Goal: Task Accomplishment & Management: Manage account settings

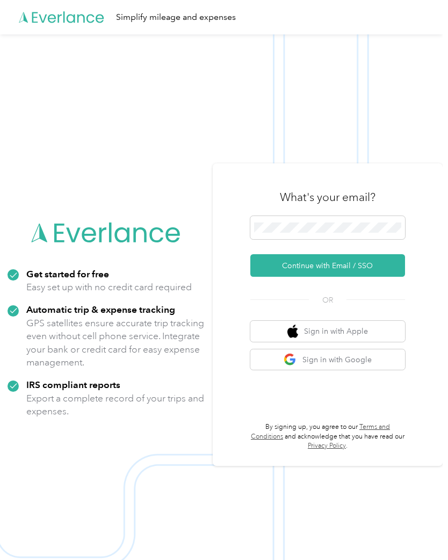
click at [333, 272] on button "Continue with Email / SSO" at bounding box center [327, 265] width 155 height 23
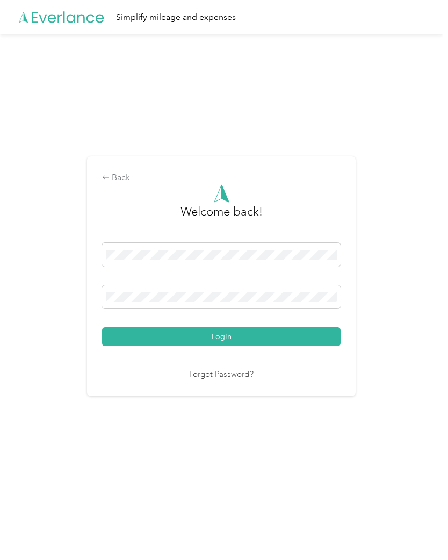
click at [234, 345] on button "Login" at bounding box center [221, 336] width 239 height 19
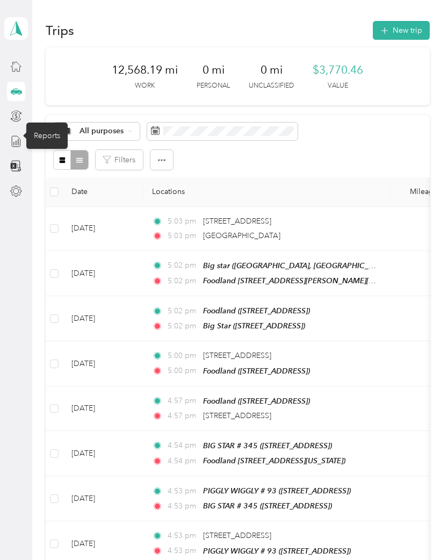
click at [21, 143] on icon at bounding box center [16, 141] width 12 height 12
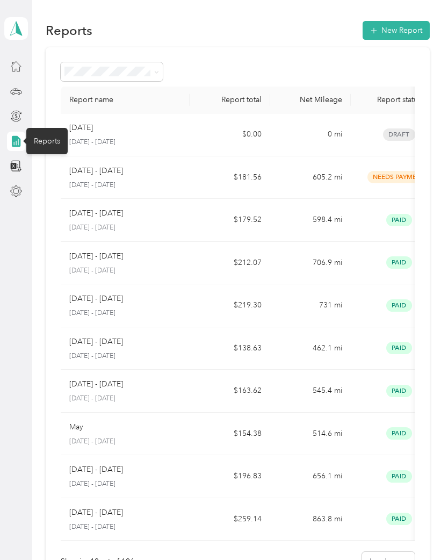
click at [24, 88] on div at bounding box center [16, 91] width 18 height 19
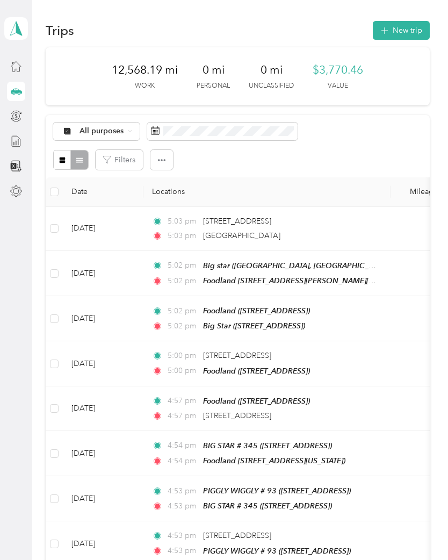
click at [129, 159] on button "Filters" at bounding box center [119, 160] width 47 height 20
click at [285, 176] on div "All purposes Filters" at bounding box center [238, 146] width 384 height 62
click at [163, 163] on icon "button" at bounding box center [162, 160] width 8 height 8
click at [245, 167] on div "Filters" at bounding box center [237, 160] width 369 height 20
click at [157, 183] on span "Select all" at bounding box center [150, 180] width 30 height 9
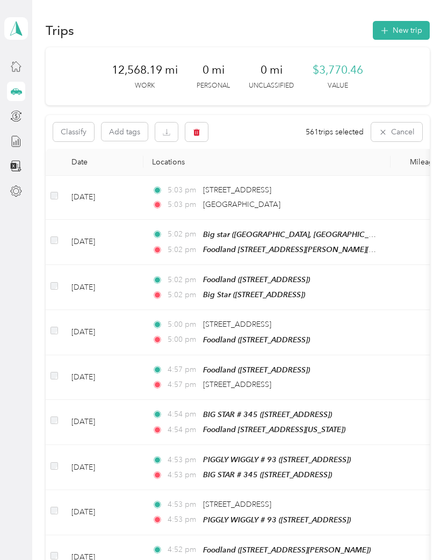
click at [77, 132] on button "Classify" at bounding box center [73, 132] width 41 height 19
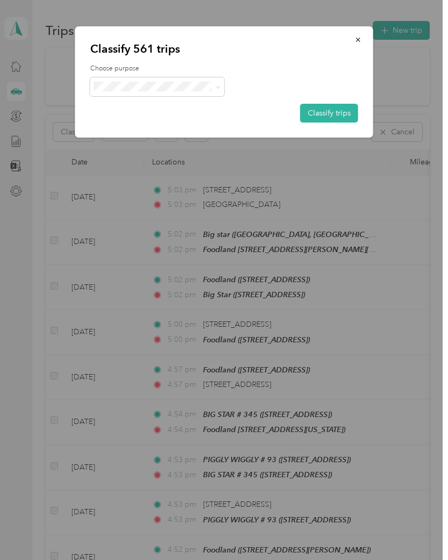
click at [335, 113] on button "Classify trips" at bounding box center [329, 113] width 58 height 19
click at [360, 40] on icon "button" at bounding box center [359, 40] width 8 height 8
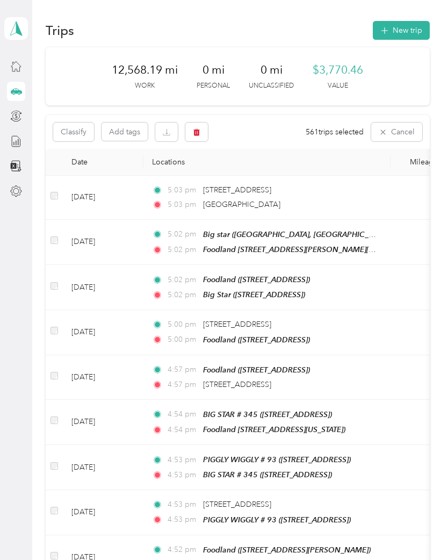
click at [171, 132] on button "button" at bounding box center [166, 132] width 23 height 19
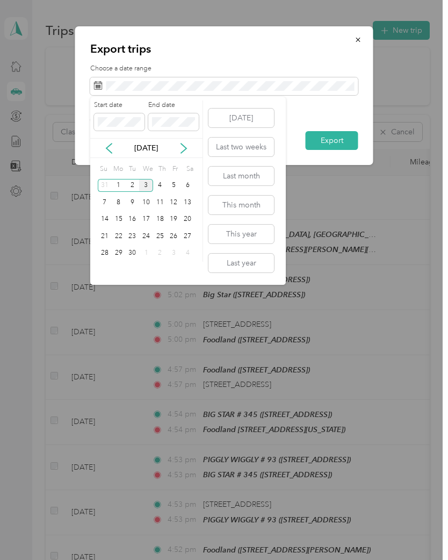
click at [114, 146] on icon at bounding box center [109, 148] width 11 height 11
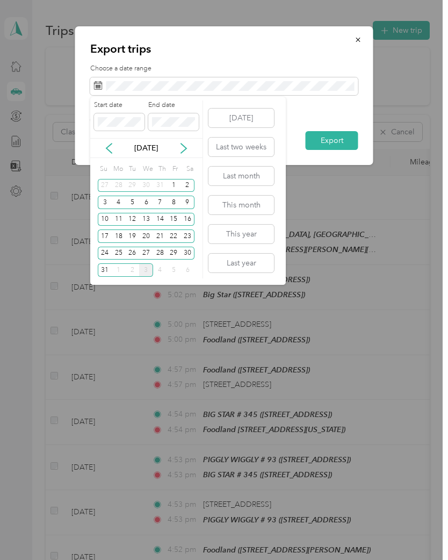
click at [120, 235] on div "18" at bounding box center [119, 236] width 14 height 13
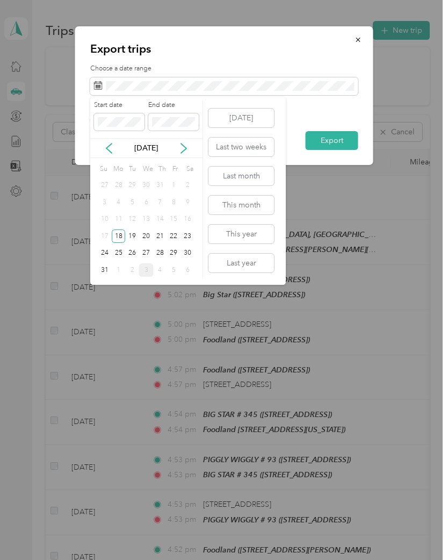
click at [108, 276] on div "31" at bounding box center [105, 269] width 14 height 13
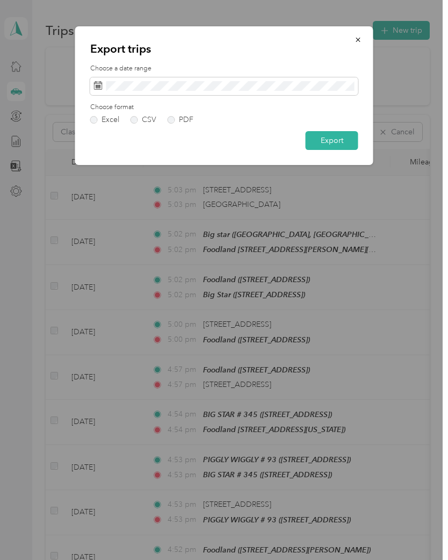
click at [343, 139] on button "Export" at bounding box center [332, 140] width 53 height 19
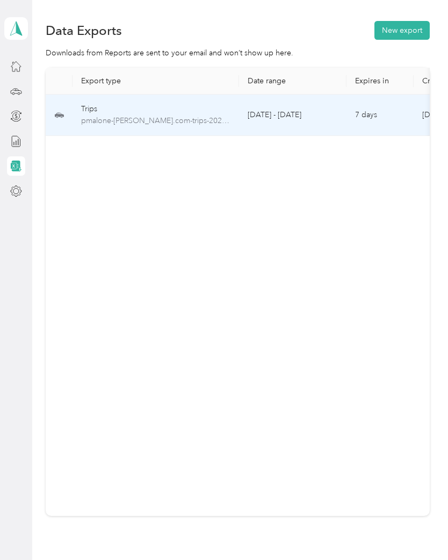
click at [225, 116] on span "pmalone-[PERSON_NAME].com-trips-2025-08-18-2025-08-31.xlsx" at bounding box center [155, 121] width 149 height 12
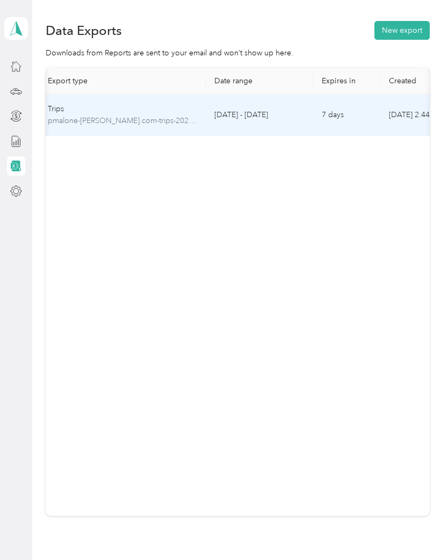
scroll to position [0, 33]
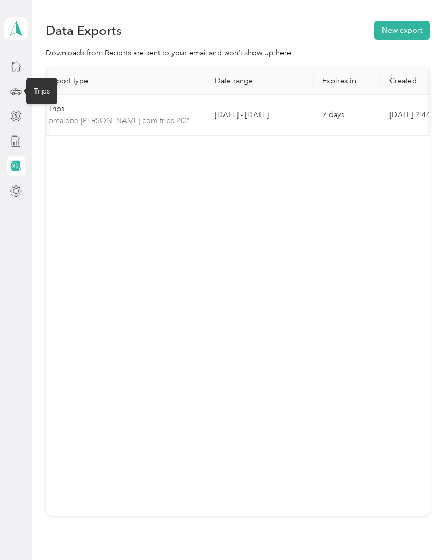
click at [45, 92] on div "Trips" at bounding box center [41, 91] width 31 height 26
click at [20, 91] on icon at bounding box center [16, 91] width 12 height 12
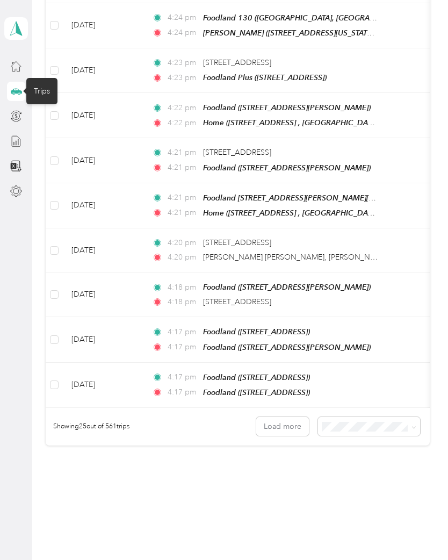
click at [287, 417] on button "Load more" at bounding box center [282, 426] width 53 height 19
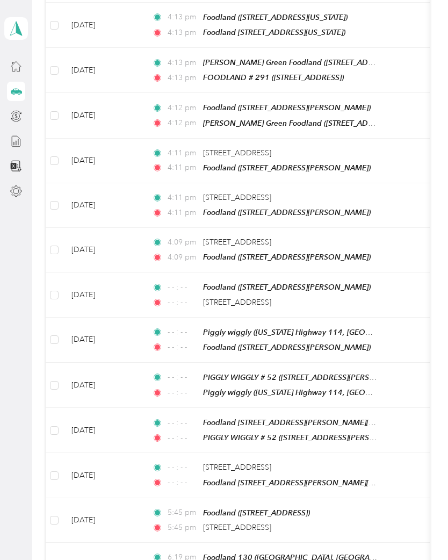
scroll to position [1504, 0]
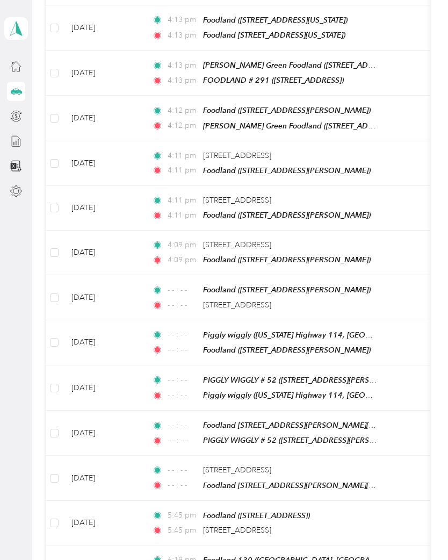
click at [137, 459] on td "[DATE]" at bounding box center [103, 478] width 81 height 45
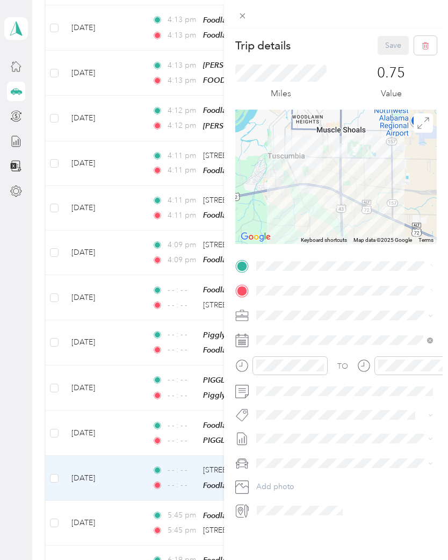
click at [21, 453] on div "Trip details Save This trip cannot be edited because it is either under review,…" at bounding box center [224, 280] width 448 height 560
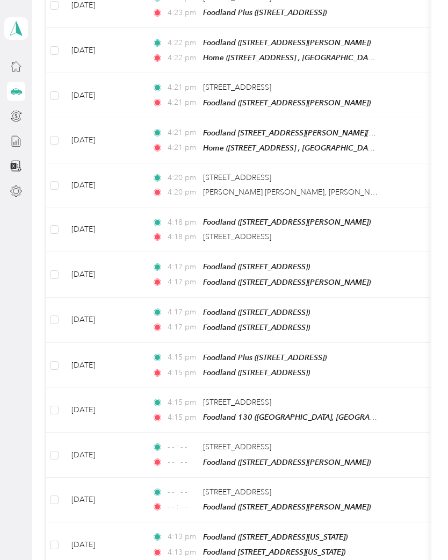
scroll to position [987, 0]
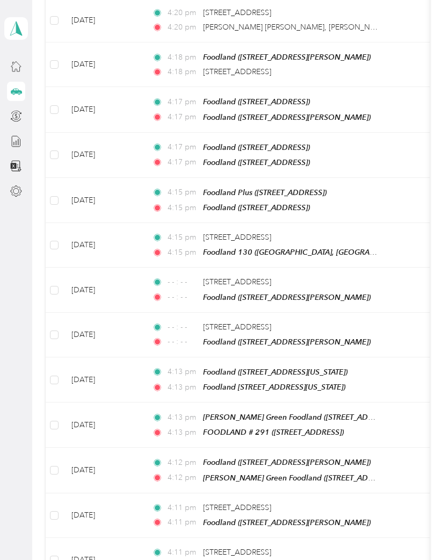
click at [389, 428] on td "4:13 pm [PERSON_NAME] Green Foodland ([STREET_ADDRESS][PERSON_NAME][PERSON_NAME…" at bounding box center [267, 425] width 247 height 45
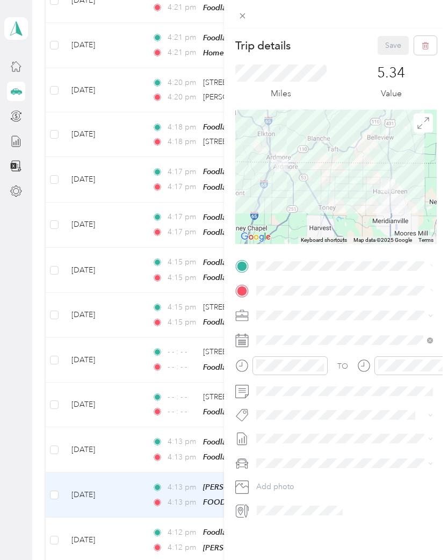
scroll to position [1082, 0]
click at [24, 423] on div "Trip details Save This trip cannot be edited because it is either under review,…" at bounding box center [224, 280] width 448 height 560
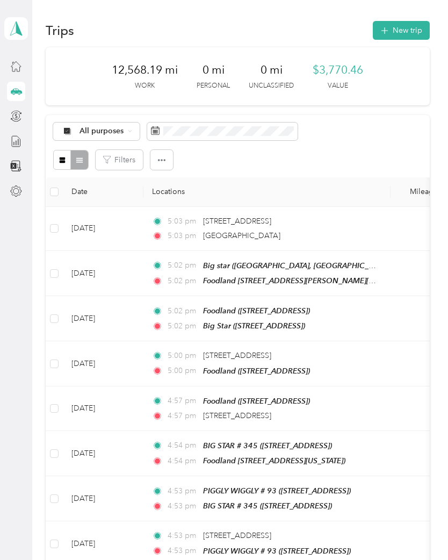
click at [114, 131] on span "All purposes" at bounding box center [102, 131] width 45 height 8
click at [95, 187] on span "[PERSON_NAME]" at bounding box center [111, 188] width 63 height 11
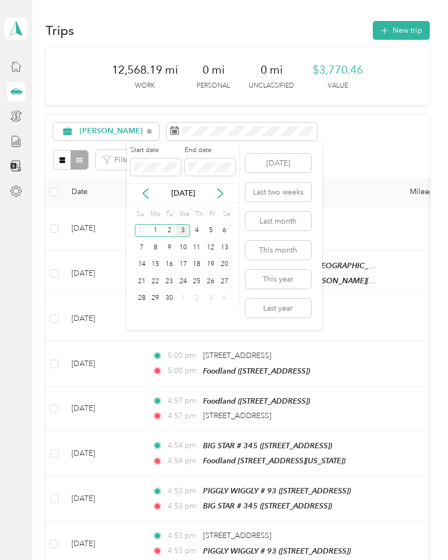
click at [149, 190] on icon at bounding box center [145, 193] width 11 height 11
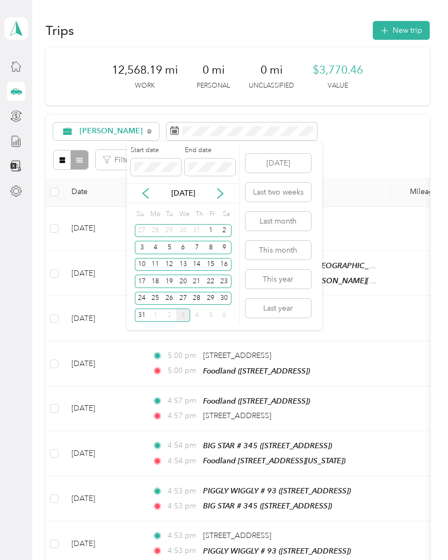
click at [161, 283] on div "18" at bounding box center [155, 281] width 14 height 13
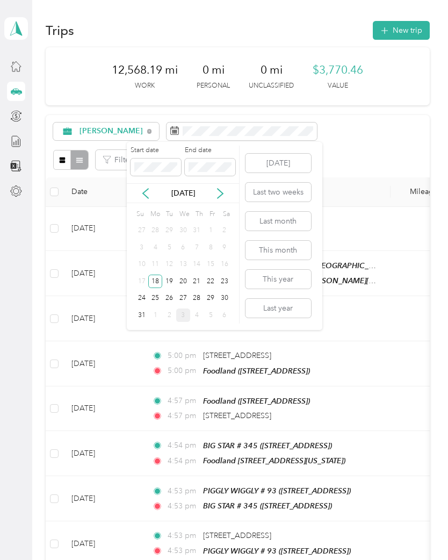
click at [144, 320] on div "31" at bounding box center [142, 315] width 14 height 13
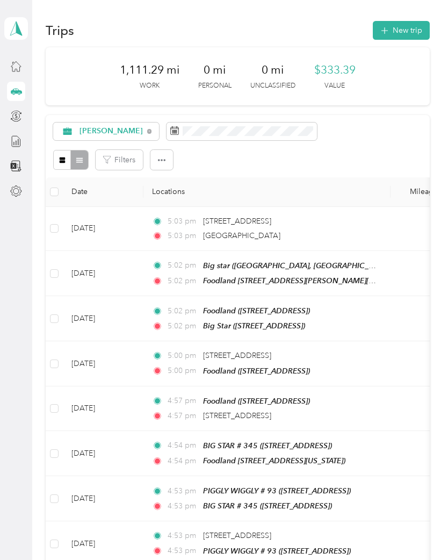
click at [24, 166] on div at bounding box center [16, 165] width 18 height 19
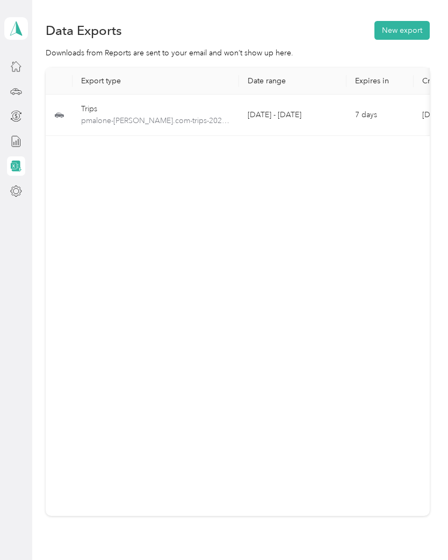
click at [23, 133] on div at bounding box center [16, 141] width 18 height 19
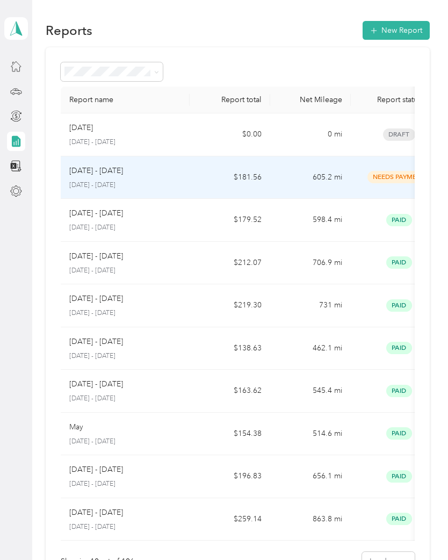
click at [403, 35] on button "New Report" at bounding box center [396, 30] width 67 height 19
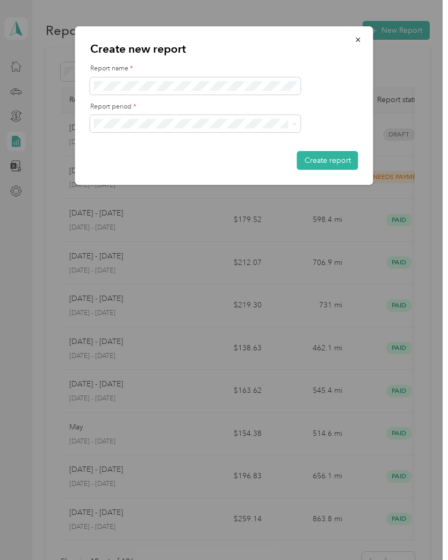
click at [363, 39] on button "button" at bounding box center [358, 39] width 23 height 19
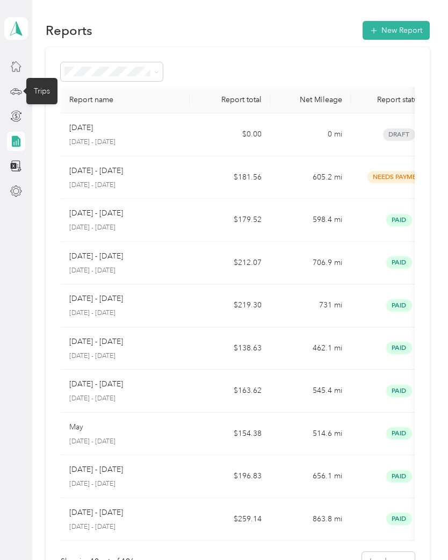
click at [17, 91] on icon at bounding box center [16, 91] width 12 height 12
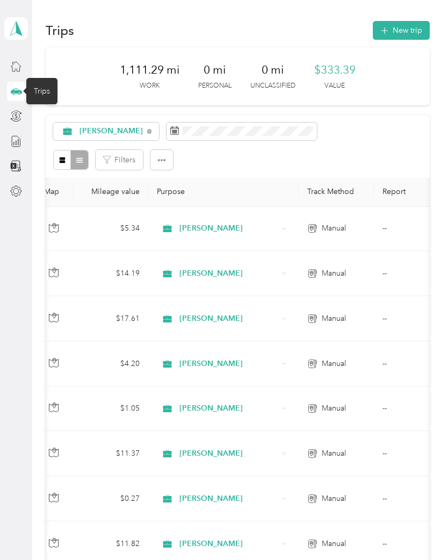
scroll to position [0, 427]
click at [399, 191] on th "Report" at bounding box center [423, 192] width 98 height 30
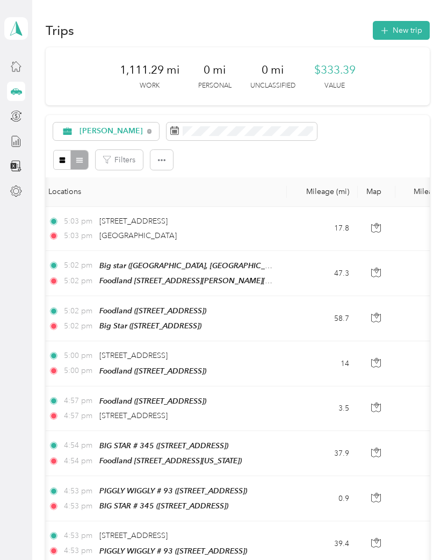
scroll to position [0, 0]
click at [403, 39] on button "New trip" at bounding box center [401, 30] width 57 height 19
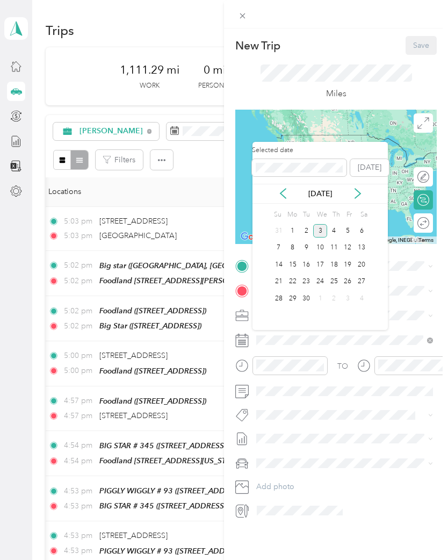
click at [283, 192] on icon at bounding box center [283, 193] width 11 height 11
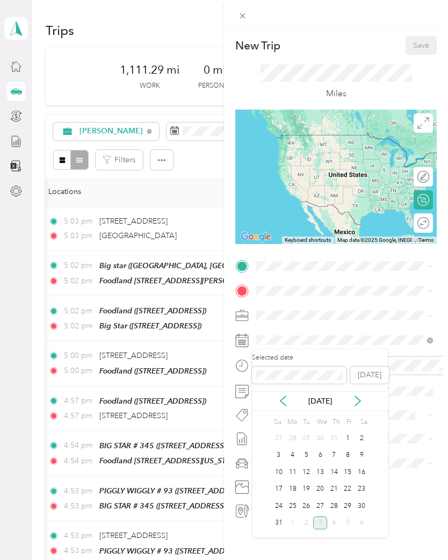
click at [292, 491] on div "18" at bounding box center [293, 489] width 14 height 13
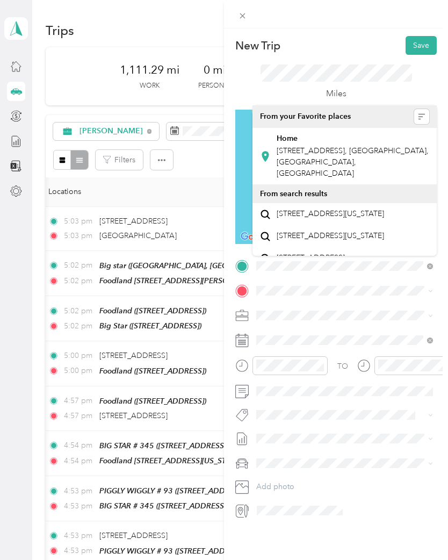
click at [328, 146] on span "[STREET_ADDRESS], [GEOGRAPHIC_DATA], [GEOGRAPHIC_DATA], [GEOGRAPHIC_DATA]" at bounding box center [353, 162] width 152 height 32
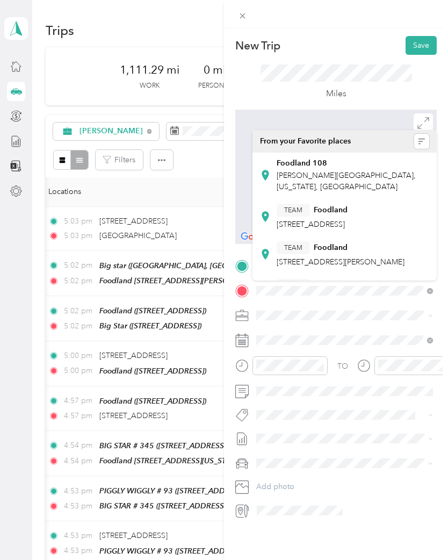
click at [339, 220] on span "[STREET_ADDRESS]" at bounding box center [311, 224] width 68 height 9
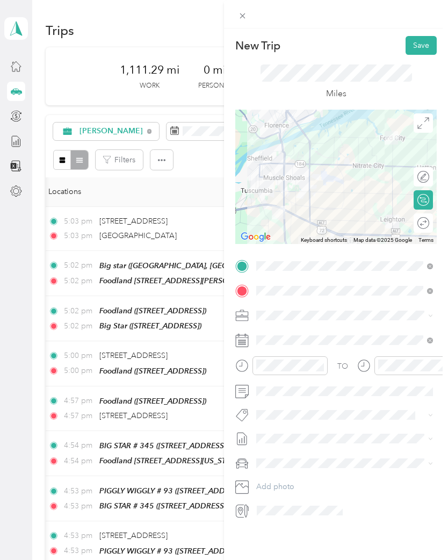
click at [421, 42] on button "Save" at bounding box center [421, 45] width 31 height 19
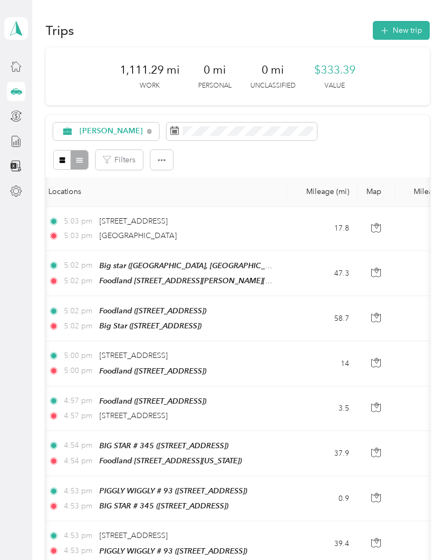
click at [403, 33] on button "New trip" at bounding box center [401, 30] width 57 height 19
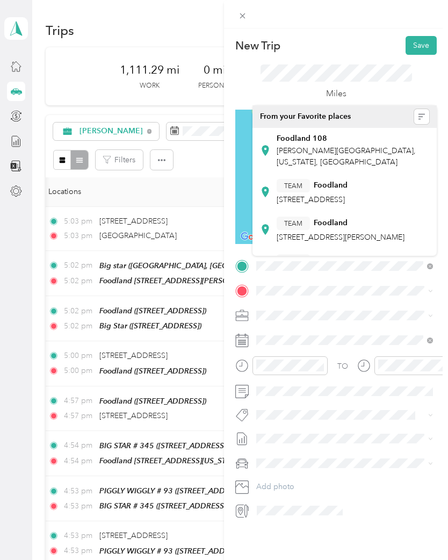
click at [332, 193] on div "TEAM Foodland [STREET_ADDRESS]" at bounding box center [312, 192] width 71 height 26
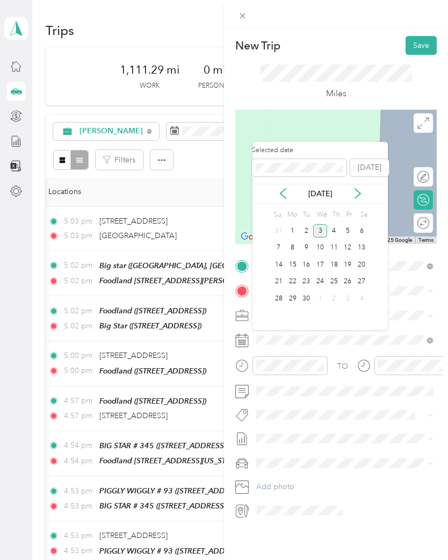
click at [288, 192] on icon at bounding box center [283, 193] width 11 height 11
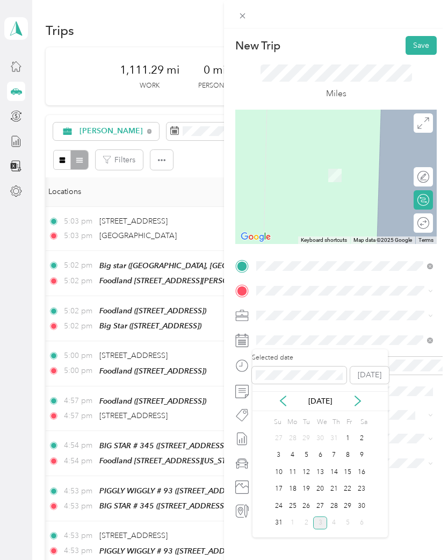
click at [296, 490] on div "18" at bounding box center [293, 489] width 14 height 13
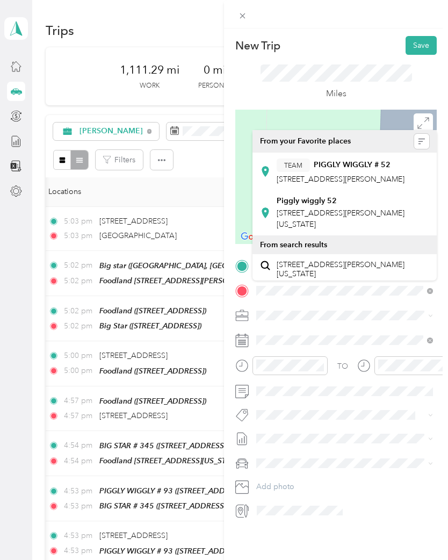
click at [350, 175] on span "[STREET_ADDRESS][PERSON_NAME]" at bounding box center [341, 179] width 128 height 9
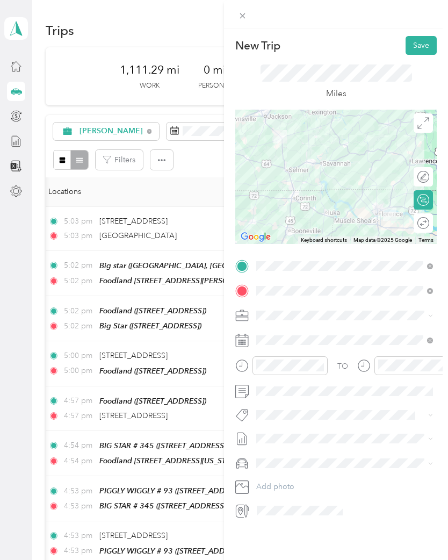
click at [427, 44] on button "Save" at bounding box center [421, 45] width 31 height 19
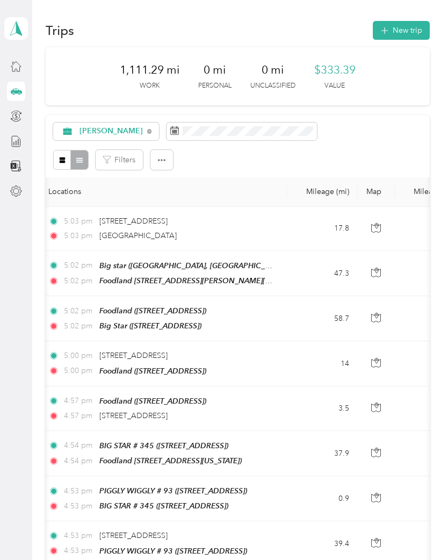
click at [404, 25] on button "New trip" at bounding box center [401, 30] width 57 height 19
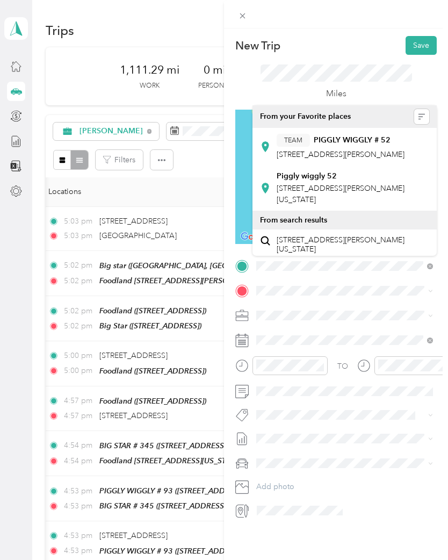
click at [332, 147] on div "TEAM PIGGLY WIGGLY # 52 [STREET_ADDRESS][PERSON_NAME]" at bounding box center [341, 147] width 128 height 26
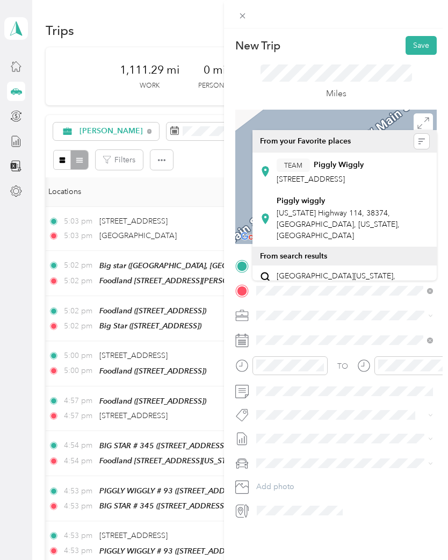
click at [337, 177] on span "[STREET_ADDRESS]" at bounding box center [311, 179] width 68 height 9
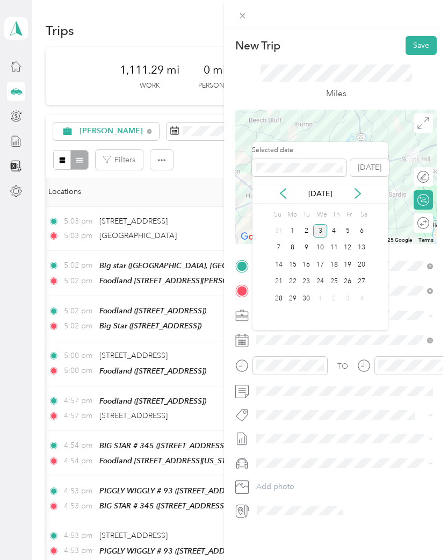
click at [279, 192] on icon at bounding box center [283, 193] width 11 height 11
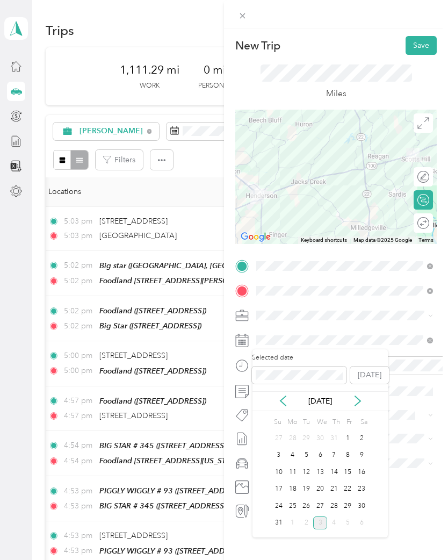
click at [296, 493] on div "18" at bounding box center [293, 489] width 14 height 13
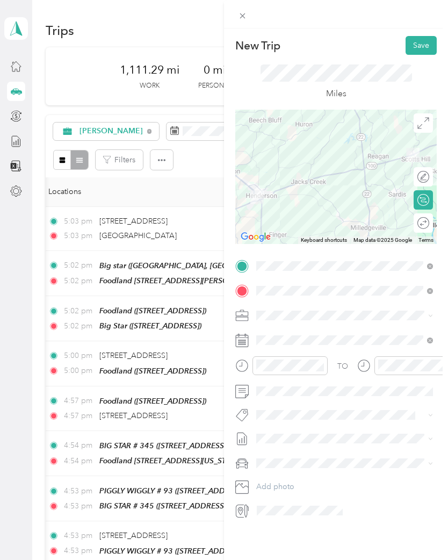
click at [420, 44] on button "Save" at bounding box center [421, 45] width 31 height 19
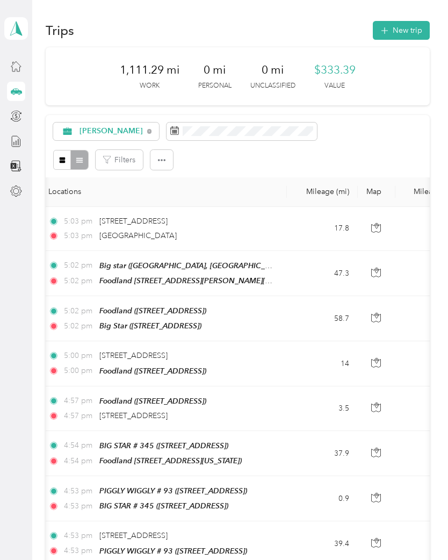
click at [404, 30] on button "New trip" at bounding box center [401, 30] width 57 height 19
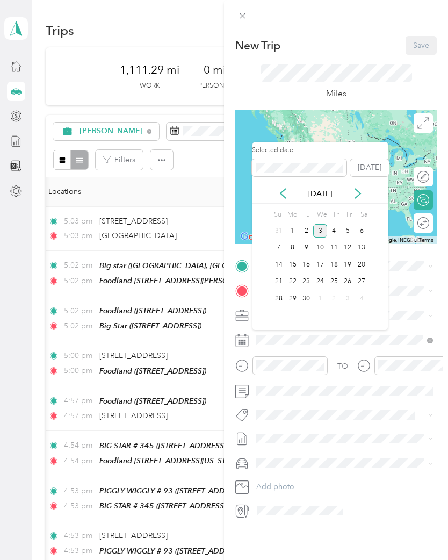
click at [281, 190] on icon at bounding box center [283, 193] width 11 height 11
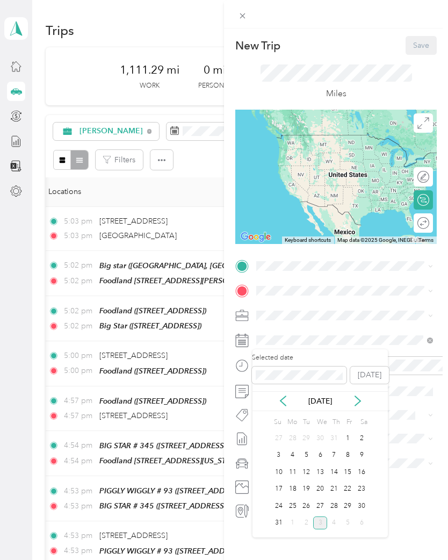
click at [295, 486] on div "18" at bounding box center [293, 489] width 14 height 13
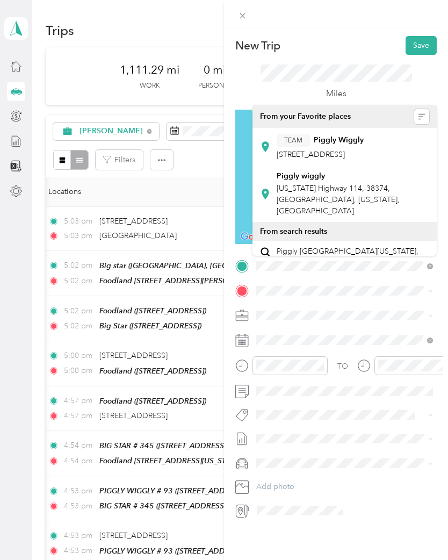
click at [334, 151] on span "[STREET_ADDRESS]" at bounding box center [311, 154] width 68 height 9
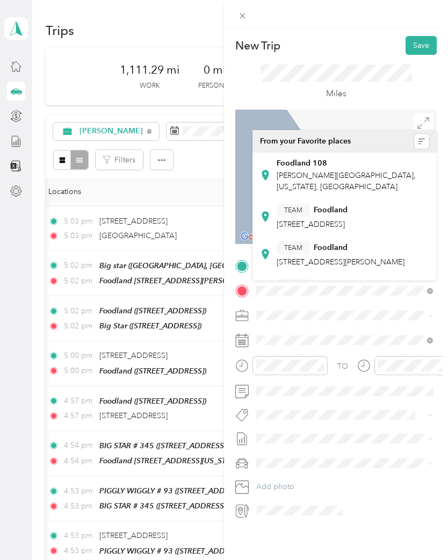
click at [333, 267] on span "[STREET_ADDRESS][PERSON_NAME]" at bounding box center [341, 261] width 128 height 9
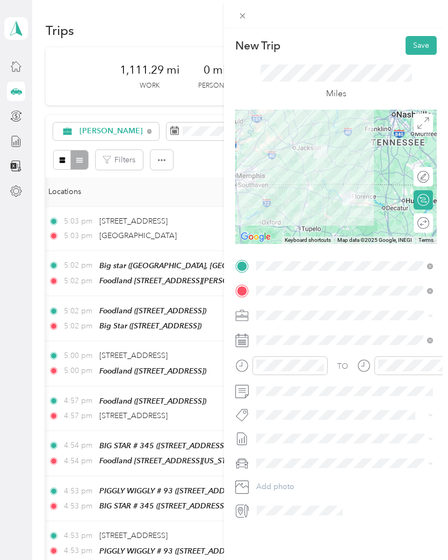
click at [422, 49] on button "Save" at bounding box center [421, 45] width 31 height 19
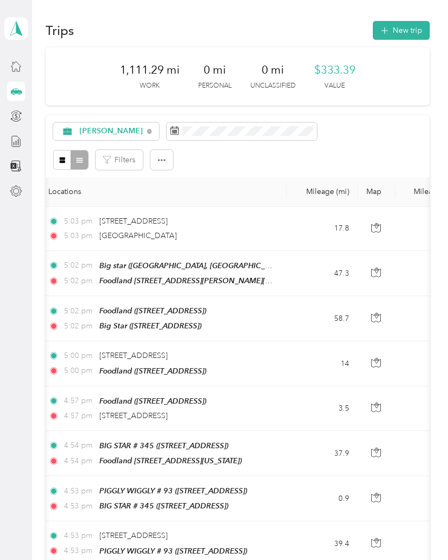
click at [405, 29] on button "New trip" at bounding box center [401, 30] width 57 height 19
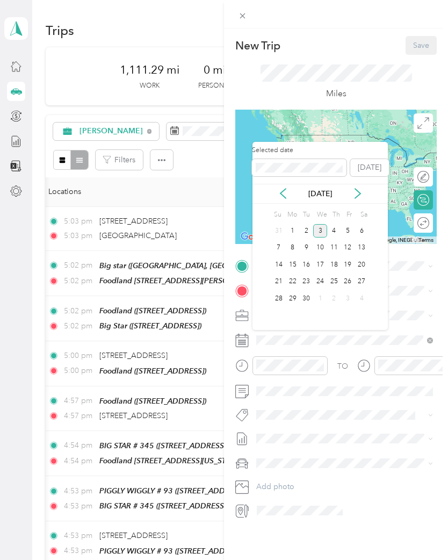
click at [279, 193] on icon at bounding box center [283, 193] width 11 height 11
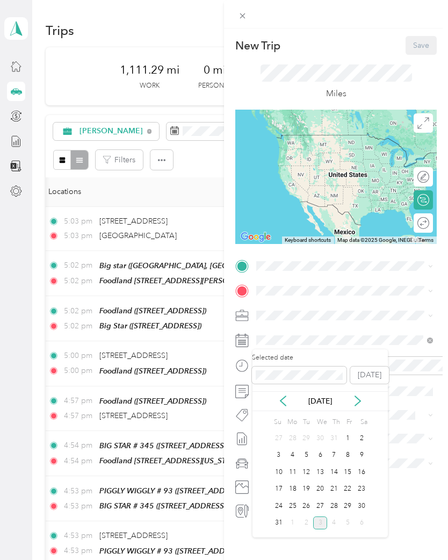
click at [309, 490] on div "19" at bounding box center [306, 489] width 14 height 13
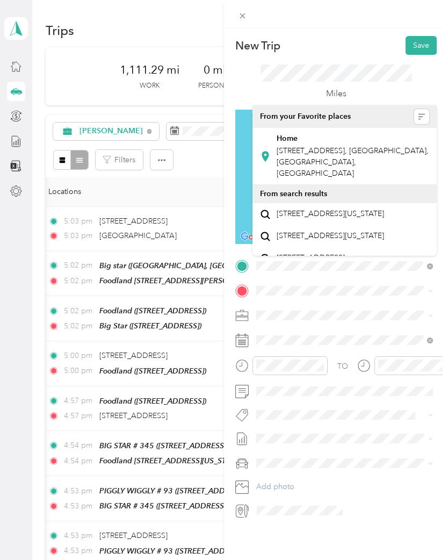
click at [331, 150] on span "[STREET_ADDRESS], [GEOGRAPHIC_DATA], [GEOGRAPHIC_DATA], [GEOGRAPHIC_DATA]" at bounding box center [353, 162] width 152 height 32
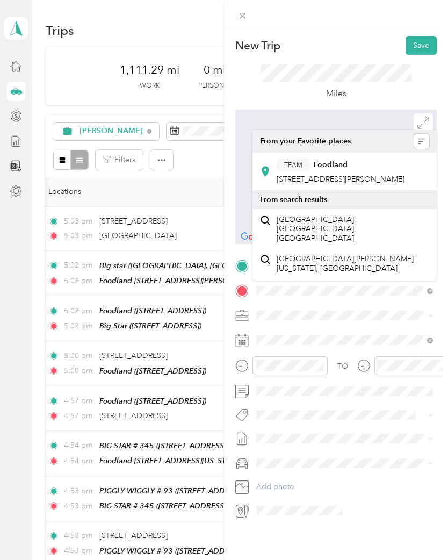
click at [333, 169] on strong "Foodland" at bounding box center [331, 165] width 34 height 10
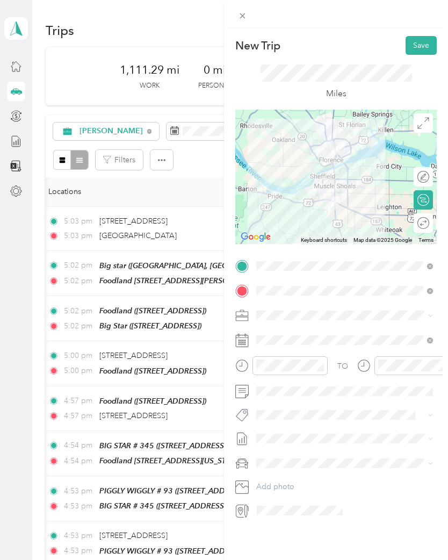
click at [421, 45] on button "Save" at bounding box center [421, 45] width 31 height 19
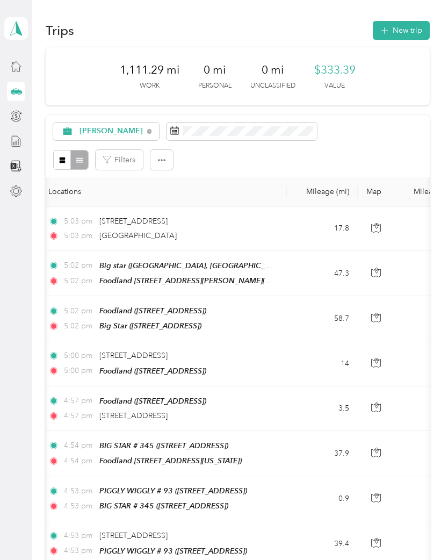
click at [403, 29] on button "New trip" at bounding box center [401, 30] width 57 height 19
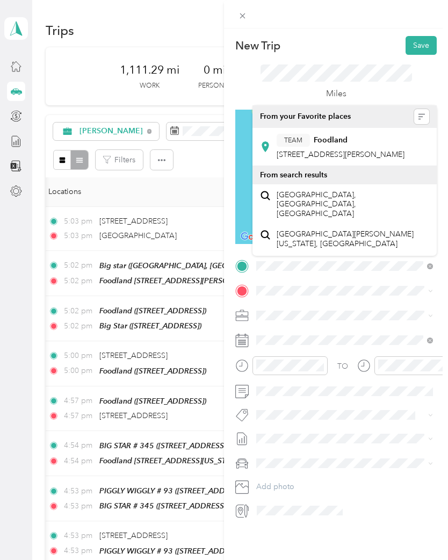
click at [324, 144] on strong "Foodland" at bounding box center [331, 140] width 34 height 10
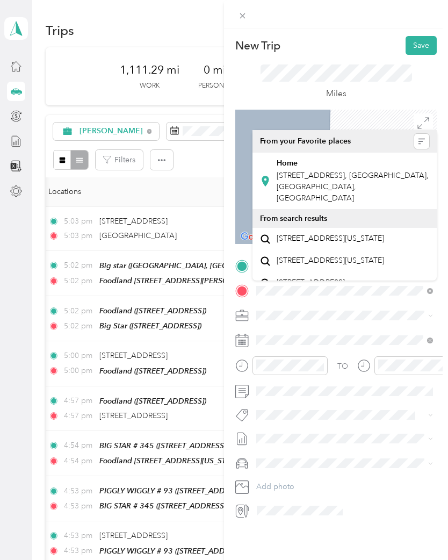
click at [327, 171] on span "[STREET_ADDRESS], [GEOGRAPHIC_DATA], [GEOGRAPHIC_DATA], [GEOGRAPHIC_DATA]" at bounding box center [353, 187] width 152 height 32
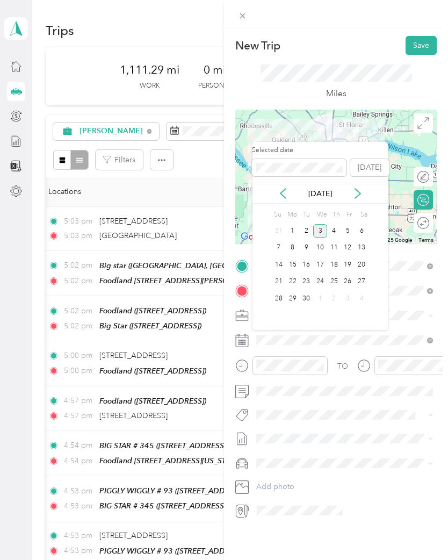
click at [283, 190] on icon at bounding box center [283, 194] width 5 height 10
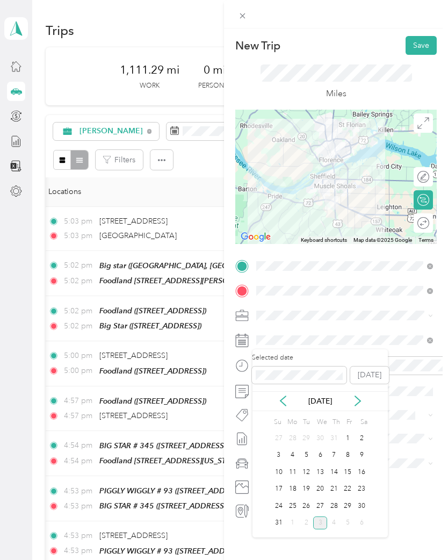
click at [313, 488] on div "19" at bounding box center [306, 489] width 14 height 13
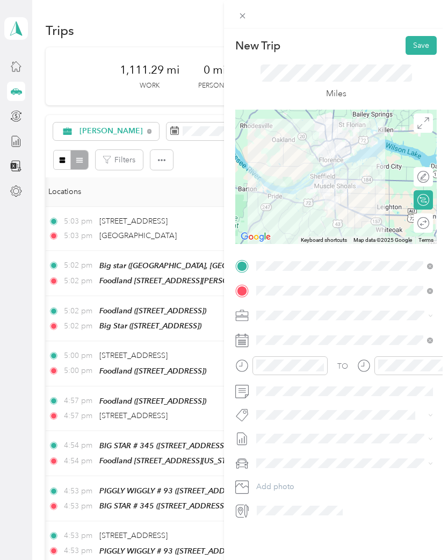
click at [420, 45] on button "Save" at bounding box center [421, 45] width 31 height 19
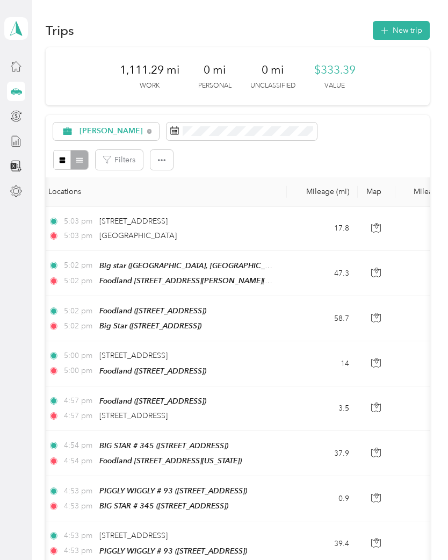
click at [406, 33] on button "New trip" at bounding box center [401, 30] width 57 height 19
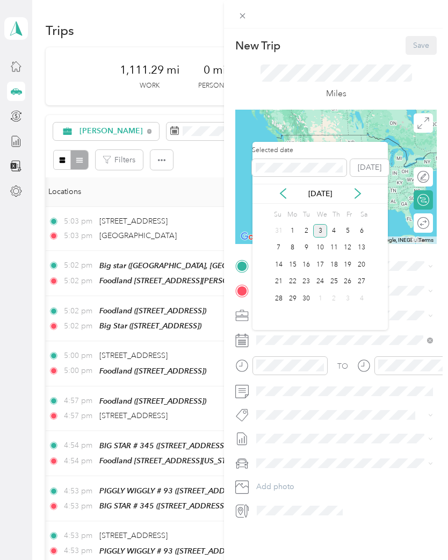
click at [282, 190] on icon at bounding box center [283, 193] width 11 height 11
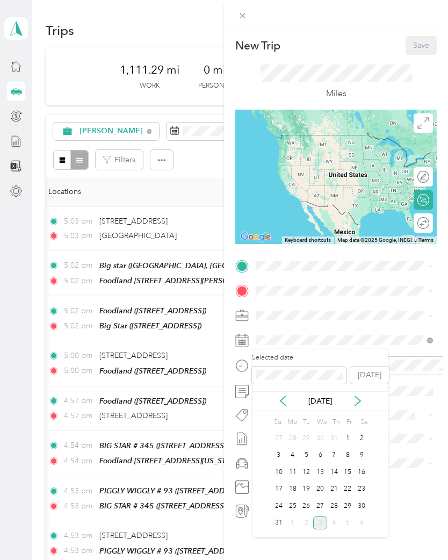
click at [324, 489] on div "20" at bounding box center [320, 489] width 14 height 13
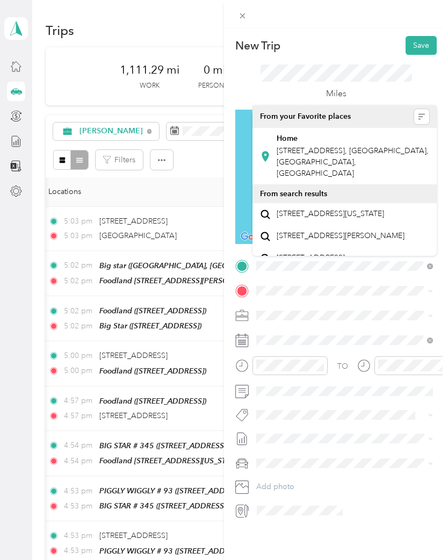
click at [347, 142] on div "Home" at bounding box center [353, 139] width 153 height 10
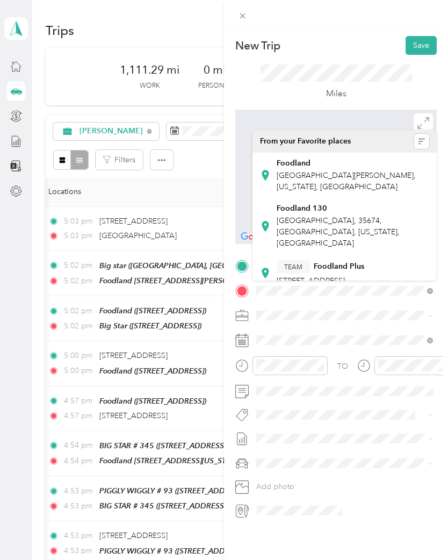
click at [314, 219] on span "[GEOGRAPHIC_DATA], 35674, [GEOGRAPHIC_DATA], [US_STATE], [GEOGRAPHIC_DATA]" at bounding box center [338, 232] width 123 height 32
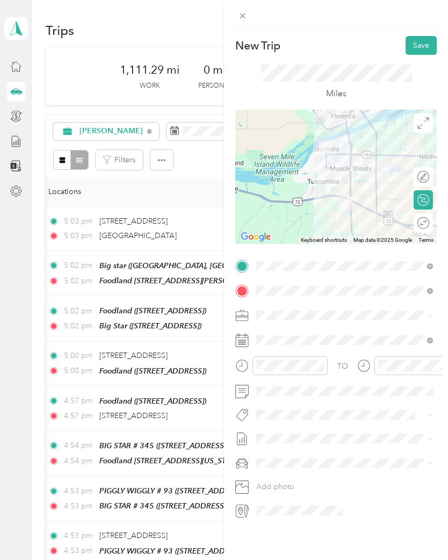
click at [423, 41] on button "Save" at bounding box center [421, 45] width 31 height 19
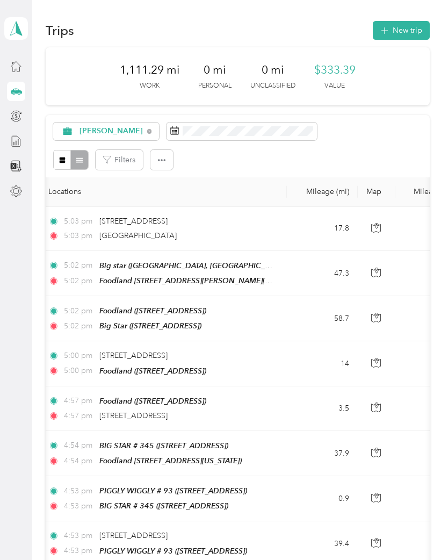
click at [407, 35] on button "New trip" at bounding box center [401, 30] width 57 height 19
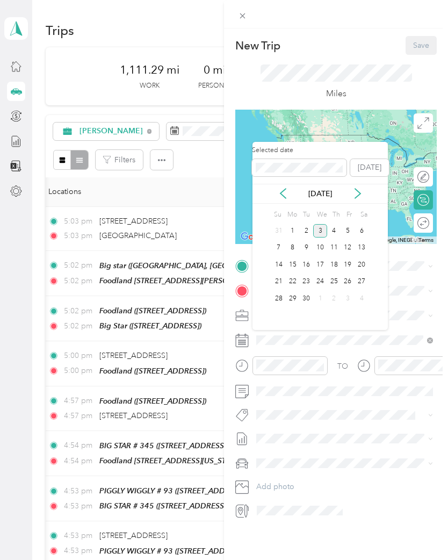
click at [281, 192] on icon at bounding box center [283, 194] width 5 height 10
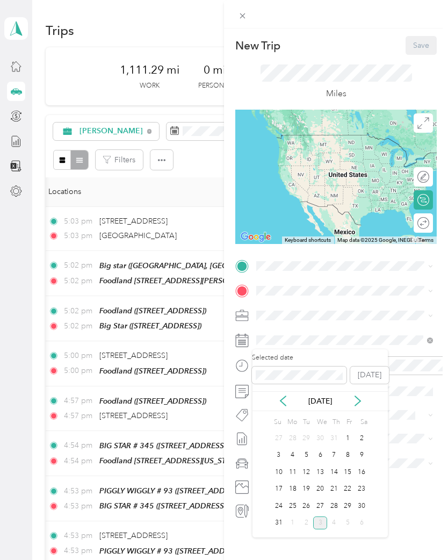
click at [324, 489] on div "20" at bounding box center [320, 489] width 14 height 13
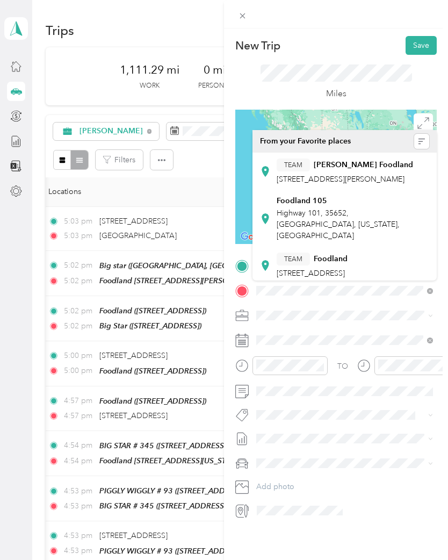
click at [338, 265] on div "TEAM Foodland [STREET_ADDRESS]" at bounding box center [312, 266] width 71 height 26
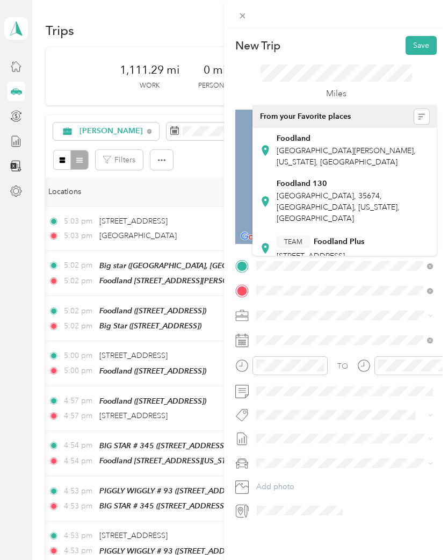
click at [321, 188] on strong "Foodland 130" at bounding box center [302, 184] width 51 height 10
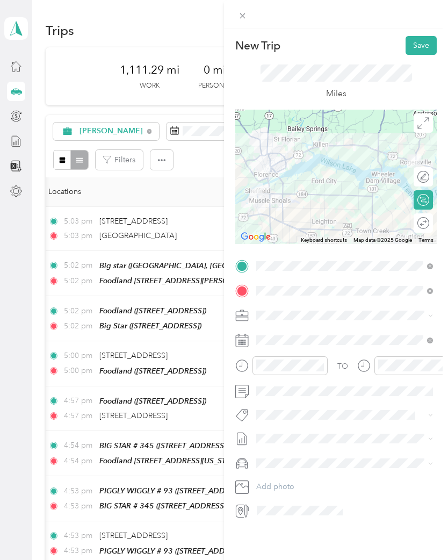
click at [418, 47] on button "Save" at bounding box center [421, 45] width 31 height 19
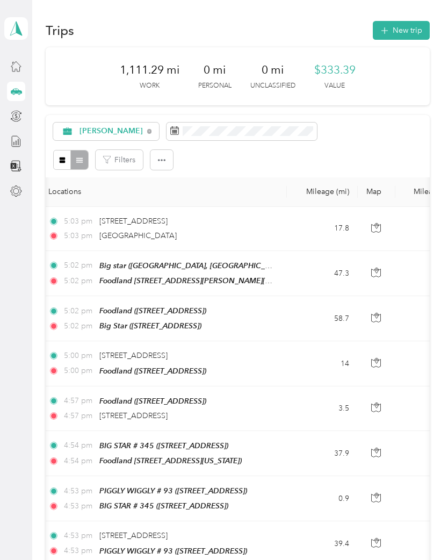
click at [402, 30] on button "New trip" at bounding box center [401, 30] width 57 height 19
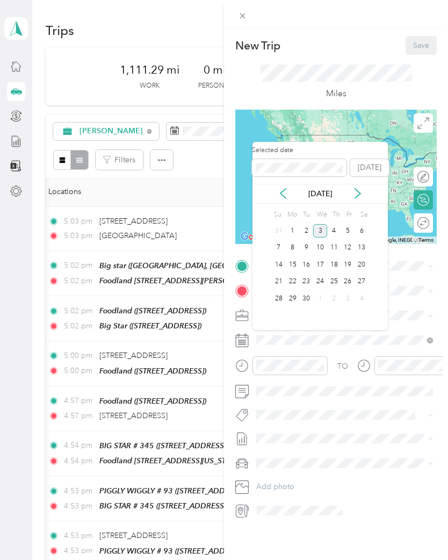
click at [281, 189] on icon at bounding box center [283, 193] width 11 height 11
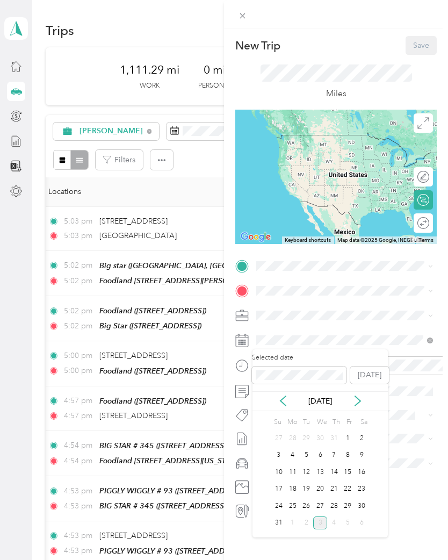
click at [324, 491] on div "20" at bounding box center [320, 489] width 14 height 13
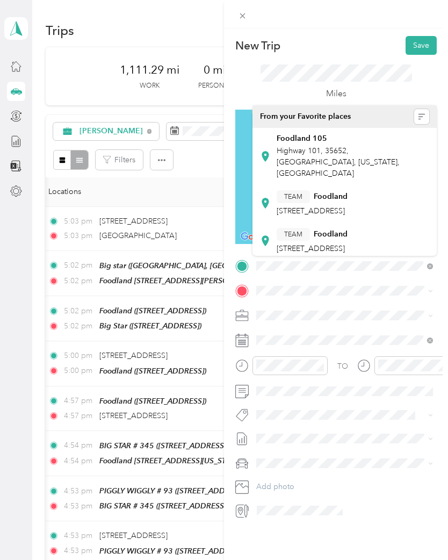
click at [336, 206] on span "[STREET_ADDRESS]" at bounding box center [311, 210] width 68 height 9
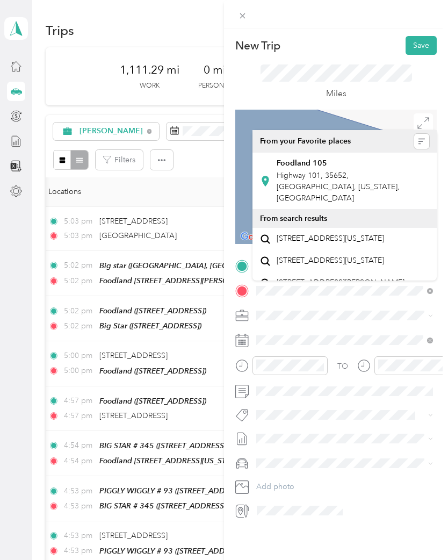
click at [339, 171] on span "Highway 101, 35652, [GEOGRAPHIC_DATA], [US_STATE], [GEOGRAPHIC_DATA]" at bounding box center [338, 187] width 123 height 32
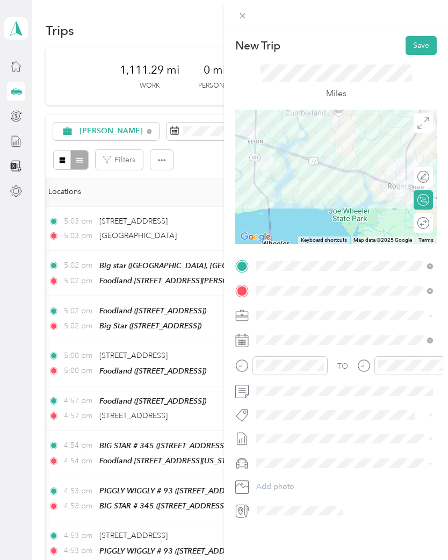
click at [422, 42] on button "Save" at bounding box center [421, 45] width 31 height 19
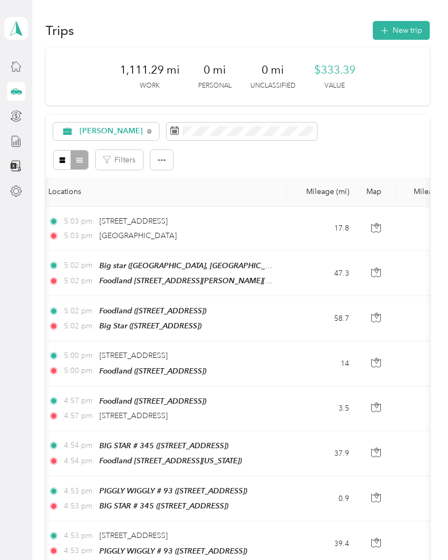
click at [404, 37] on button "New trip" at bounding box center [401, 30] width 57 height 19
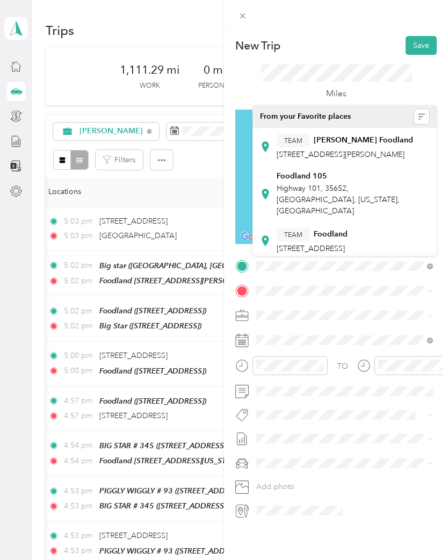
click at [314, 194] on span "Highway 101, 35652, [GEOGRAPHIC_DATA], [US_STATE], [GEOGRAPHIC_DATA]" at bounding box center [338, 200] width 123 height 32
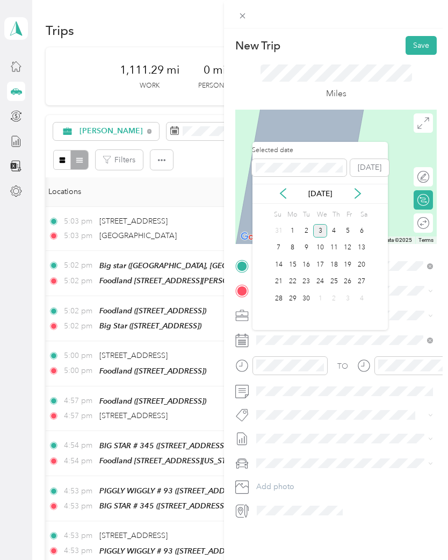
click at [288, 188] on icon at bounding box center [283, 193] width 11 height 11
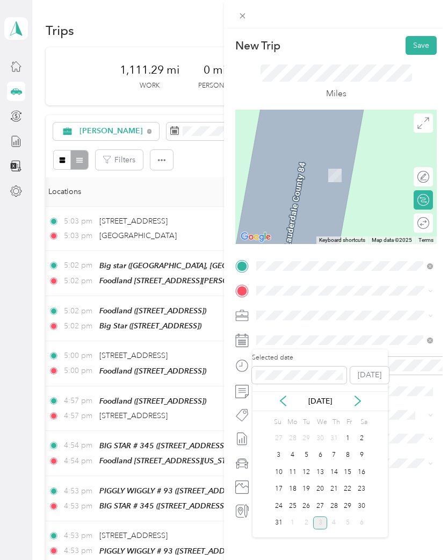
click at [326, 489] on div "20" at bounding box center [320, 489] width 14 height 13
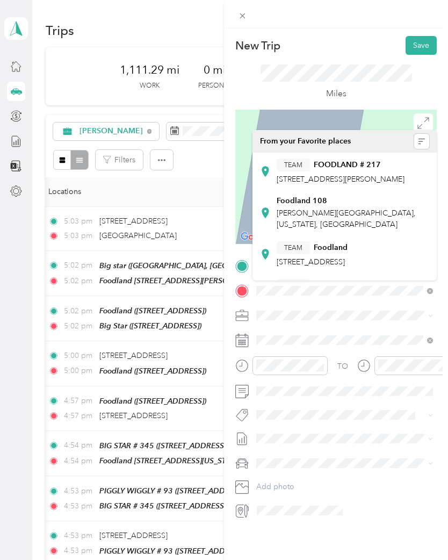
click at [332, 217] on div "Foodland [STREET_ADDRESS][PERSON_NAME][US_STATE]" at bounding box center [353, 213] width 153 height 34
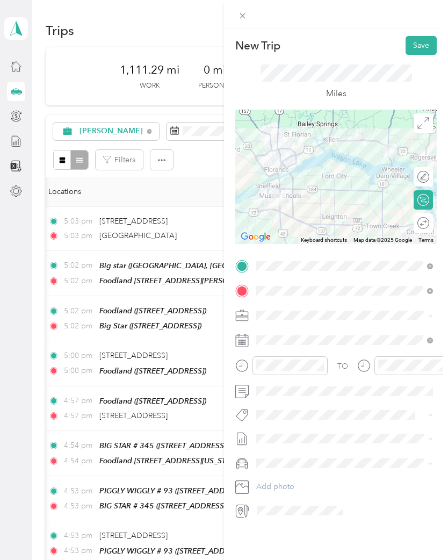
click at [422, 45] on button "Save" at bounding box center [421, 45] width 31 height 19
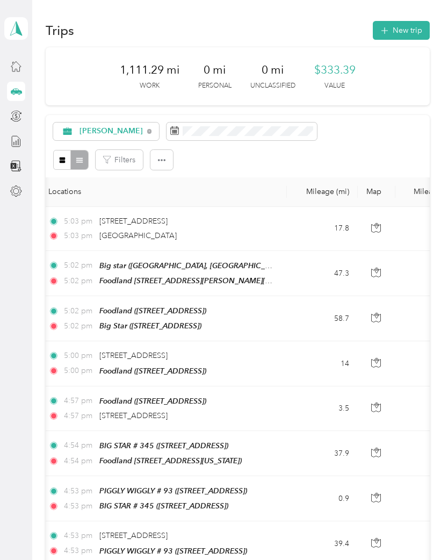
click at [407, 31] on button "New trip" at bounding box center [401, 30] width 57 height 19
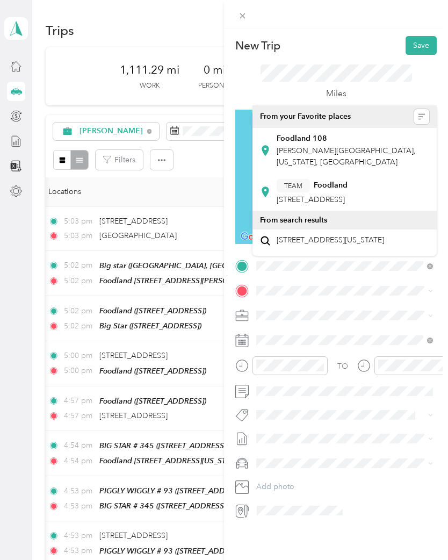
click at [325, 148] on span "[PERSON_NAME][GEOGRAPHIC_DATA], [US_STATE], [GEOGRAPHIC_DATA]" at bounding box center [346, 156] width 139 height 20
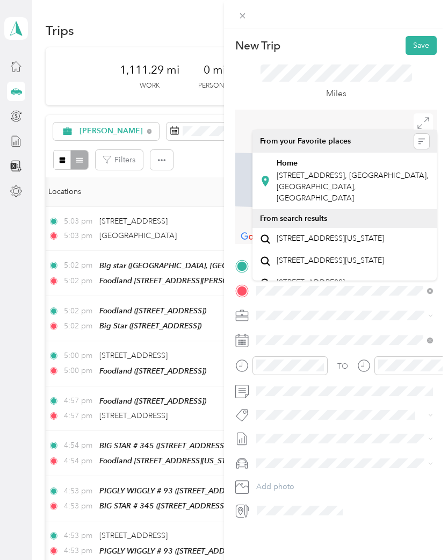
click at [325, 176] on span "[STREET_ADDRESS], [GEOGRAPHIC_DATA], [GEOGRAPHIC_DATA], [GEOGRAPHIC_DATA]" at bounding box center [353, 187] width 152 height 32
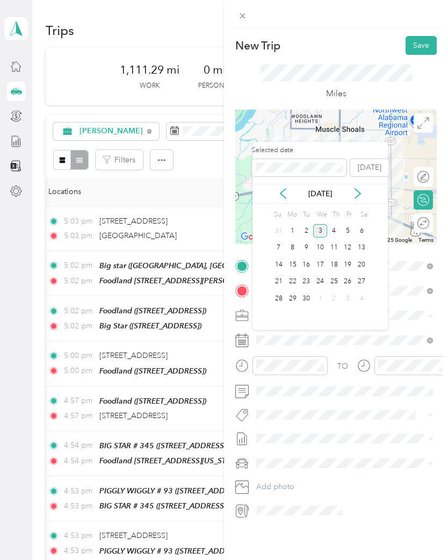
click at [287, 192] on icon at bounding box center [283, 193] width 11 height 11
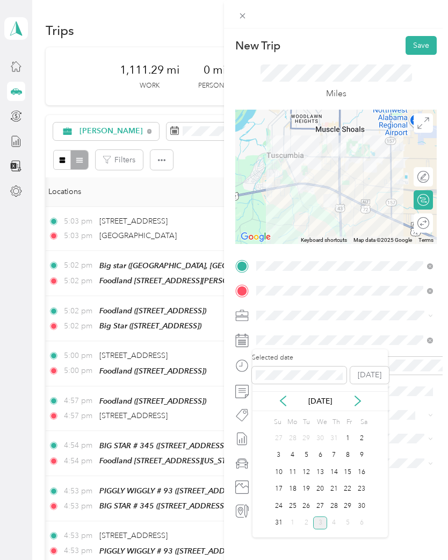
click at [326, 487] on div "20" at bounding box center [320, 489] width 14 height 13
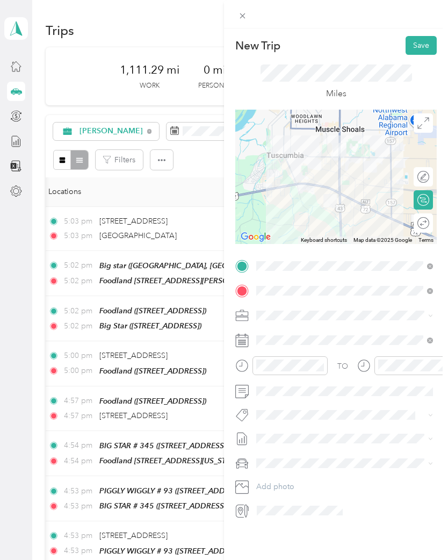
click at [424, 47] on button "Save" at bounding box center [421, 45] width 31 height 19
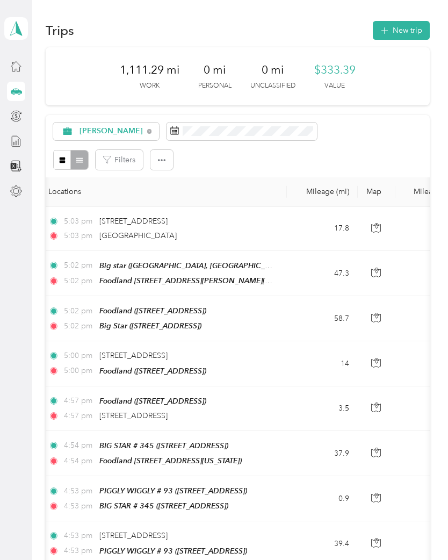
click at [406, 30] on button "New trip" at bounding box center [401, 30] width 57 height 19
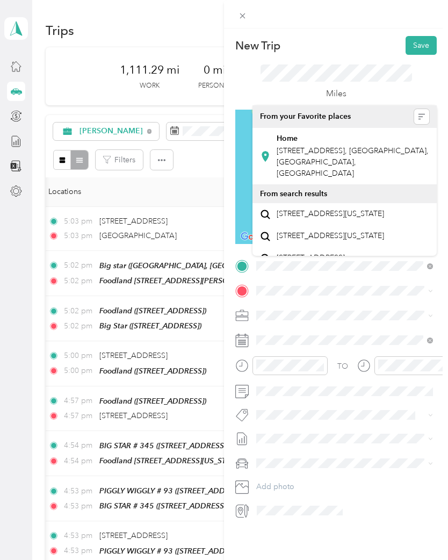
click at [327, 145] on div "Home [STREET_ADDRESS], [GEOGRAPHIC_DATA], [GEOGRAPHIC_DATA], [GEOGRAPHIC_DATA]" at bounding box center [353, 156] width 153 height 45
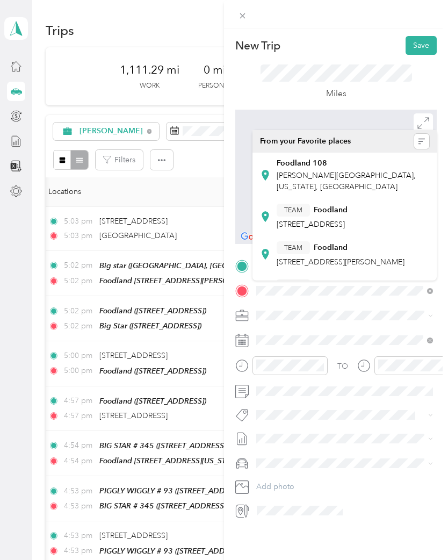
click at [340, 255] on div "TEAM Foodland" at bounding box center [341, 247] width 128 height 13
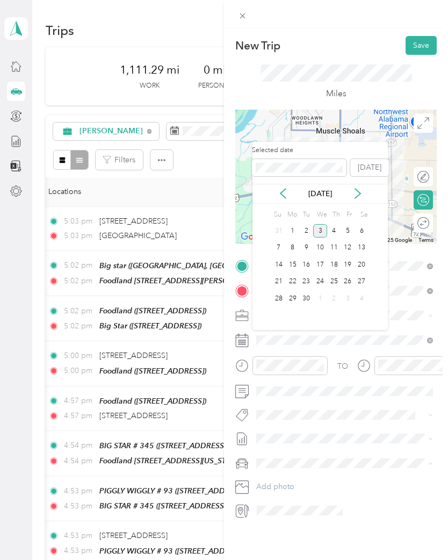
click at [284, 190] on icon at bounding box center [283, 194] width 5 height 10
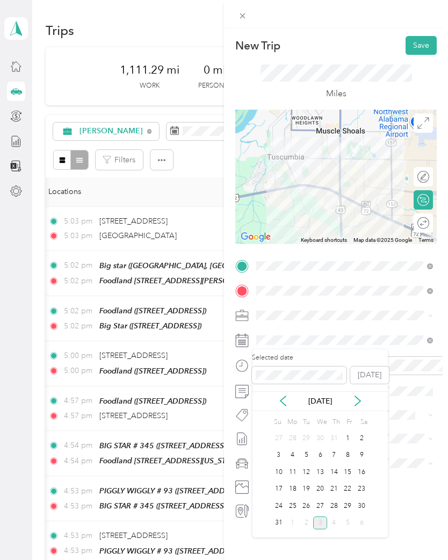
click at [337, 486] on div "21" at bounding box center [334, 489] width 14 height 13
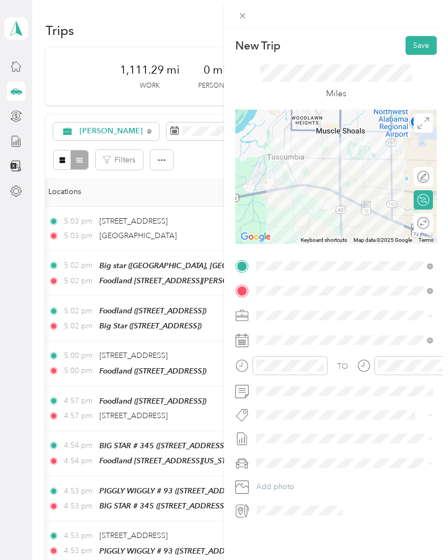
click at [420, 41] on button "Save" at bounding box center [421, 45] width 31 height 19
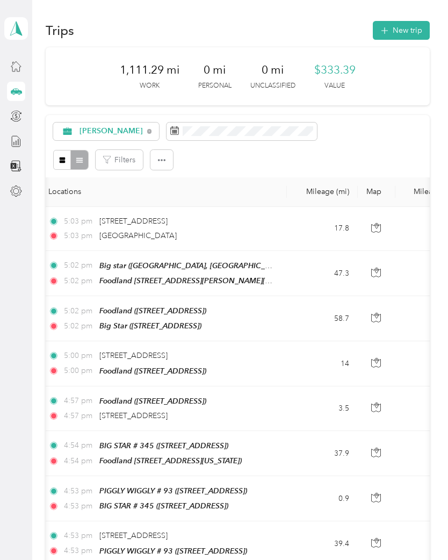
click at [406, 31] on button "New trip" at bounding box center [401, 30] width 57 height 19
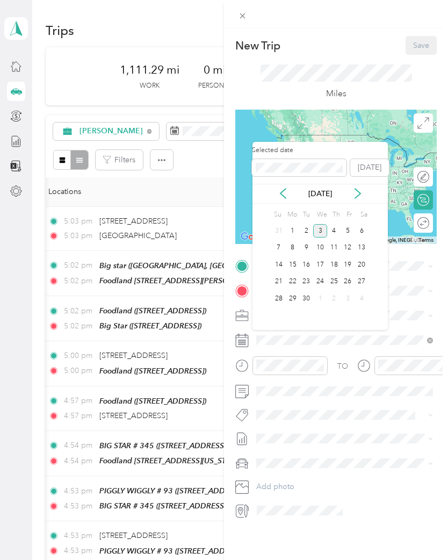
click at [287, 192] on icon at bounding box center [283, 193] width 11 height 11
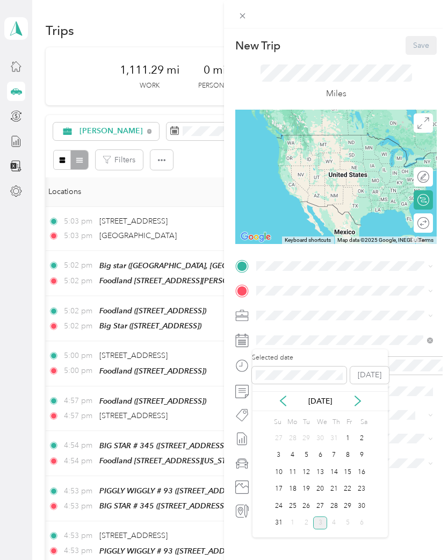
click at [340, 487] on div "21" at bounding box center [334, 489] width 14 height 13
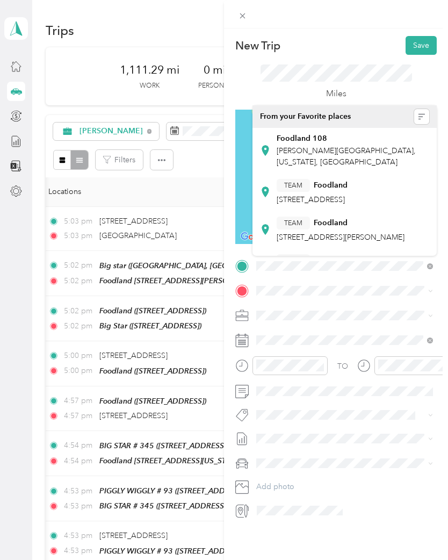
click at [338, 242] on div "TEAM Foodland [STREET_ADDRESS][PERSON_NAME]" at bounding box center [341, 230] width 128 height 26
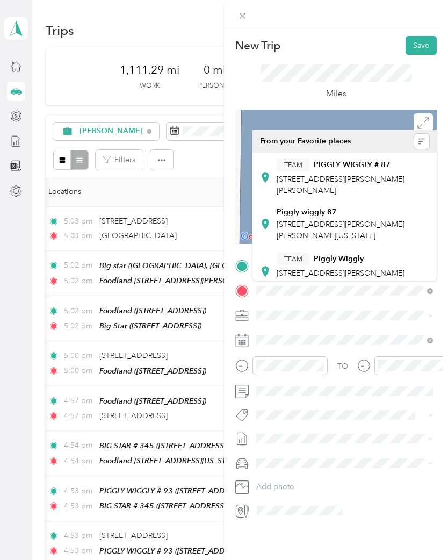
click at [352, 171] on div "TEAM PIGGLY WIGGLY # 87" at bounding box center [353, 165] width 153 height 13
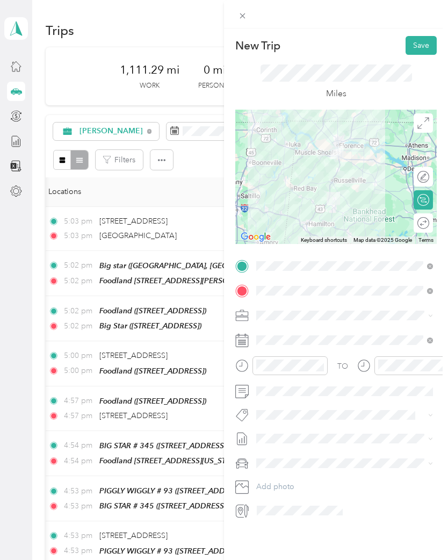
click at [419, 44] on button "Save" at bounding box center [421, 45] width 31 height 19
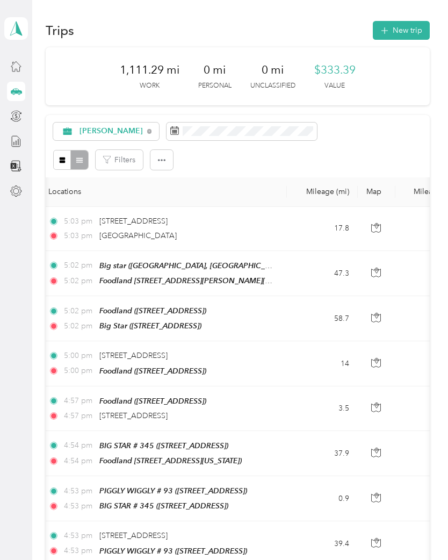
click at [405, 35] on button "New trip" at bounding box center [401, 30] width 57 height 19
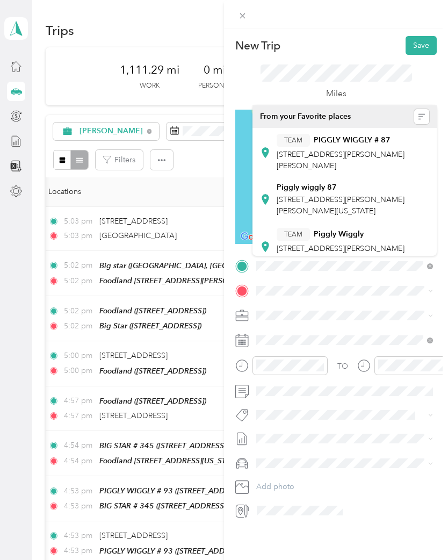
click at [330, 147] on div "TEAM PIGGLY WIGGLY # 87 [STREET_ADDRESS][PERSON_NAME][PERSON_NAME]" at bounding box center [353, 153] width 153 height 38
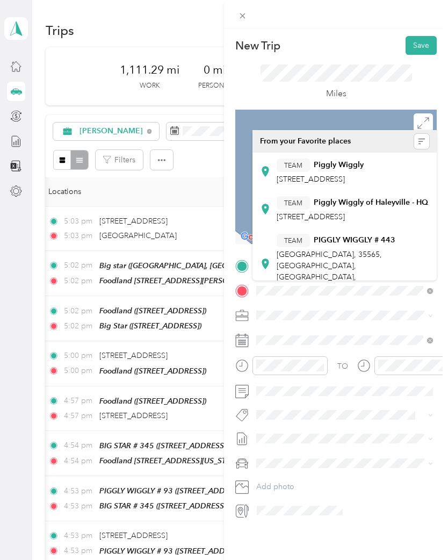
click at [345, 212] on span "[STREET_ADDRESS]" at bounding box center [311, 216] width 68 height 9
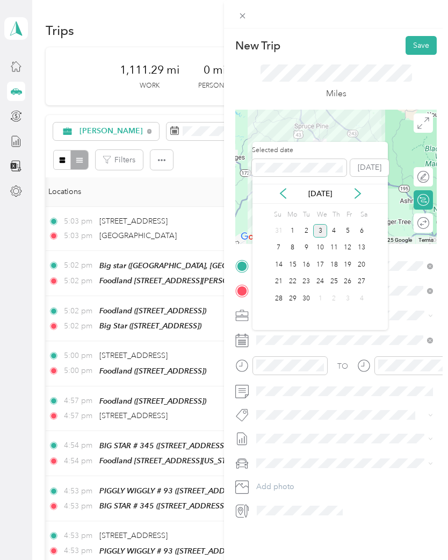
click at [284, 189] on icon at bounding box center [283, 193] width 11 height 11
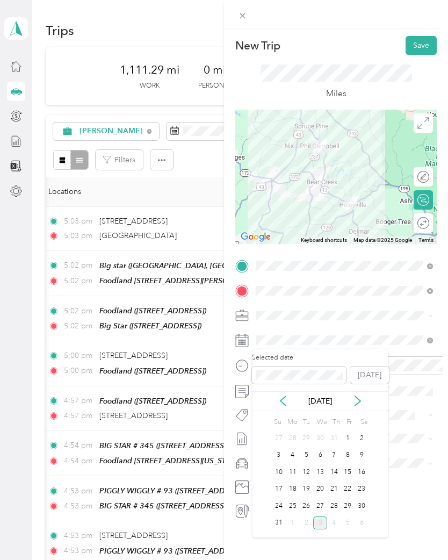
click at [338, 489] on div "21" at bounding box center [334, 489] width 14 height 13
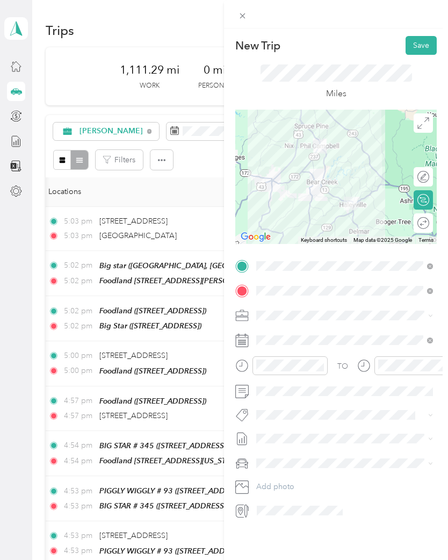
click at [426, 46] on button "Save" at bounding box center [421, 45] width 31 height 19
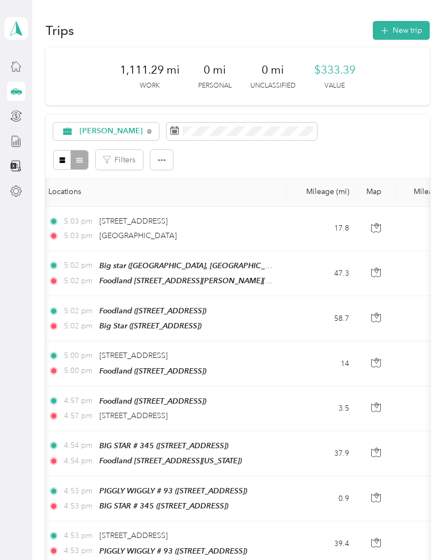
click at [404, 29] on button "New trip" at bounding box center [401, 30] width 57 height 19
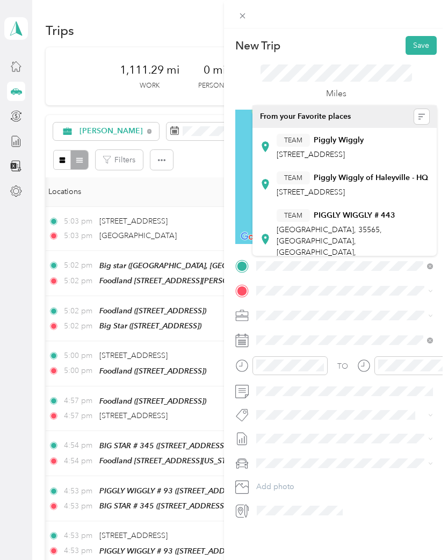
click at [346, 146] on div "TEAM Piggly Wiggly" at bounding box center [320, 140] width 87 height 13
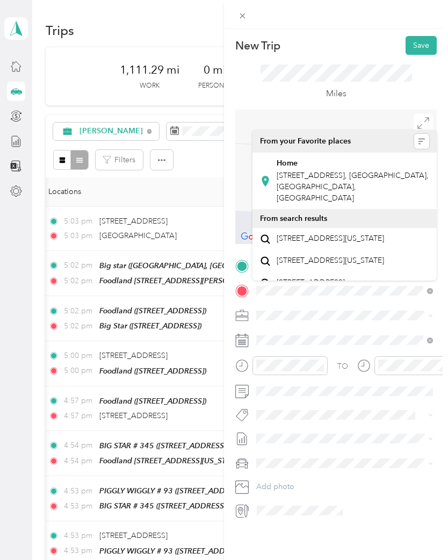
click at [332, 173] on span "[STREET_ADDRESS], [GEOGRAPHIC_DATA], [GEOGRAPHIC_DATA], [GEOGRAPHIC_DATA]" at bounding box center [353, 187] width 152 height 32
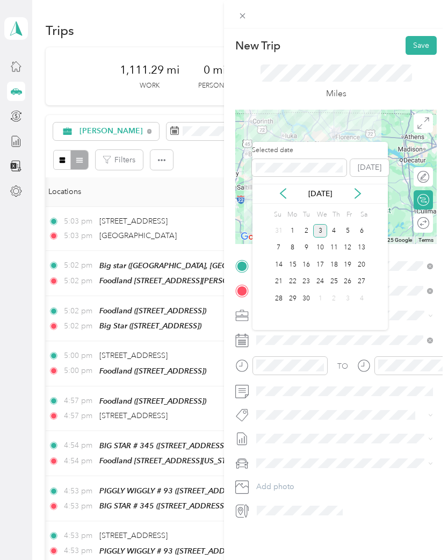
click at [284, 192] on icon at bounding box center [283, 193] width 11 height 11
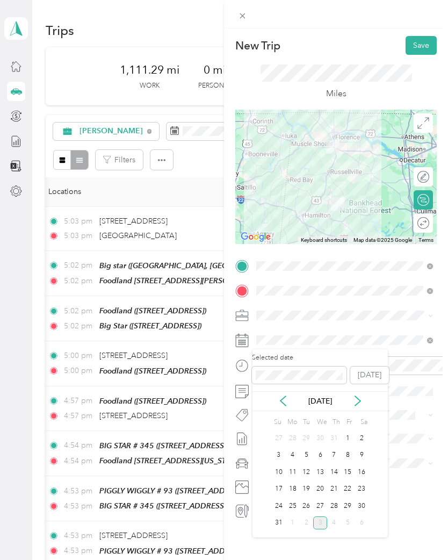
click at [339, 486] on div "21" at bounding box center [334, 489] width 14 height 13
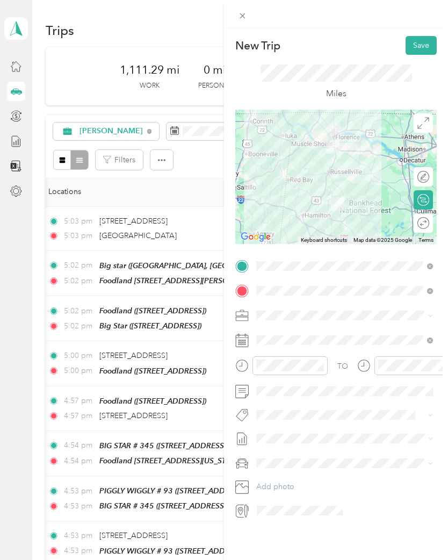
click at [422, 44] on button "Save" at bounding box center [421, 45] width 31 height 19
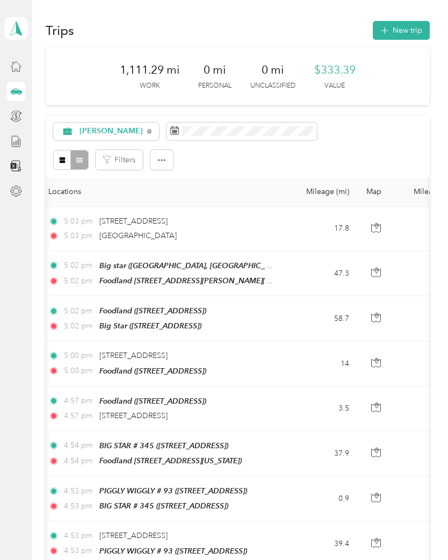
click at [403, 33] on button "New trip" at bounding box center [401, 30] width 57 height 19
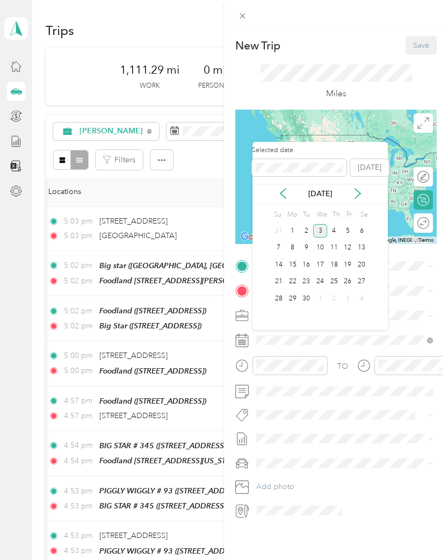
click at [284, 190] on icon at bounding box center [283, 194] width 5 height 10
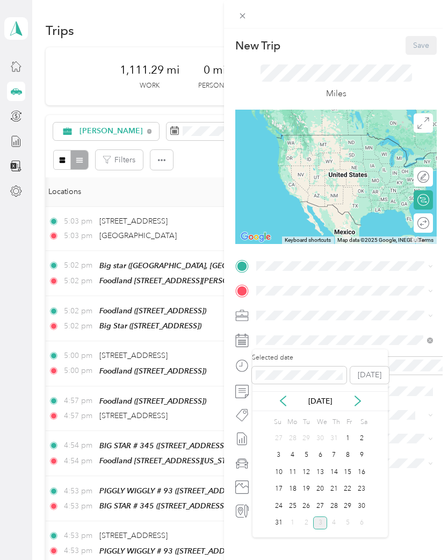
click at [353, 489] on div "22" at bounding box center [348, 489] width 14 height 13
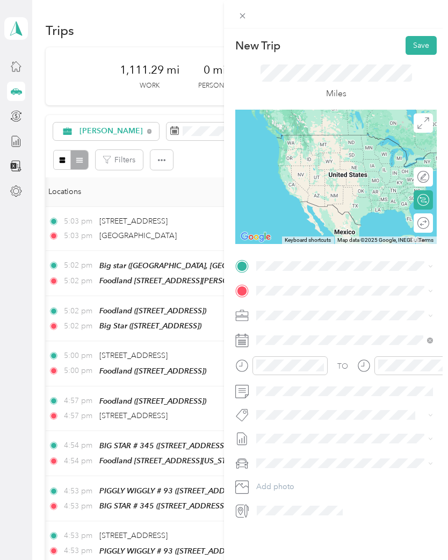
click at [278, 258] on span at bounding box center [345, 265] width 184 height 17
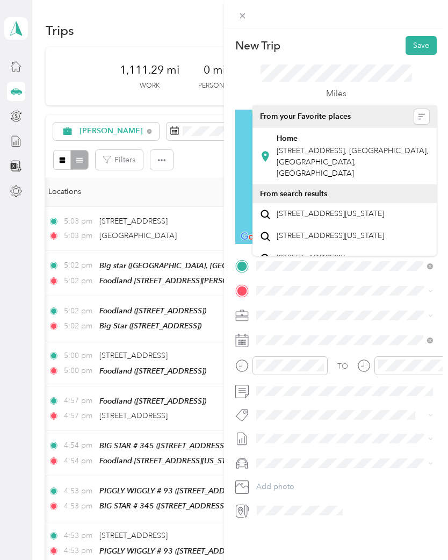
click at [328, 149] on span "[STREET_ADDRESS], [GEOGRAPHIC_DATA], [GEOGRAPHIC_DATA], [GEOGRAPHIC_DATA]" at bounding box center [353, 162] width 152 height 32
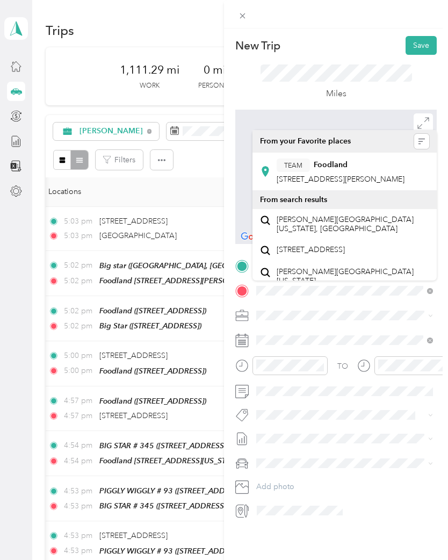
click at [328, 167] on strong "Foodland" at bounding box center [331, 165] width 34 height 10
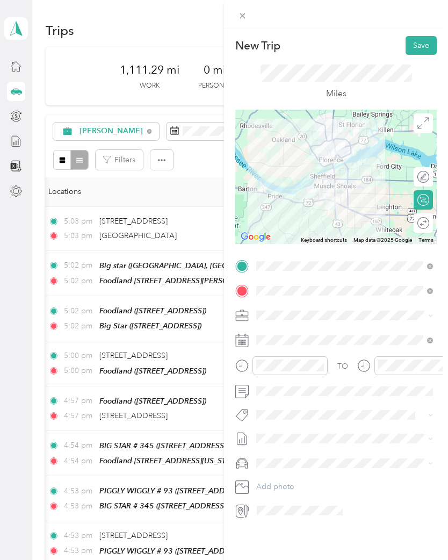
click at [432, 40] on button "Save" at bounding box center [421, 45] width 31 height 19
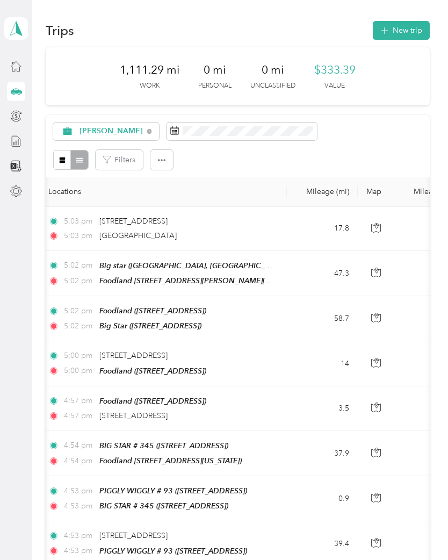
click at [404, 30] on button "New trip" at bounding box center [401, 30] width 57 height 19
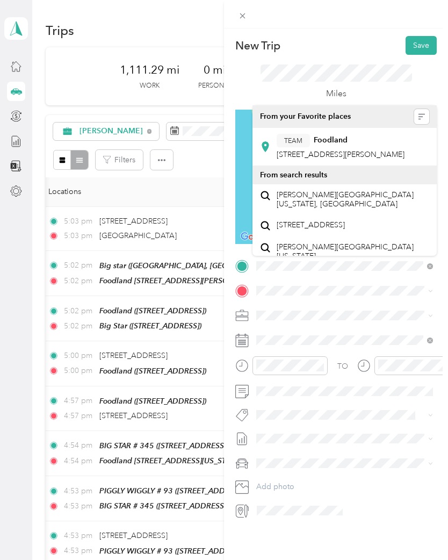
click at [331, 150] on span "[STREET_ADDRESS][PERSON_NAME]" at bounding box center [341, 154] width 128 height 9
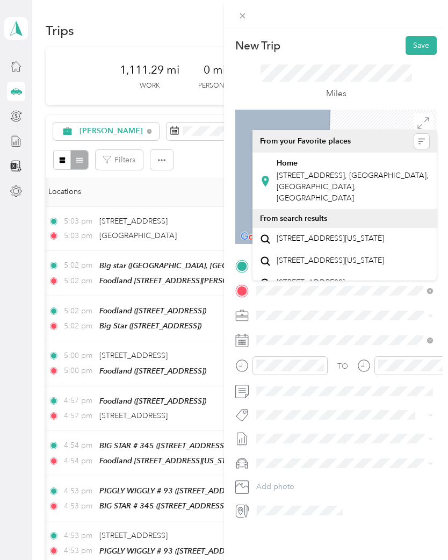
click at [323, 173] on span "[STREET_ADDRESS], [GEOGRAPHIC_DATA], [GEOGRAPHIC_DATA], [GEOGRAPHIC_DATA]" at bounding box center [353, 187] width 152 height 32
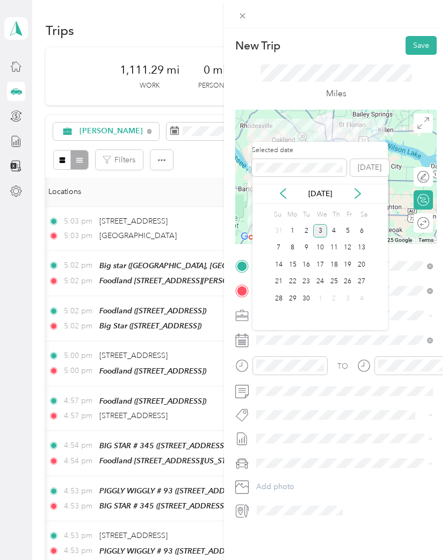
click at [280, 192] on icon at bounding box center [283, 193] width 11 height 11
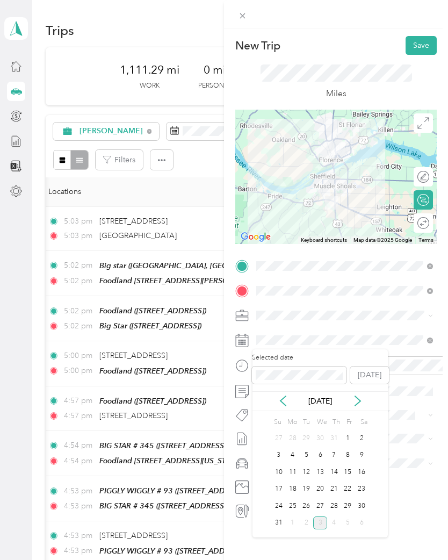
click at [352, 486] on div "22" at bounding box center [348, 489] width 14 height 13
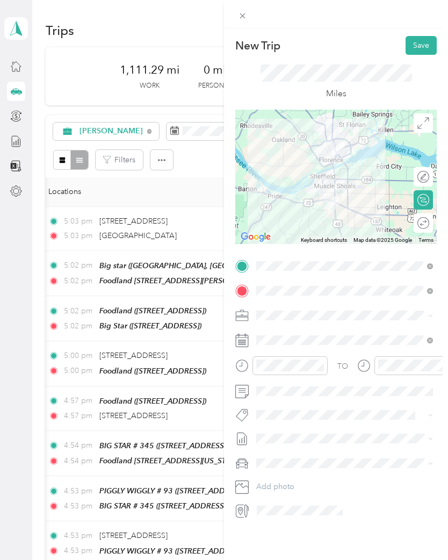
click at [420, 45] on button "Save" at bounding box center [421, 45] width 31 height 19
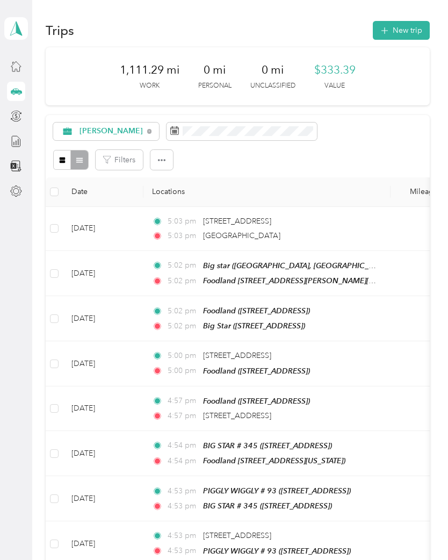
click at [391, 28] on icon "button" at bounding box center [384, 31] width 12 height 12
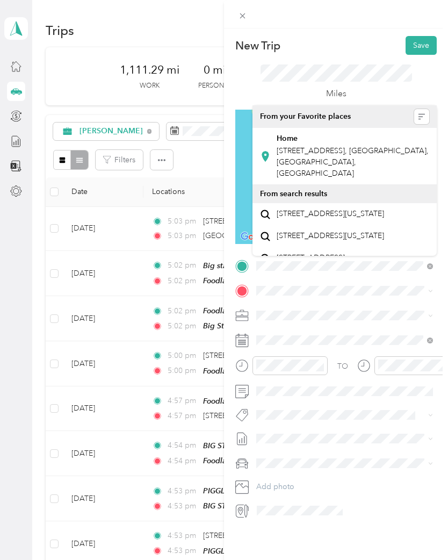
click at [330, 147] on span "[STREET_ADDRESS], [GEOGRAPHIC_DATA], [GEOGRAPHIC_DATA], [GEOGRAPHIC_DATA]" at bounding box center [353, 162] width 152 height 32
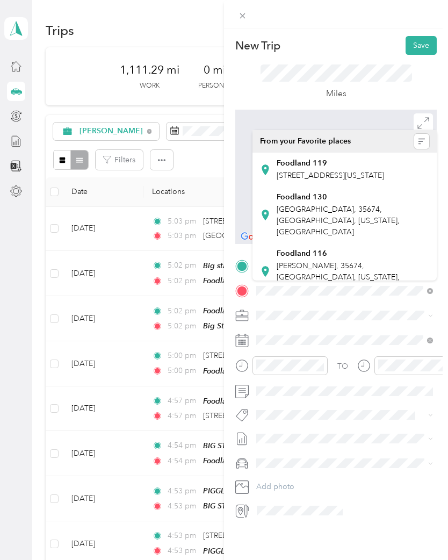
click at [320, 169] on div "Foodland 119 W 1st St, 35674, Tuscumbia, Alabama, United States" at bounding box center [331, 170] width 108 height 23
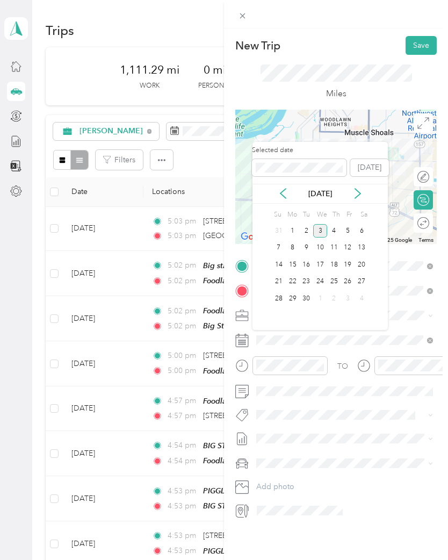
click at [288, 189] on icon at bounding box center [283, 193] width 11 height 11
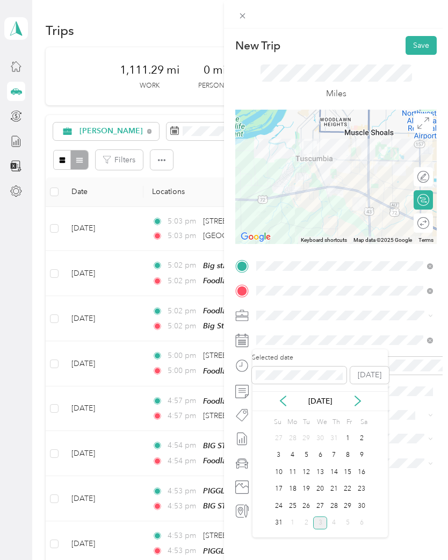
click at [297, 504] on div "25" at bounding box center [293, 505] width 14 height 13
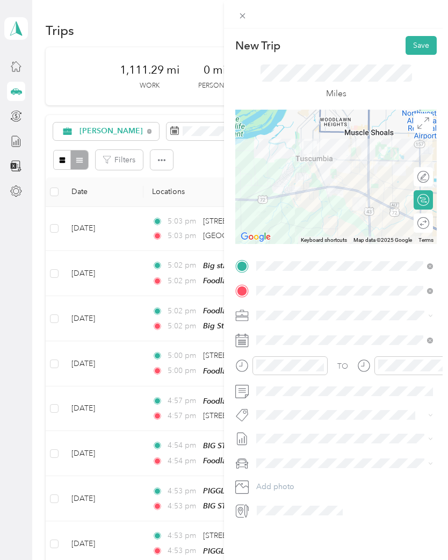
click at [433, 48] on button "Save" at bounding box center [421, 45] width 31 height 19
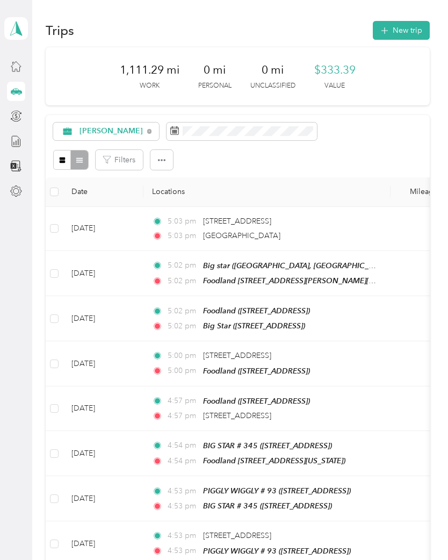
click at [405, 31] on button "New trip" at bounding box center [401, 30] width 57 height 19
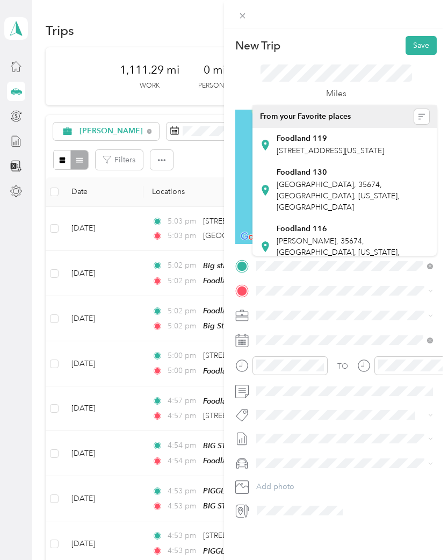
click at [324, 147] on span "W 1st St, 35674, Tuscumbia, Alabama, United States" at bounding box center [331, 150] width 108 height 9
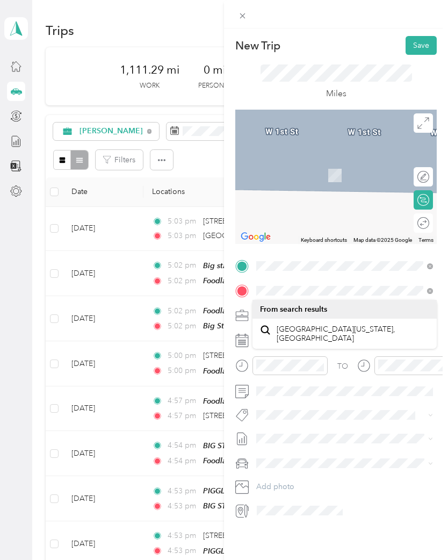
click at [312, 334] on span "New Albany Mississippi, United States" at bounding box center [353, 334] width 153 height 19
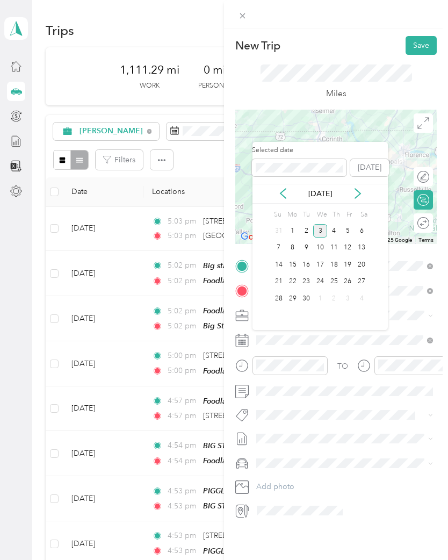
click at [287, 191] on icon at bounding box center [283, 193] width 11 height 11
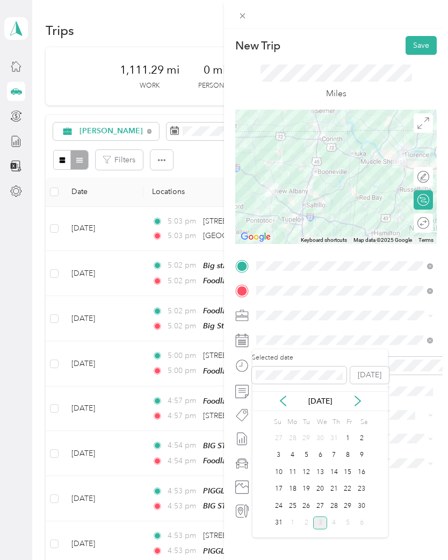
click at [300, 506] on div "26" at bounding box center [306, 505] width 14 height 13
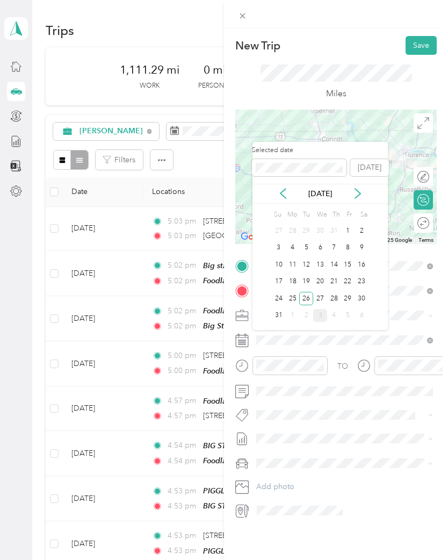
click at [290, 302] on div "25" at bounding box center [293, 298] width 14 height 13
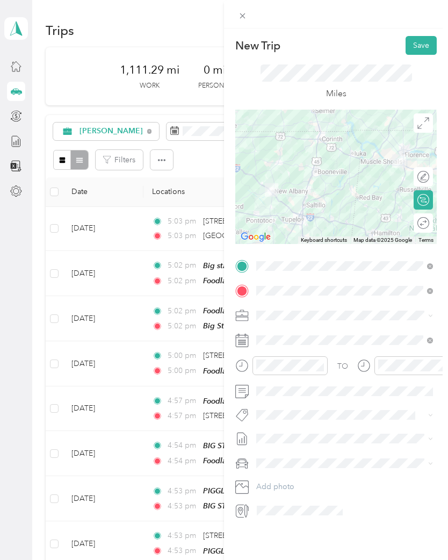
click at [421, 43] on button "Save" at bounding box center [421, 45] width 31 height 19
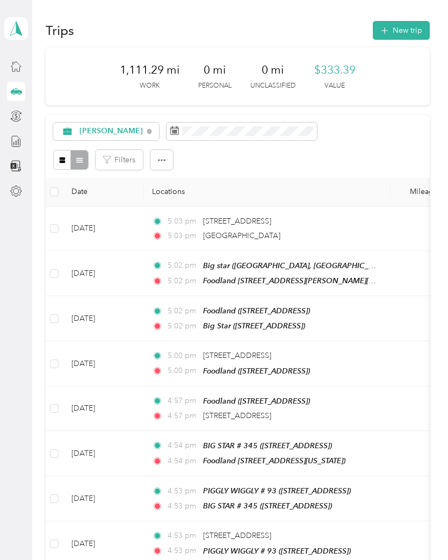
click at [416, 26] on button "New trip" at bounding box center [401, 30] width 57 height 19
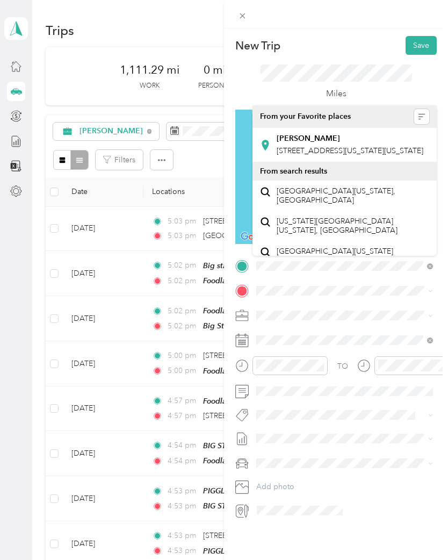
click at [325, 144] on div "Stokes gro 400 Mississippi Highway 15, 38652, New Albany, Mississippi, United S…" at bounding box center [350, 145] width 147 height 23
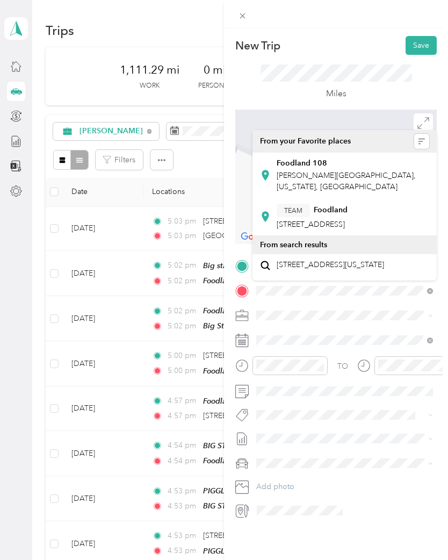
click at [320, 173] on span "[PERSON_NAME][GEOGRAPHIC_DATA], [US_STATE], [GEOGRAPHIC_DATA]" at bounding box center [346, 181] width 139 height 20
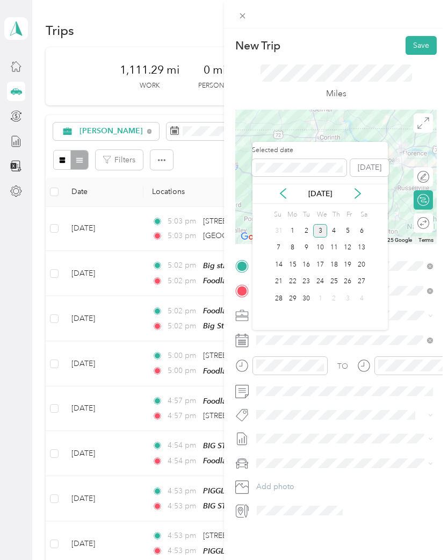
click at [281, 190] on icon at bounding box center [283, 193] width 11 height 11
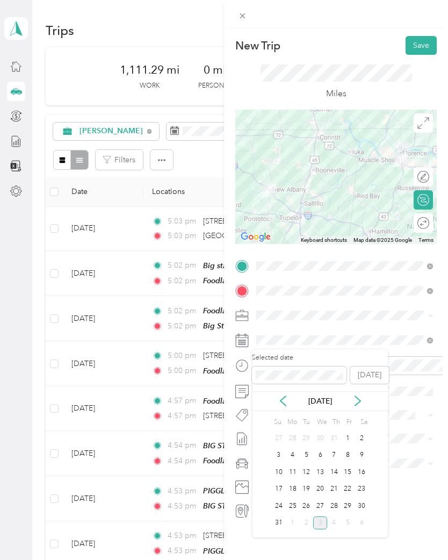
click at [293, 509] on div "25" at bounding box center [293, 505] width 14 height 13
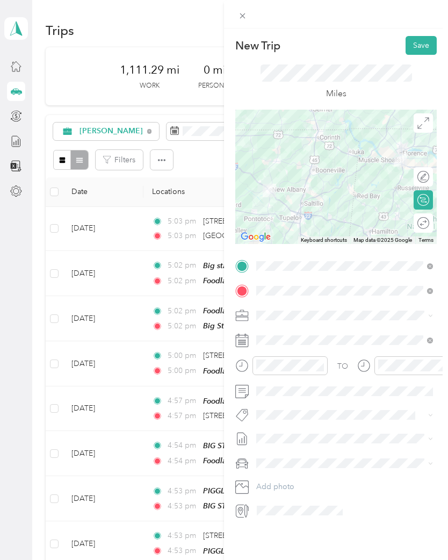
click at [424, 48] on button "Save" at bounding box center [421, 45] width 31 height 19
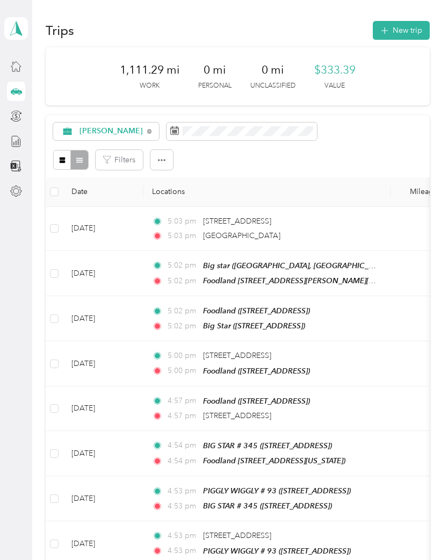
click at [402, 33] on button "New trip" at bounding box center [401, 30] width 57 height 19
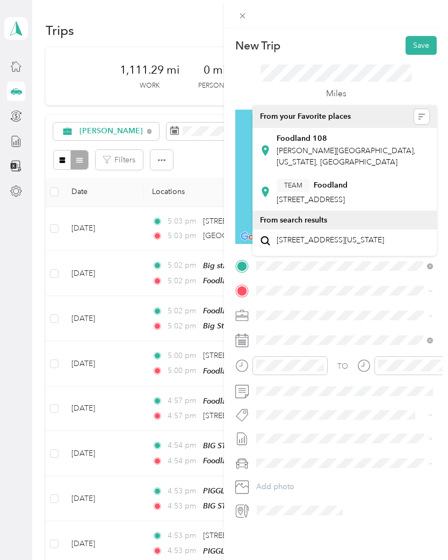
click at [331, 147] on span "[PERSON_NAME][GEOGRAPHIC_DATA], [US_STATE], [GEOGRAPHIC_DATA]" at bounding box center [346, 156] width 139 height 20
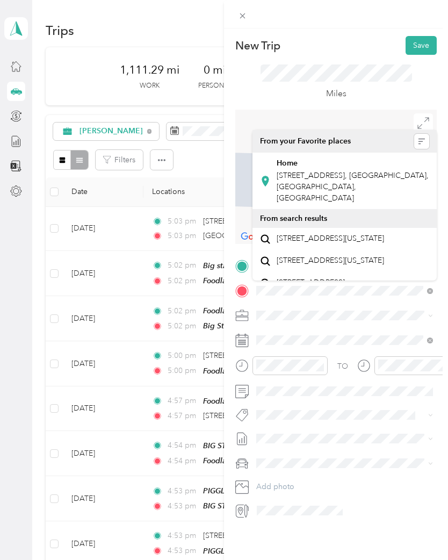
click at [339, 176] on span "[STREET_ADDRESS], [GEOGRAPHIC_DATA], [GEOGRAPHIC_DATA], [GEOGRAPHIC_DATA]" at bounding box center [353, 187] width 152 height 32
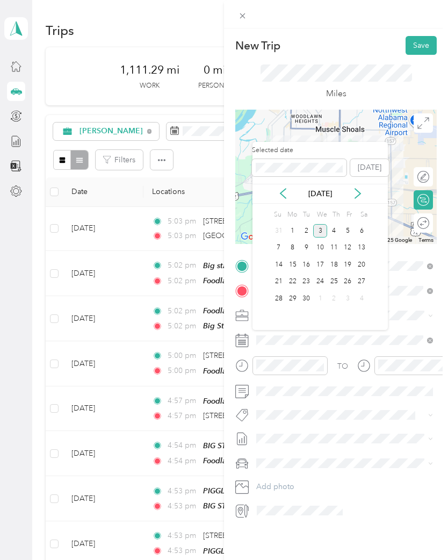
click at [282, 193] on icon at bounding box center [283, 193] width 11 height 11
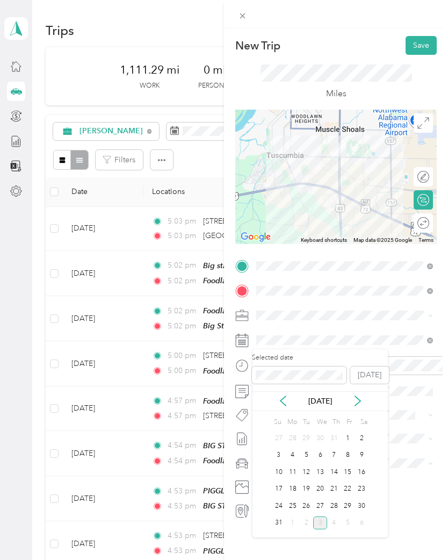
click at [296, 509] on div "25" at bounding box center [293, 505] width 14 height 13
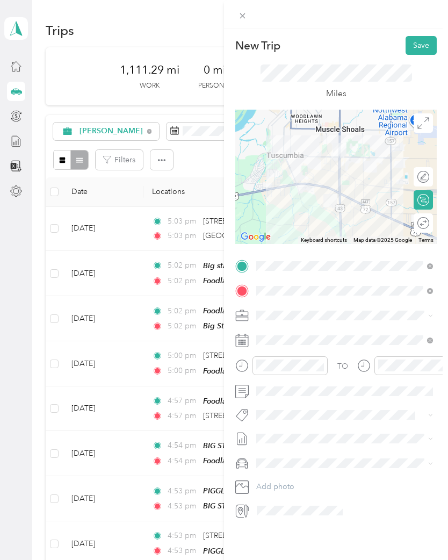
click at [421, 45] on button "Save" at bounding box center [421, 45] width 31 height 19
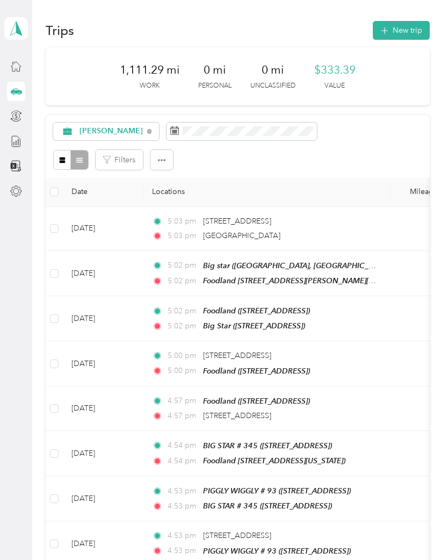
click at [405, 22] on button "New trip" at bounding box center [401, 30] width 57 height 19
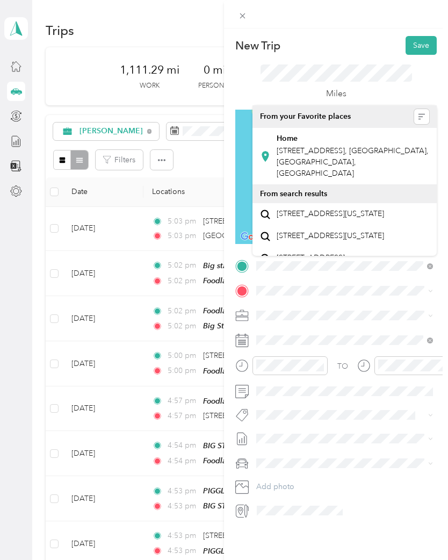
click at [320, 149] on span "[STREET_ADDRESS], [GEOGRAPHIC_DATA], [GEOGRAPHIC_DATA], [GEOGRAPHIC_DATA]" at bounding box center [353, 162] width 152 height 32
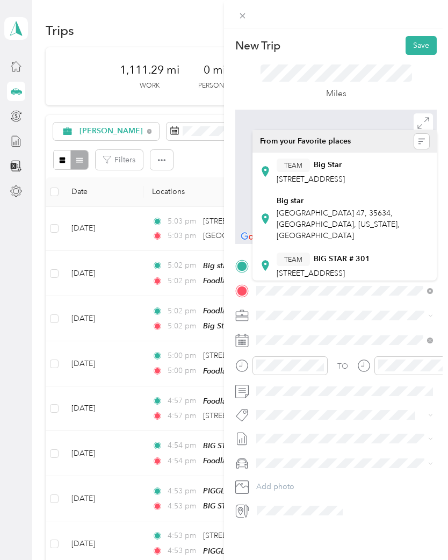
click at [352, 264] on div "TEAM BIG STAR # 301" at bounding box center [324, 259] width 94 height 13
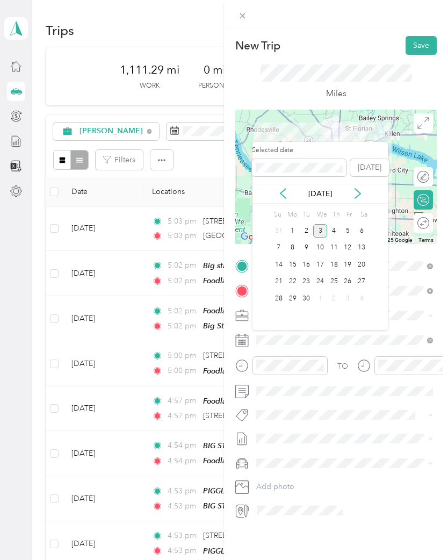
click at [280, 194] on icon at bounding box center [283, 193] width 11 height 11
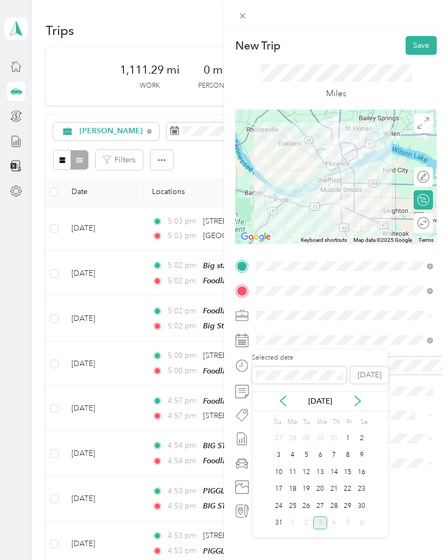
click at [313, 504] on div "26" at bounding box center [306, 505] width 14 height 13
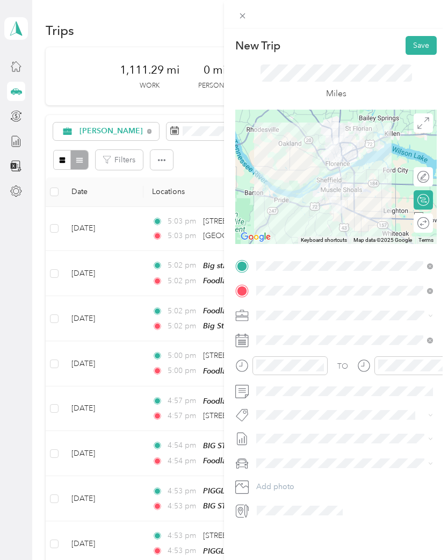
click at [419, 46] on button "Save" at bounding box center [421, 45] width 31 height 19
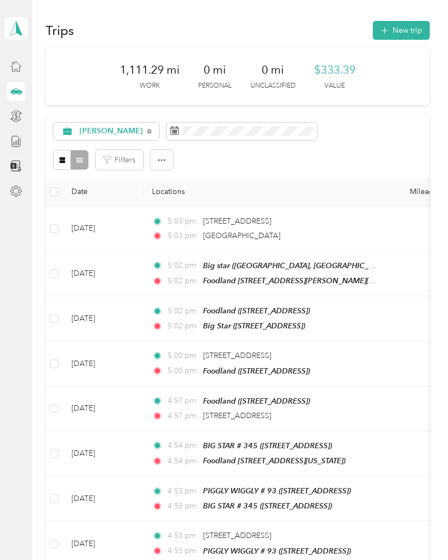
click at [405, 34] on button "New trip" at bounding box center [401, 30] width 57 height 19
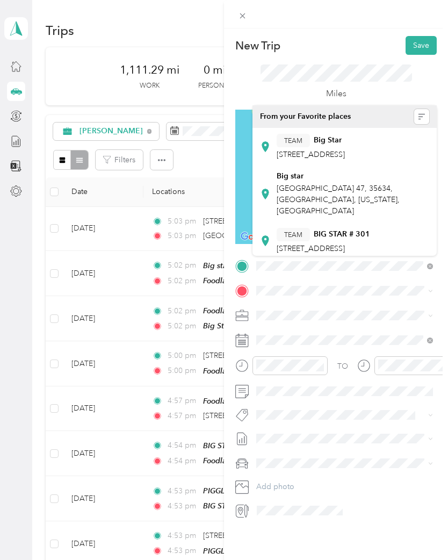
click at [346, 238] on strong "BIG STAR # 301" at bounding box center [342, 235] width 56 height 10
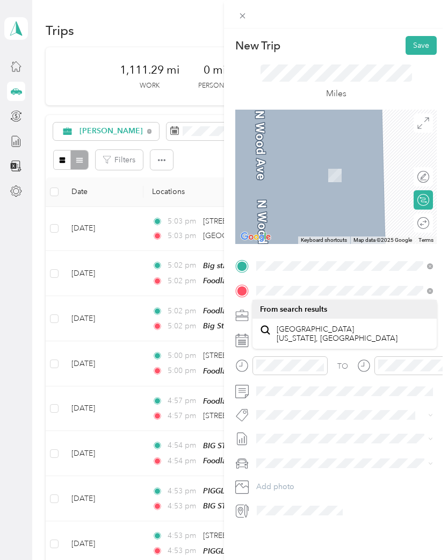
click at [321, 336] on span "Central Heights Alabama, United States" at bounding box center [337, 334] width 121 height 19
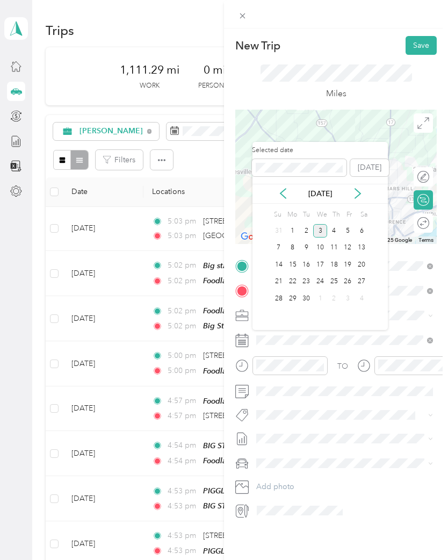
click at [285, 189] on icon at bounding box center [283, 194] width 5 height 10
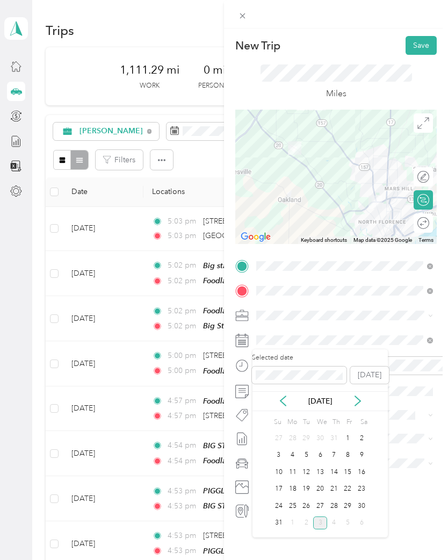
click at [310, 509] on div "26" at bounding box center [306, 505] width 14 height 13
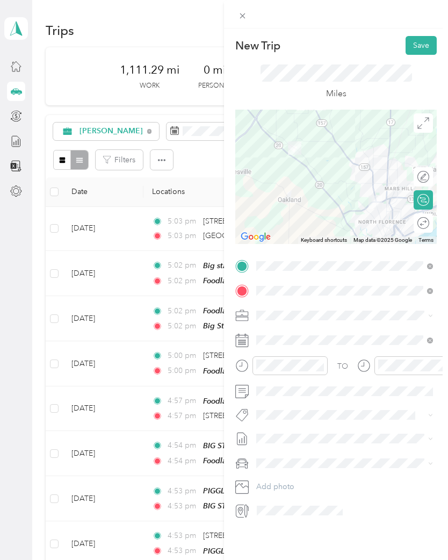
click at [422, 48] on button "Save" at bounding box center [421, 45] width 31 height 19
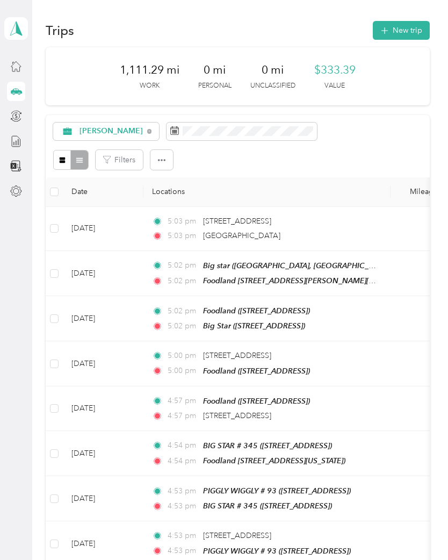
click at [400, 34] on button "New trip" at bounding box center [401, 30] width 57 height 19
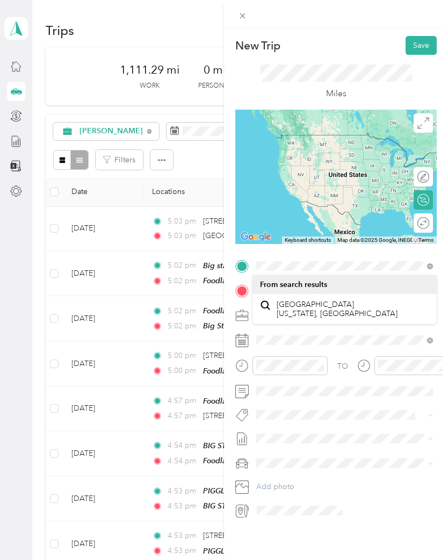
click at [316, 308] on span "Central Heights Alabama, United States" at bounding box center [337, 309] width 121 height 19
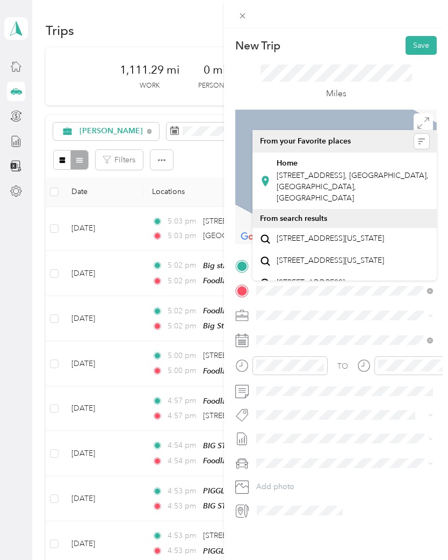
click at [335, 171] on span "[STREET_ADDRESS], [GEOGRAPHIC_DATA], [GEOGRAPHIC_DATA], [GEOGRAPHIC_DATA]" at bounding box center [353, 187] width 152 height 32
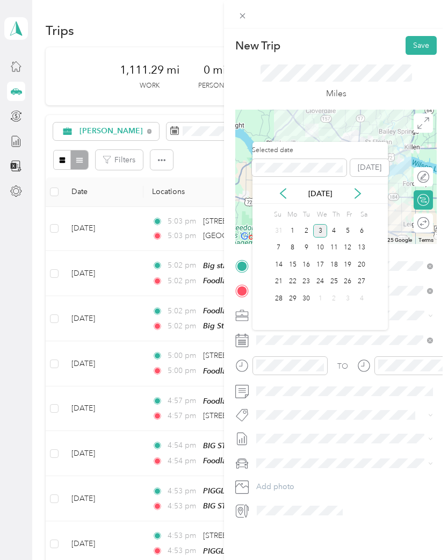
click at [285, 191] on icon at bounding box center [283, 193] width 11 height 11
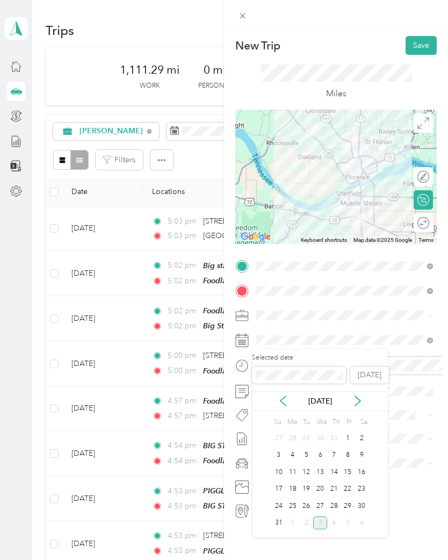
click at [309, 509] on div "26" at bounding box center [306, 505] width 14 height 13
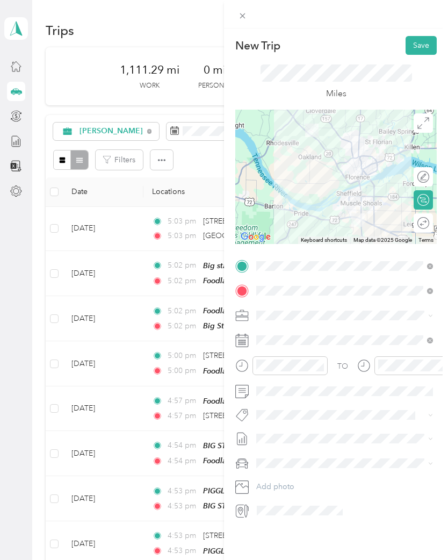
click at [422, 40] on button "Save" at bounding box center [421, 45] width 31 height 19
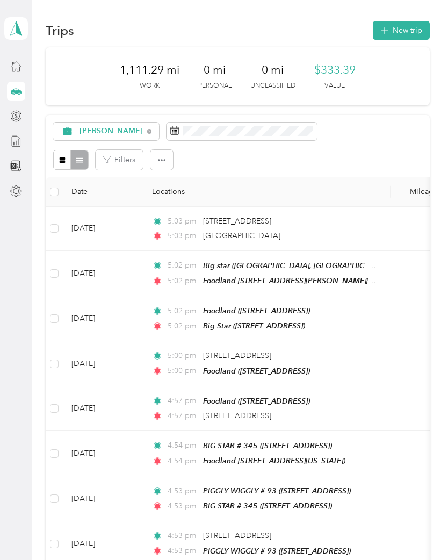
click at [403, 30] on button "New trip" at bounding box center [401, 30] width 57 height 19
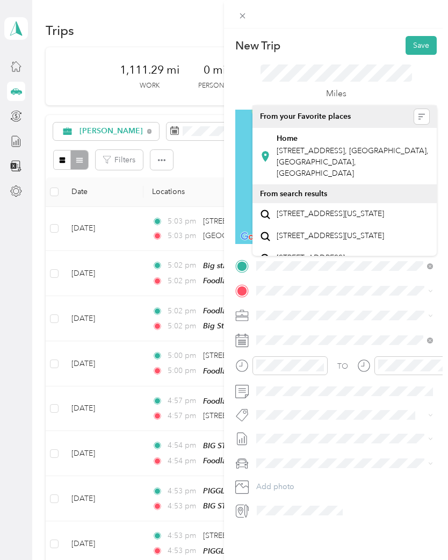
click at [312, 146] on span "[STREET_ADDRESS], [GEOGRAPHIC_DATA], [GEOGRAPHIC_DATA], [GEOGRAPHIC_DATA]" at bounding box center [353, 162] width 152 height 32
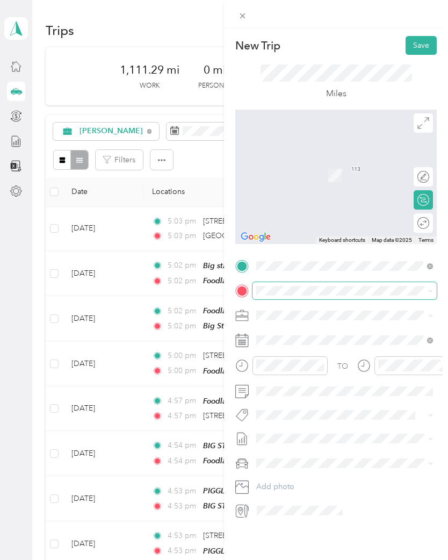
click at [274, 560] on div "New Trip Save This trip cannot be edited because it is either under review, app…" at bounding box center [221, 560] width 443 height 0
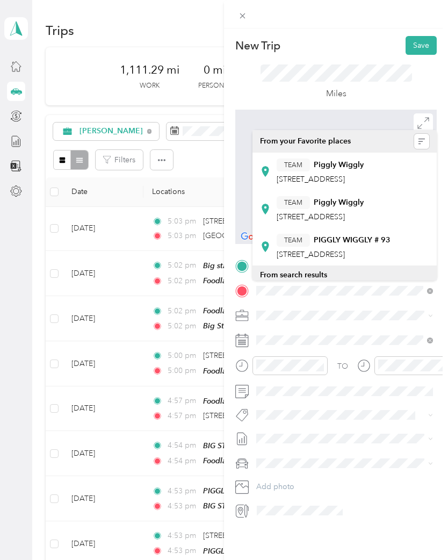
click at [343, 210] on div "TEAM Piggly Wiggly" at bounding box center [320, 202] width 87 height 13
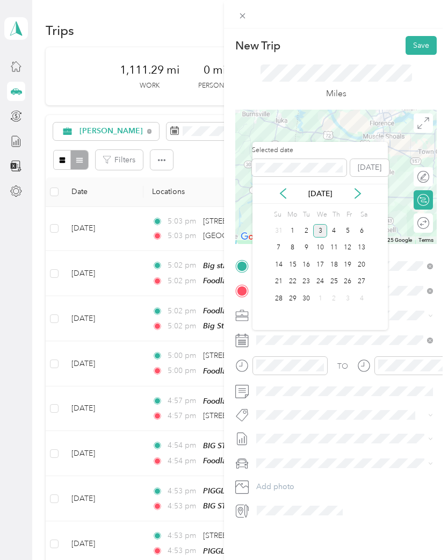
click at [281, 190] on icon at bounding box center [283, 193] width 11 height 11
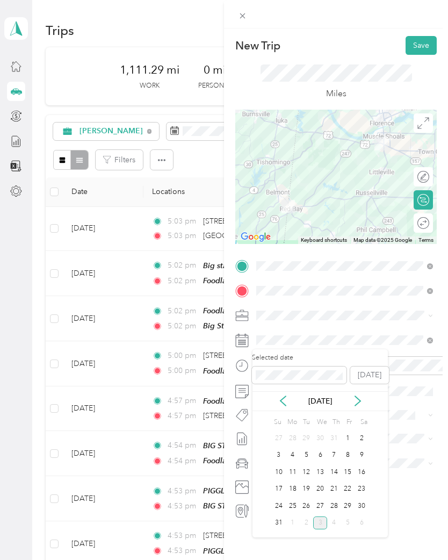
click at [325, 506] on div "27" at bounding box center [320, 505] width 14 height 13
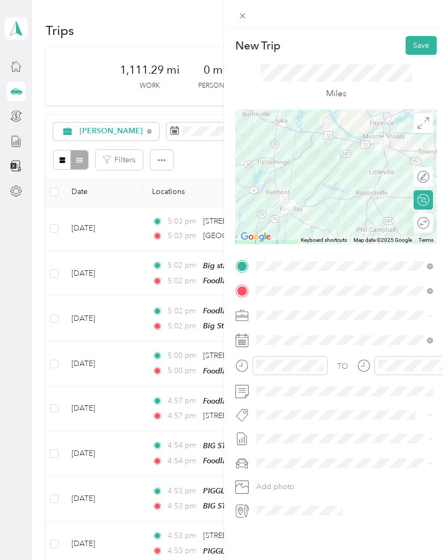
click at [422, 47] on button "Save" at bounding box center [421, 45] width 31 height 19
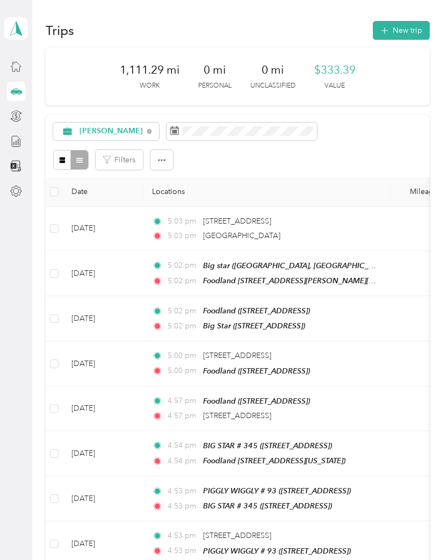
click at [404, 33] on button "New trip" at bounding box center [401, 30] width 57 height 19
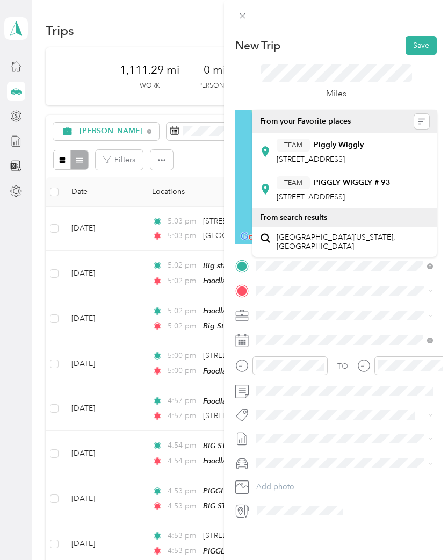
click at [360, 185] on strong "PIGGLY WIGGLY # 93" at bounding box center [352, 183] width 77 height 10
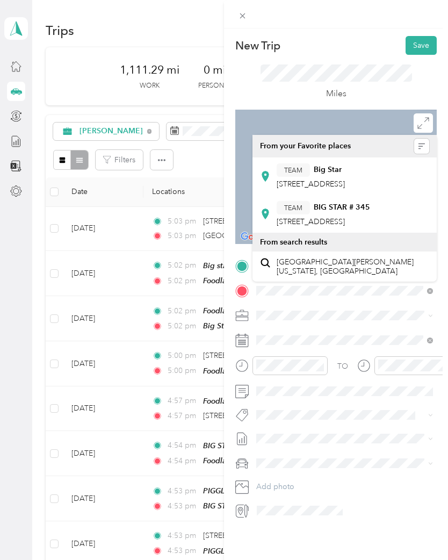
click at [330, 174] on strong "Big Star" at bounding box center [328, 170] width 28 height 10
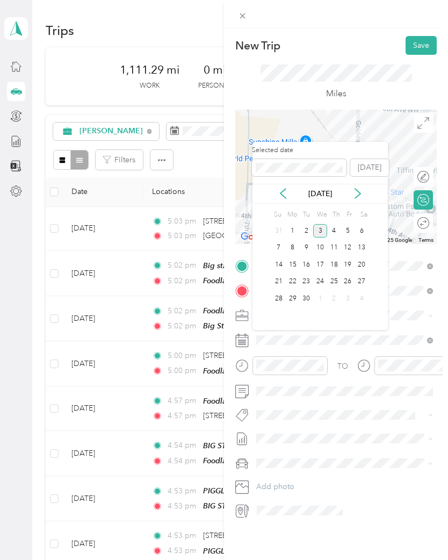
click at [284, 195] on icon at bounding box center [283, 193] width 11 height 11
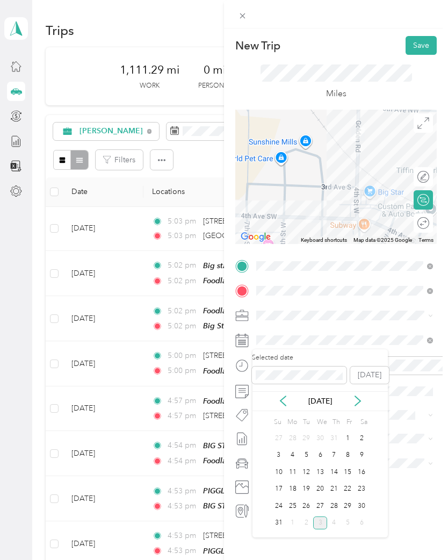
click at [325, 508] on div "27" at bounding box center [320, 505] width 14 height 13
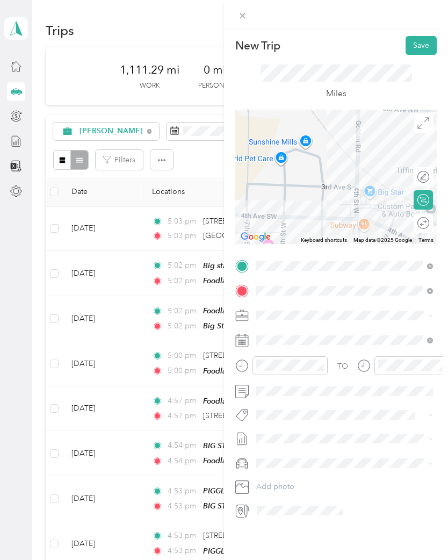
click at [426, 46] on button "Save" at bounding box center [421, 45] width 31 height 19
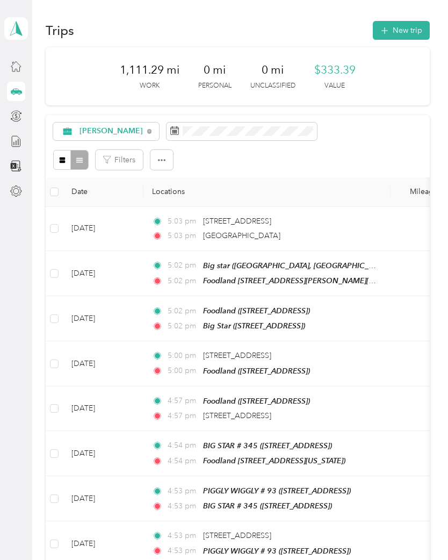
click at [403, 33] on button "New trip" at bounding box center [401, 30] width 57 height 19
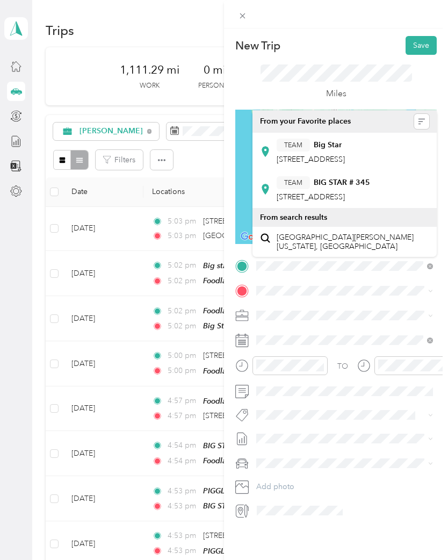
click at [336, 187] on div "TEAM BIG STAR # 345" at bounding box center [324, 182] width 94 height 13
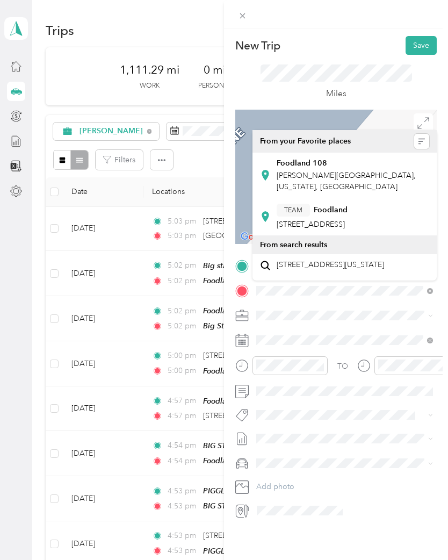
click at [334, 169] on div "Foodland [STREET_ADDRESS][PERSON_NAME][US_STATE]" at bounding box center [353, 176] width 153 height 34
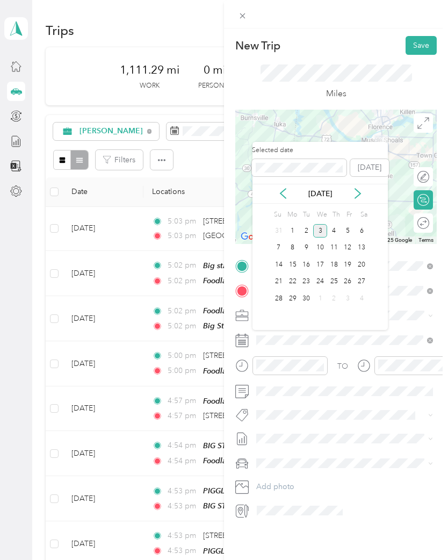
click at [283, 194] on icon at bounding box center [283, 193] width 11 height 11
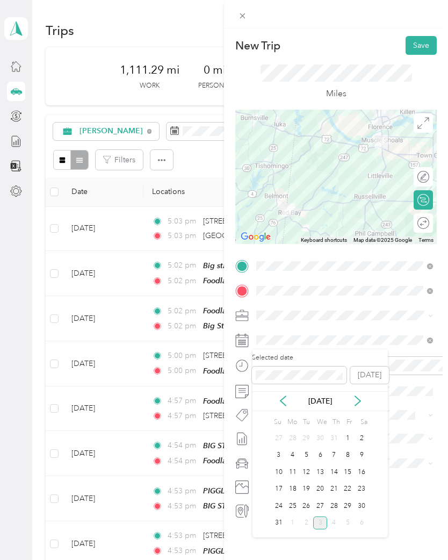
click at [325, 506] on div "27" at bounding box center [320, 505] width 14 height 13
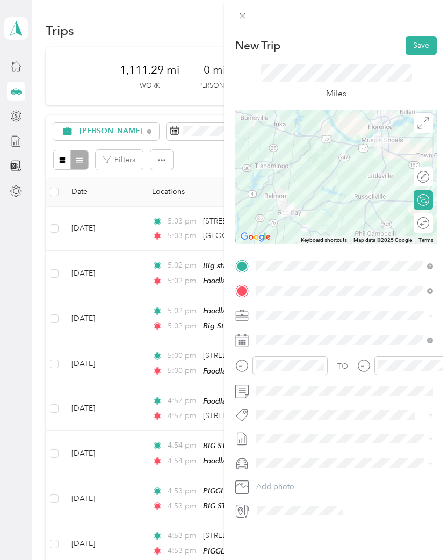
click at [424, 46] on button "Save" at bounding box center [421, 45] width 31 height 19
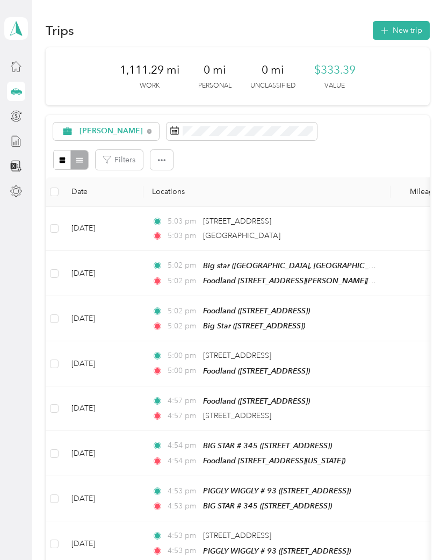
click at [405, 31] on button "New trip" at bounding box center [401, 30] width 57 height 19
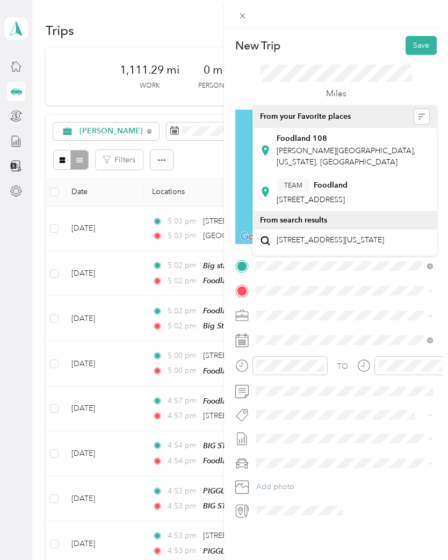
click at [328, 150] on span "[PERSON_NAME][GEOGRAPHIC_DATA], [US_STATE], [GEOGRAPHIC_DATA]" at bounding box center [346, 156] width 139 height 20
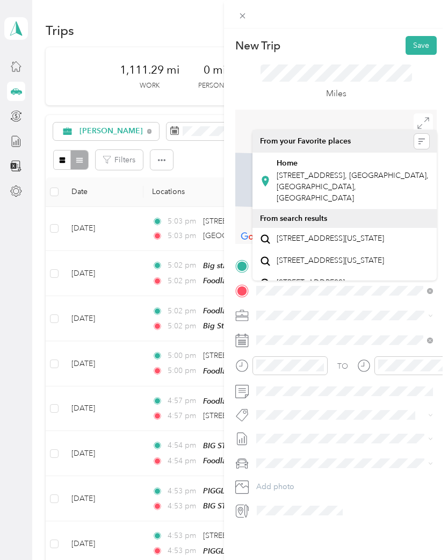
click at [336, 179] on span "[STREET_ADDRESS], [GEOGRAPHIC_DATA], [GEOGRAPHIC_DATA], [GEOGRAPHIC_DATA]" at bounding box center [353, 187] width 152 height 32
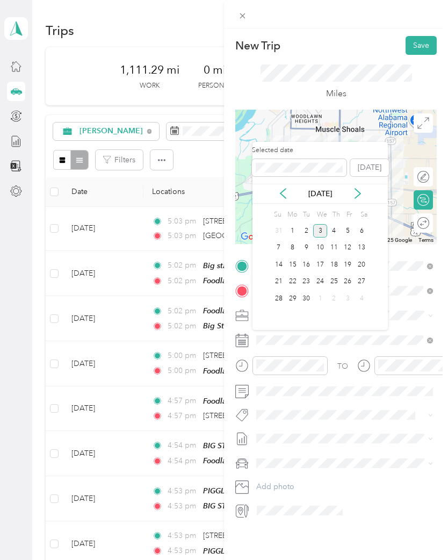
click at [286, 188] on icon at bounding box center [283, 193] width 11 height 11
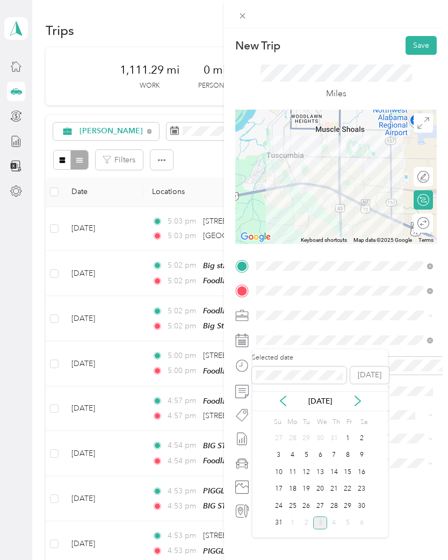
click at [326, 505] on div "27" at bounding box center [320, 505] width 14 height 13
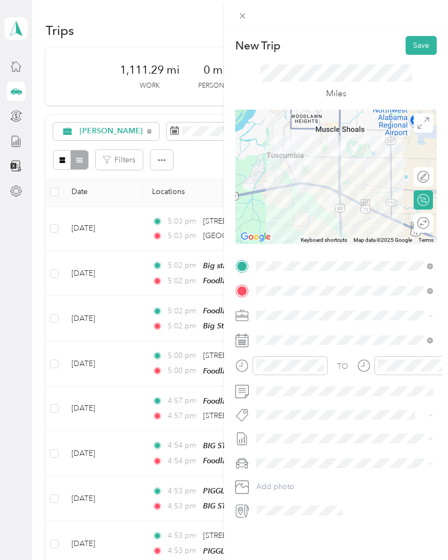
click at [422, 48] on button "Save" at bounding box center [421, 45] width 31 height 19
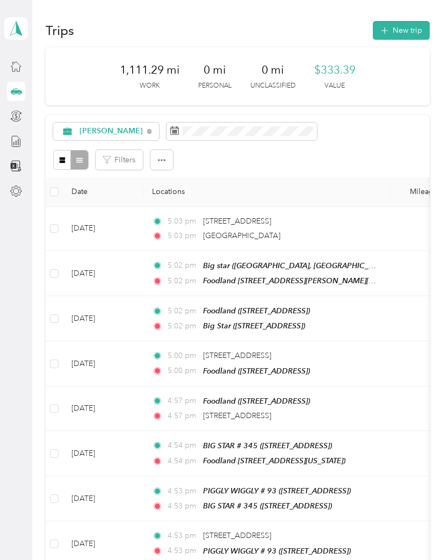
click at [405, 33] on button "New trip" at bounding box center [401, 30] width 57 height 19
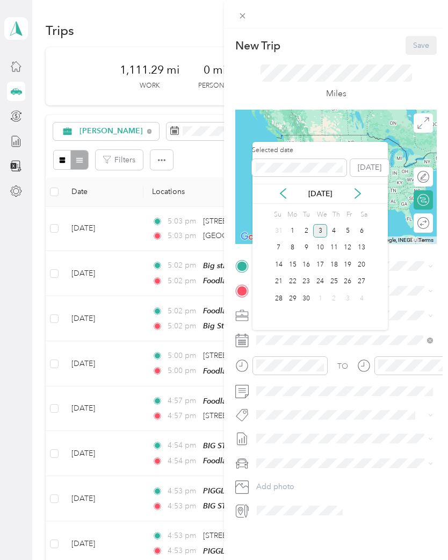
click at [285, 193] on icon at bounding box center [283, 193] width 11 height 11
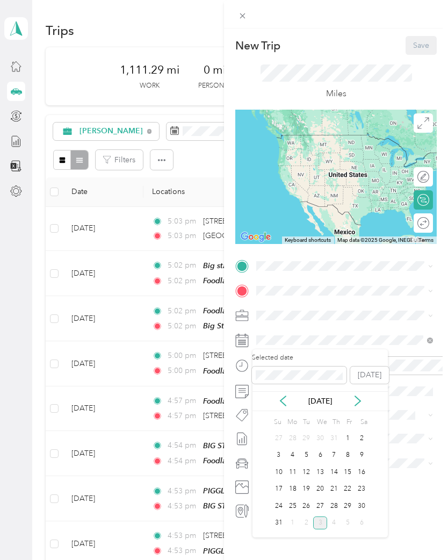
click at [338, 504] on div "28" at bounding box center [334, 505] width 14 height 13
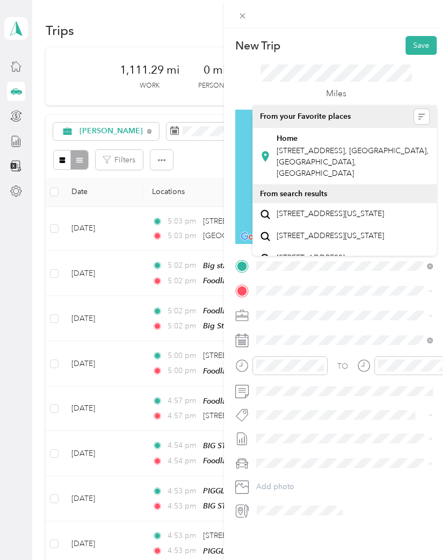
click at [322, 150] on span "[STREET_ADDRESS], [GEOGRAPHIC_DATA], [GEOGRAPHIC_DATA], [GEOGRAPHIC_DATA]" at bounding box center [353, 162] width 152 height 32
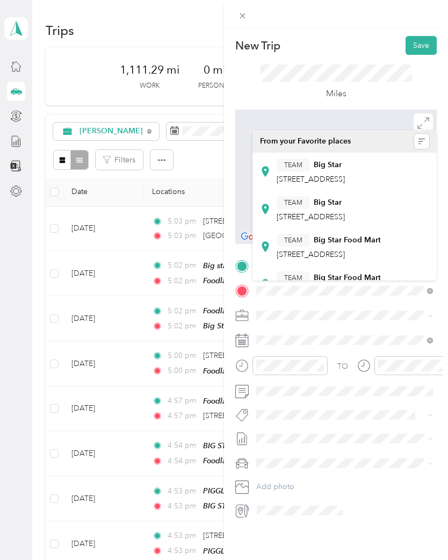
click at [331, 221] on span "4695 County Road 47, 356343319, Florence, AL, USA" at bounding box center [311, 216] width 68 height 9
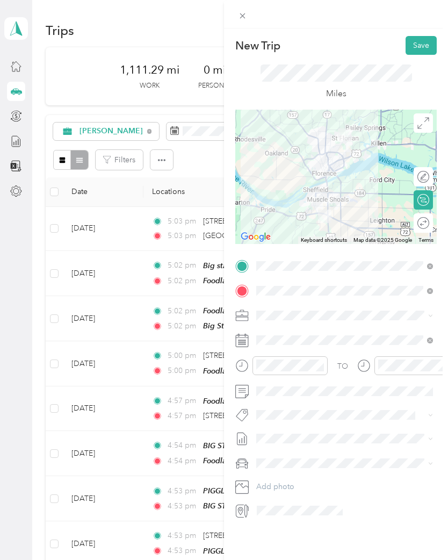
click at [420, 47] on button "Save" at bounding box center [421, 45] width 31 height 19
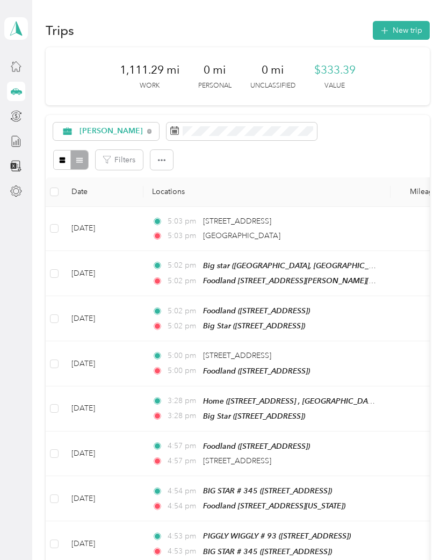
click at [399, 30] on button "New trip" at bounding box center [401, 30] width 57 height 19
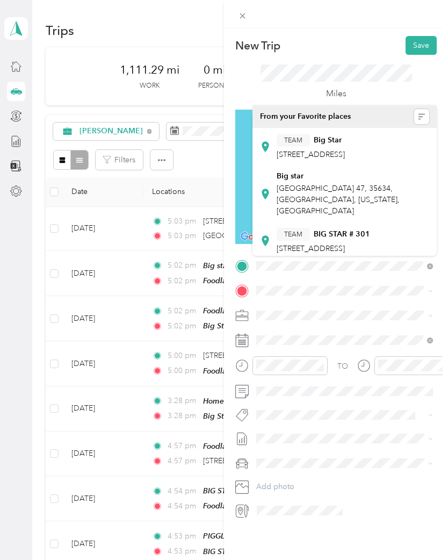
click at [337, 198] on span "Lauderdale County 47, 35634, Florence, Alabama, United States" at bounding box center [338, 200] width 123 height 32
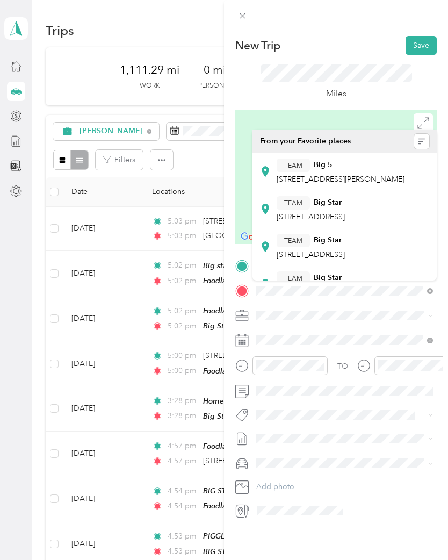
click at [329, 210] on div "TEAM Big Star" at bounding box center [311, 202] width 68 height 13
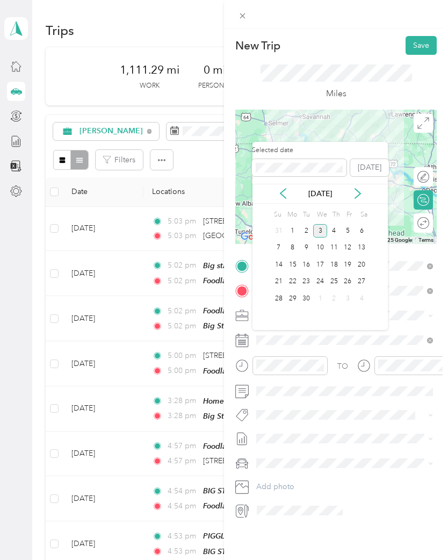
click at [280, 190] on icon at bounding box center [283, 193] width 11 height 11
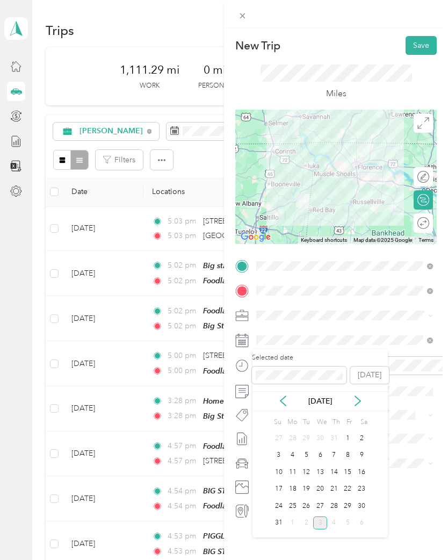
click at [339, 503] on div "28" at bounding box center [334, 505] width 14 height 13
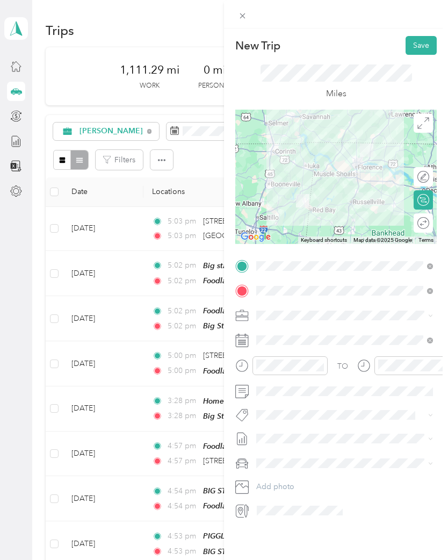
click at [421, 45] on button "Save" at bounding box center [421, 45] width 31 height 19
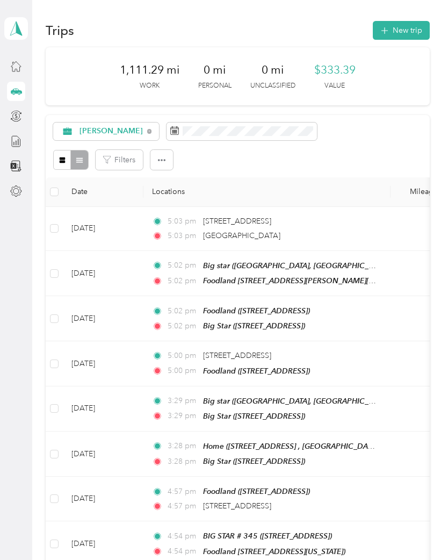
click at [405, 32] on button "New trip" at bounding box center [401, 30] width 57 height 19
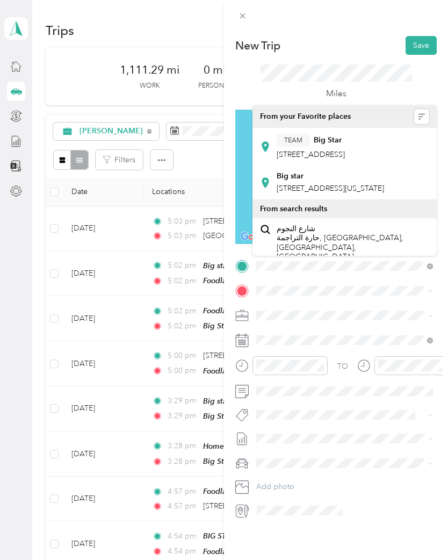
click at [331, 152] on span "10 Fillmore St, 388279104, Belmont, MS, USA" at bounding box center [311, 154] width 68 height 9
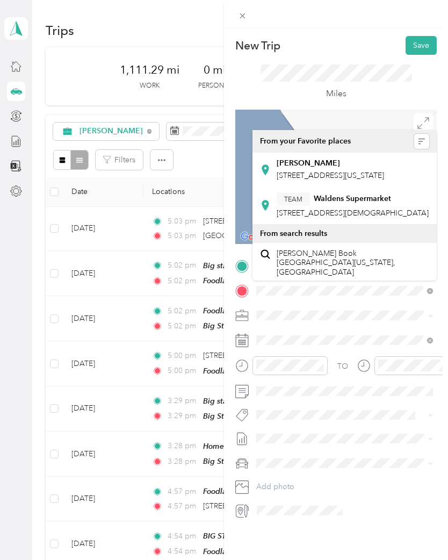
click at [346, 218] on span "910 E Church St, 388293806, Booneville, MS, USA" at bounding box center [353, 213] width 152 height 9
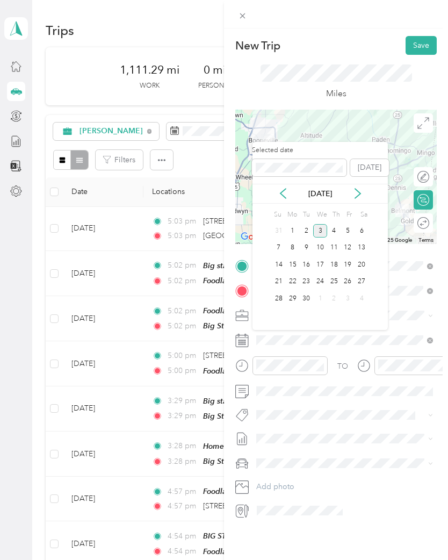
click at [282, 193] on icon at bounding box center [283, 193] width 11 height 11
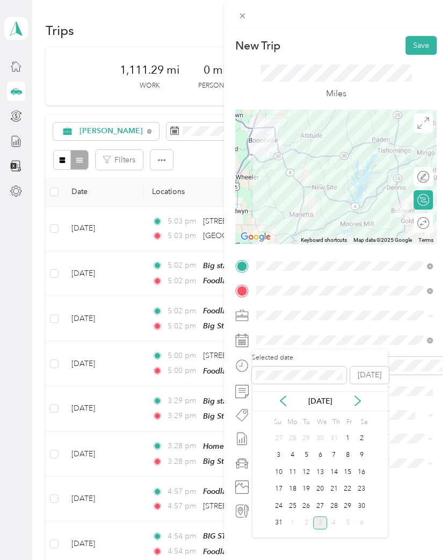
click at [338, 507] on div "28" at bounding box center [334, 505] width 14 height 13
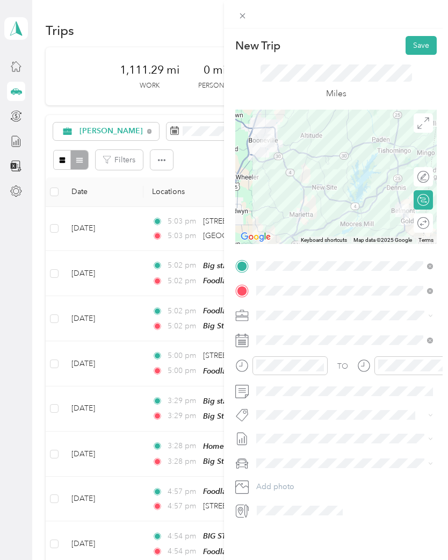
click at [421, 46] on button "Save" at bounding box center [421, 45] width 31 height 19
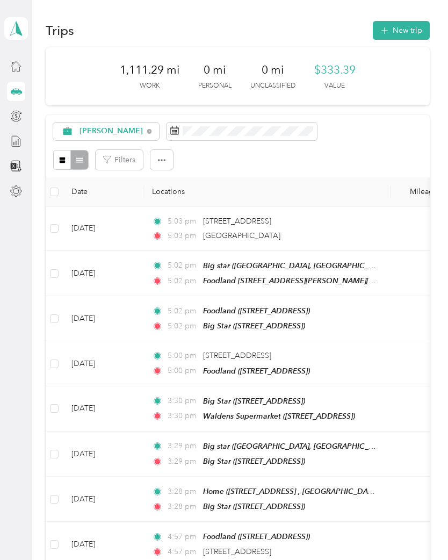
click at [399, 31] on button "New trip" at bounding box center [401, 30] width 57 height 19
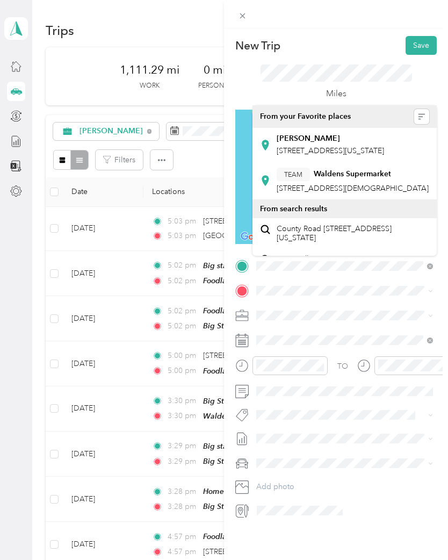
click at [346, 181] on div "TEAM Waldens Supermarket" at bounding box center [353, 174] width 152 height 13
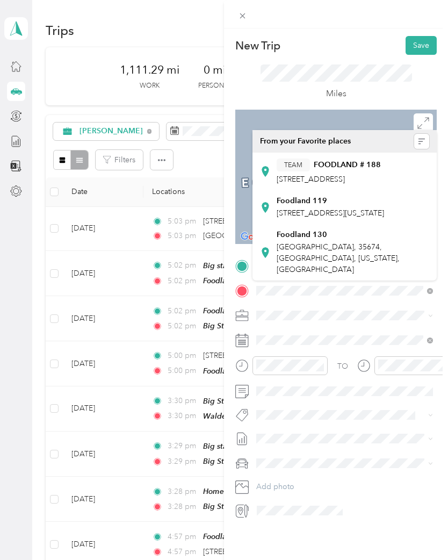
click at [325, 206] on strong "Foodland 119" at bounding box center [302, 201] width 51 height 10
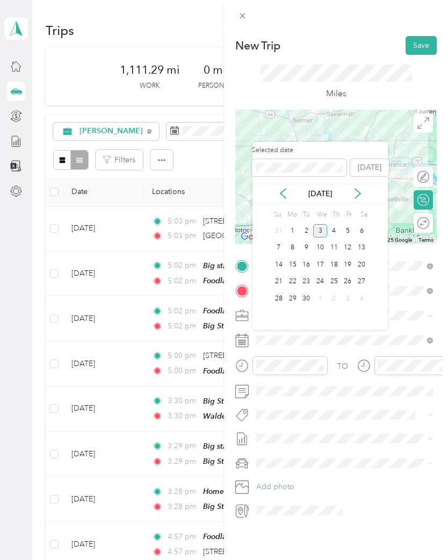
click at [284, 189] on icon at bounding box center [283, 194] width 5 height 10
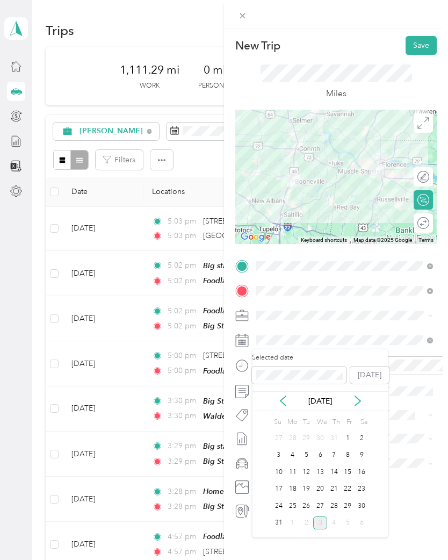
click at [340, 506] on div "28" at bounding box center [334, 505] width 14 height 13
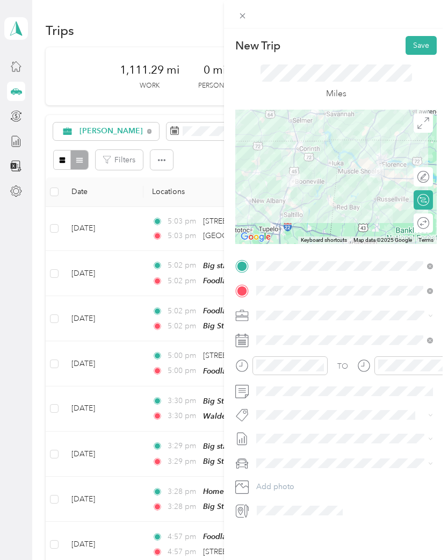
click at [425, 46] on button "Save" at bounding box center [421, 45] width 31 height 19
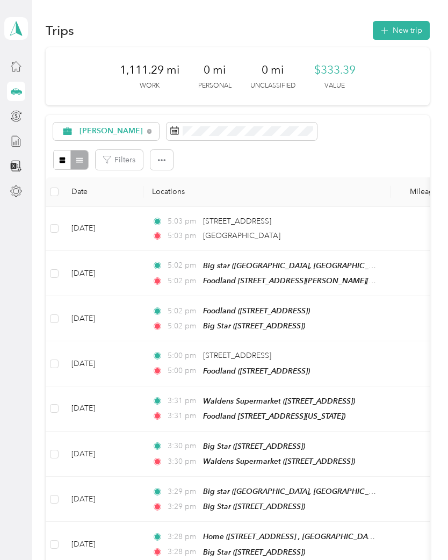
click at [406, 33] on button "New trip" at bounding box center [401, 30] width 57 height 19
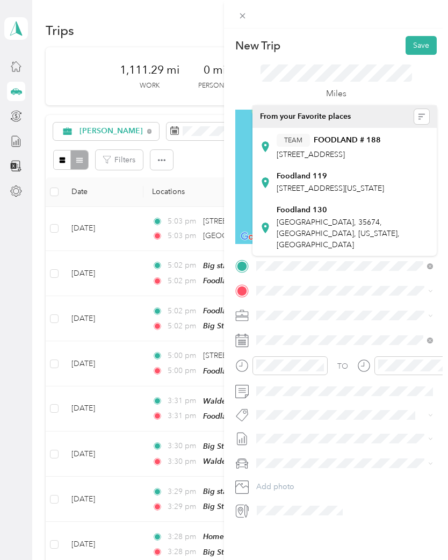
click at [326, 193] on span "W 1st St, 35674, Tuscumbia, Alabama, United States" at bounding box center [331, 188] width 108 height 9
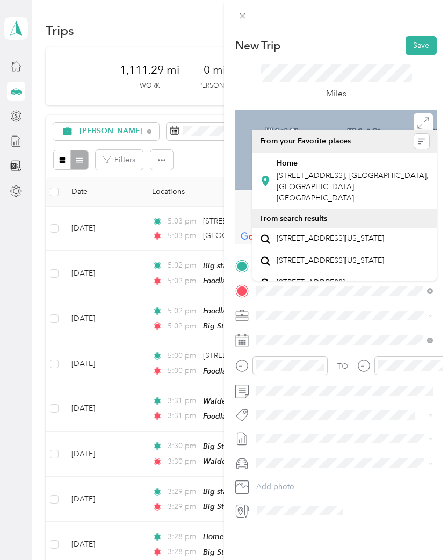
click at [331, 169] on div "Home [STREET_ADDRESS], [GEOGRAPHIC_DATA], [GEOGRAPHIC_DATA], [GEOGRAPHIC_DATA]" at bounding box center [353, 181] width 153 height 45
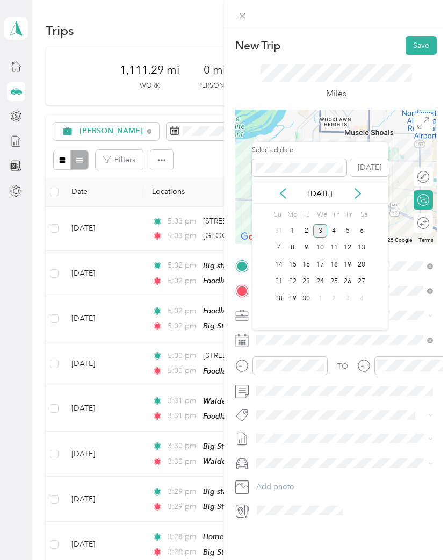
click at [285, 194] on icon at bounding box center [283, 193] width 11 height 11
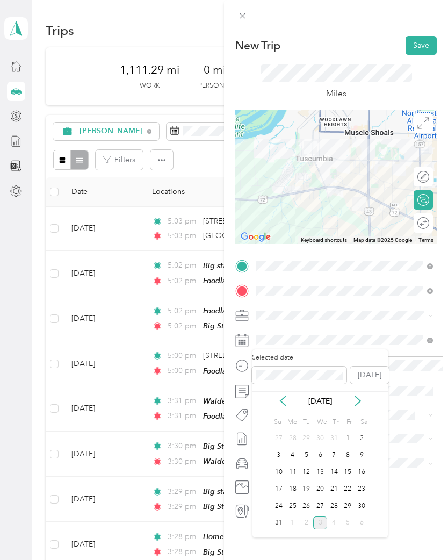
click at [338, 506] on div "28" at bounding box center [334, 505] width 14 height 13
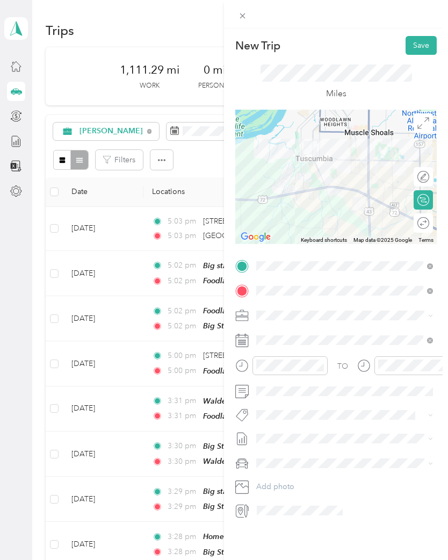
click at [426, 46] on button "Save" at bounding box center [421, 45] width 31 height 19
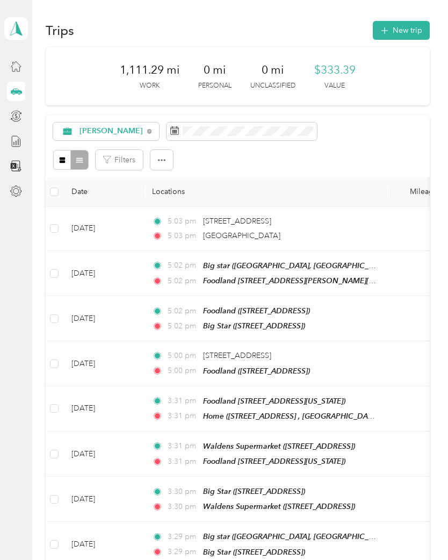
click at [401, 29] on button "New trip" at bounding box center [401, 30] width 57 height 19
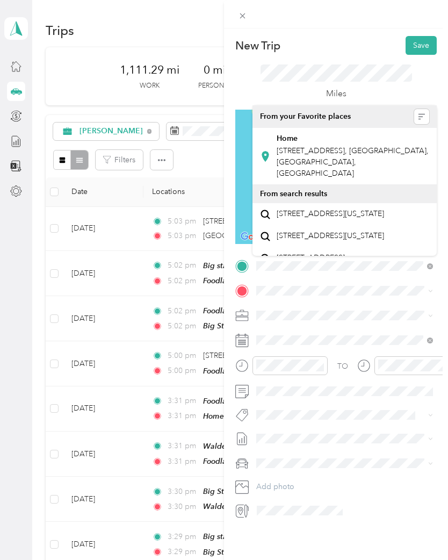
click at [327, 151] on span "[STREET_ADDRESS], [GEOGRAPHIC_DATA], [GEOGRAPHIC_DATA], [GEOGRAPHIC_DATA]" at bounding box center [353, 162] width 152 height 32
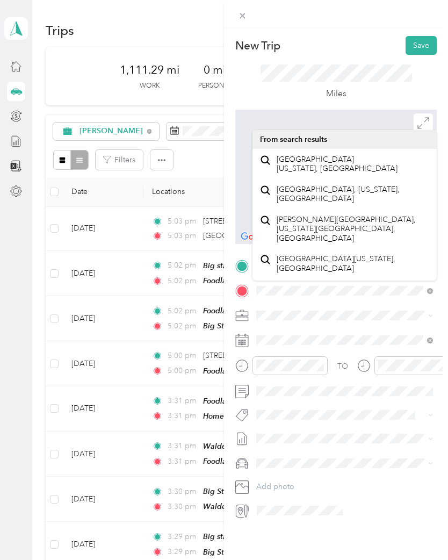
click at [310, 162] on span "Central Heights Alabama, United States" at bounding box center [337, 164] width 121 height 19
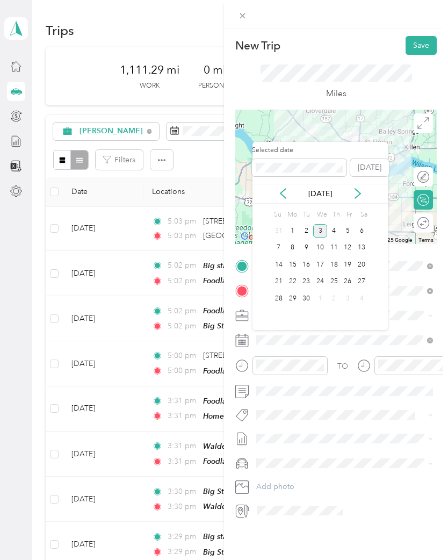
click at [285, 190] on icon at bounding box center [283, 193] width 11 height 11
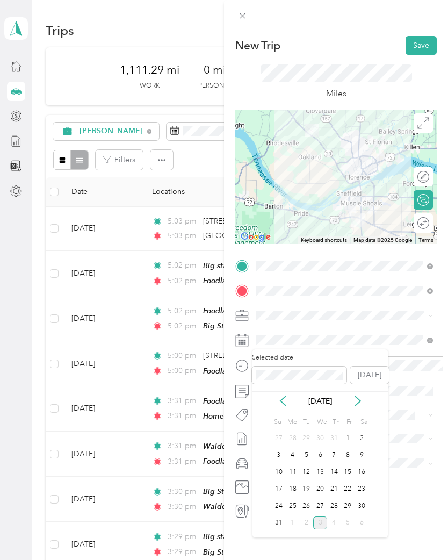
click at [354, 504] on div "29" at bounding box center [348, 505] width 14 height 13
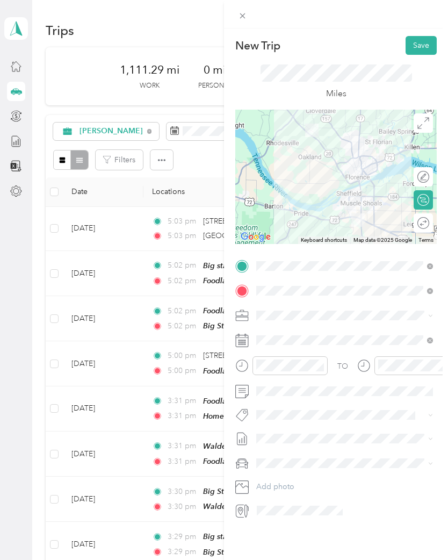
click at [417, 52] on button "Save" at bounding box center [421, 45] width 31 height 19
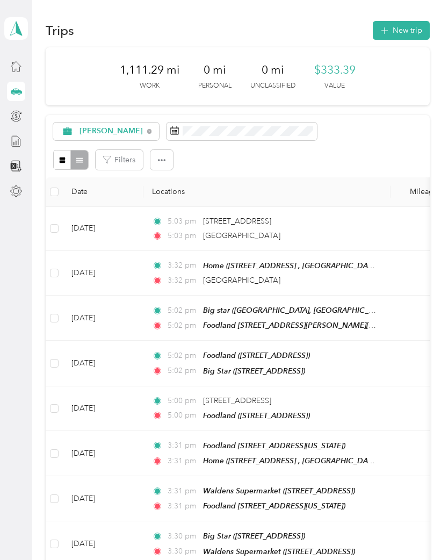
click at [405, 29] on button "New trip" at bounding box center [401, 30] width 57 height 19
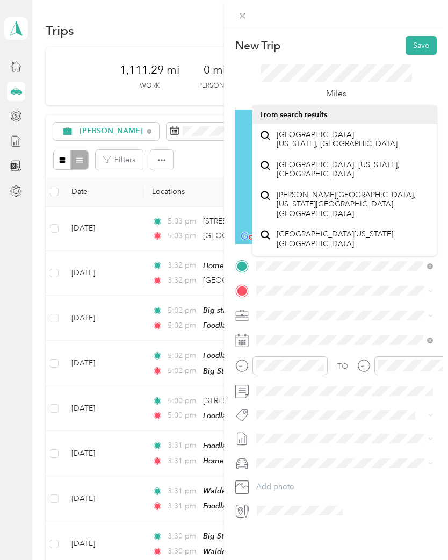
click at [322, 138] on span "Central Heights Alabama, United States" at bounding box center [337, 139] width 121 height 19
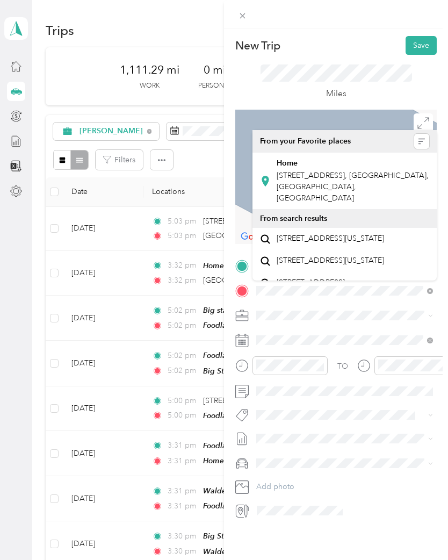
click at [331, 168] on div "Home [STREET_ADDRESS], [GEOGRAPHIC_DATA], [GEOGRAPHIC_DATA], [GEOGRAPHIC_DATA]" at bounding box center [353, 181] width 153 height 45
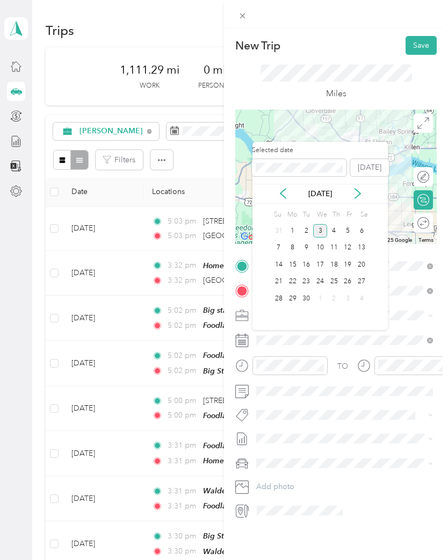
click at [284, 191] on icon at bounding box center [283, 193] width 11 height 11
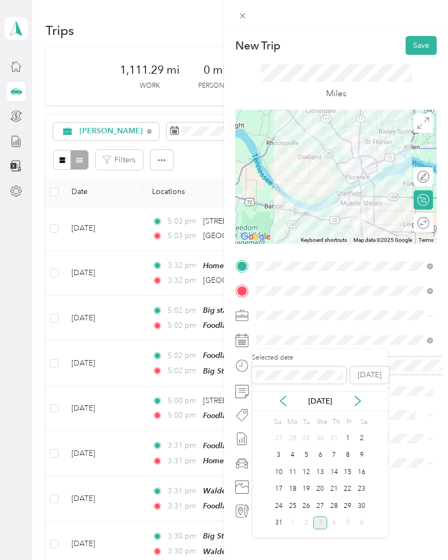
click at [353, 503] on div "29" at bounding box center [348, 505] width 14 height 13
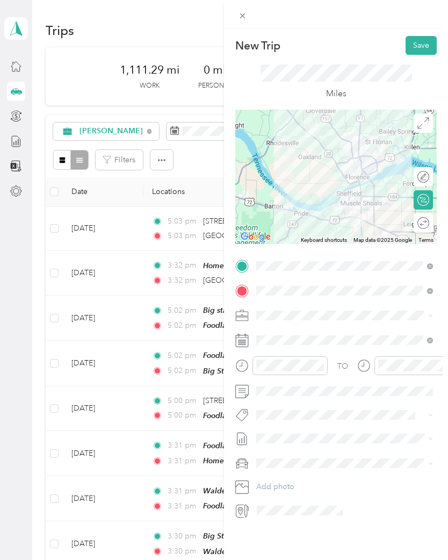
click at [422, 46] on button "Save" at bounding box center [421, 45] width 31 height 19
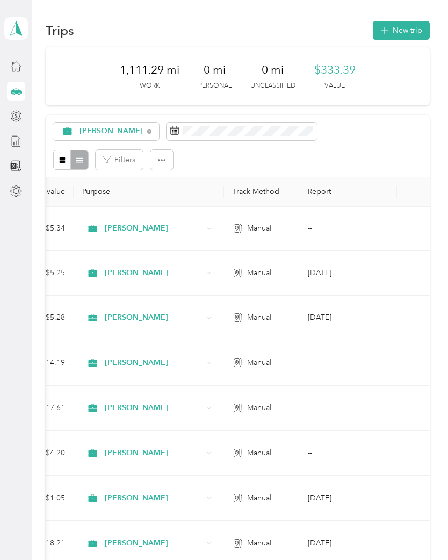
scroll to position [0, 500]
click at [22, 141] on icon at bounding box center [16, 141] width 12 height 12
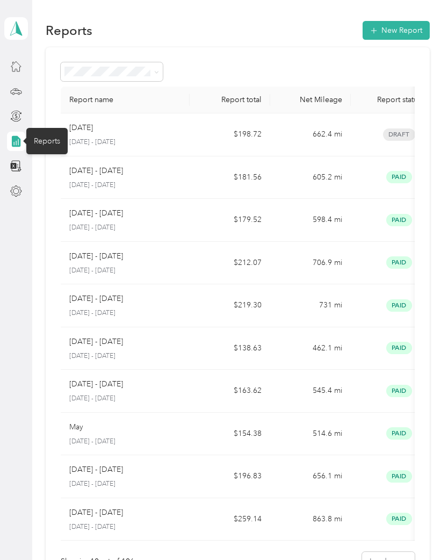
click at [402, 32] on button "New Report" at bounding box center [396, 30] width 67 height 19
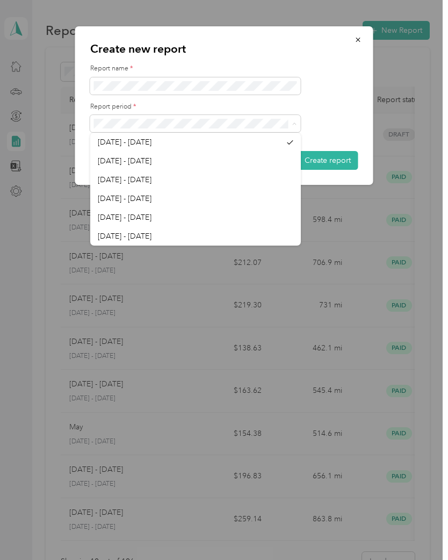
click at [152, 163] on span "Aug 16 - 31, 2025" at bounding box center [125, 160] width 54 height 9
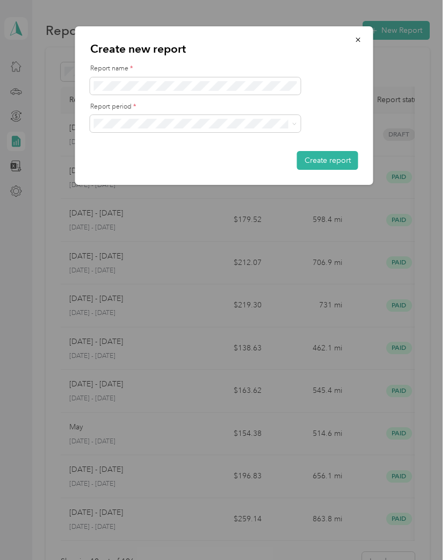
click at [330, 161] on button "Create report" at bounding box center [327, 160] width 61 height 19
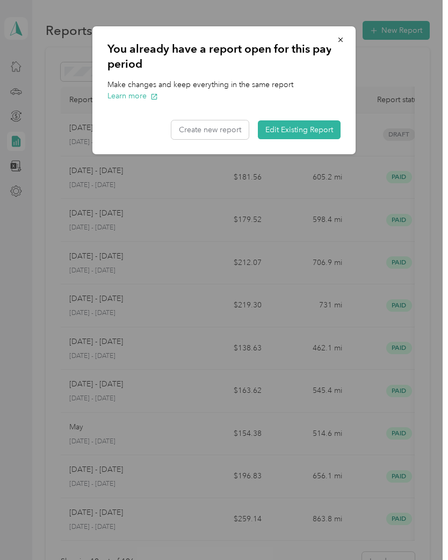
click at [221, 132] on button "Create new report" at bounding box center [209, 129] width 77 height 19
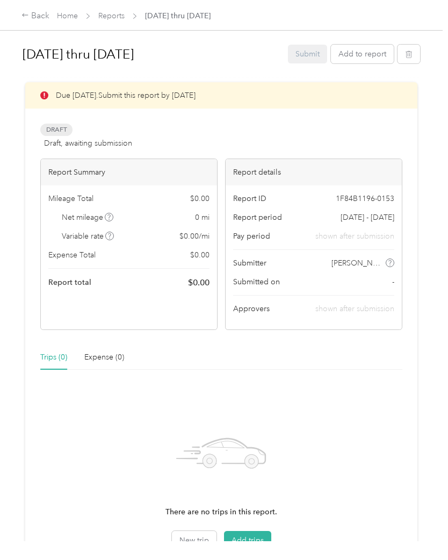
click at [250, 542] on button "Add trips" at bounding box center [247, 540] width 47 height 19
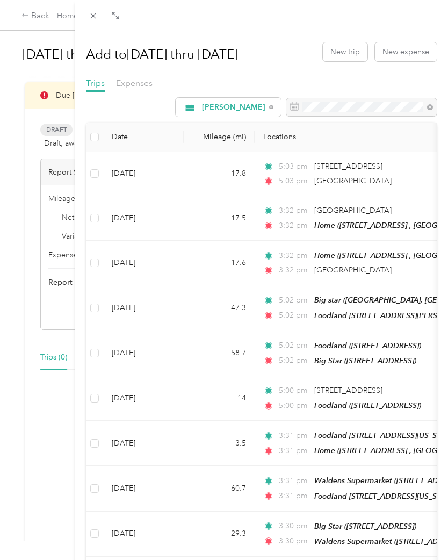
click at [413, 50] on button "New expense" at bounding box center [406, 51] width 62 height 19
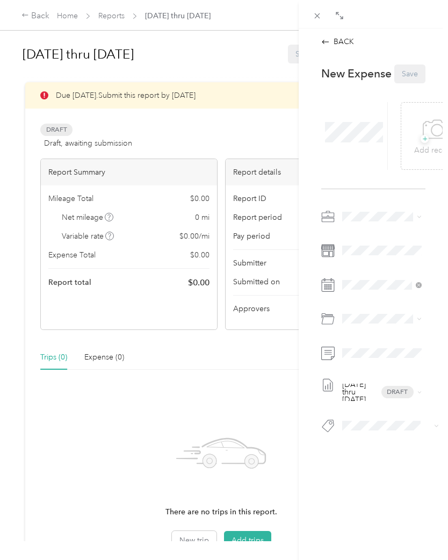
click at [398, 389] on span "Draft" at bounding box center [398, 392] width 32 height 12
click at [248, 546] on div "BACK This expense cannot be edited because it is either under review, approved,…" at bounding box center [224, 280] width 448 height 560
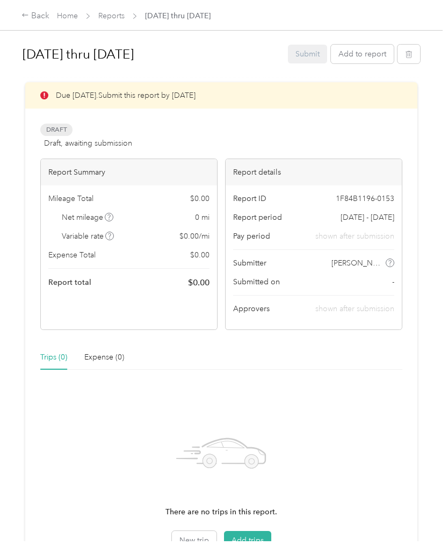
click at [246, 549] on button "Add trips" at bounding box center [247, 540] width 47 height 19
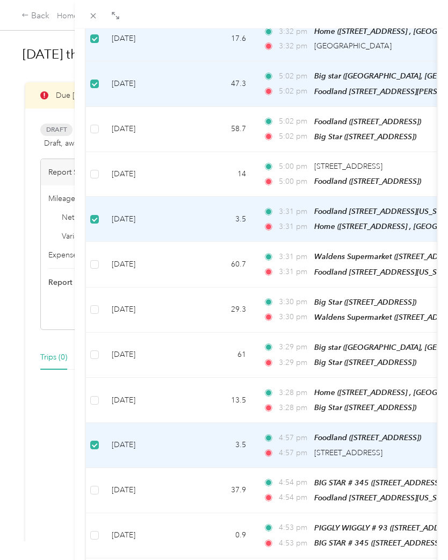
click at [90, 399] on td at bounding box center [94, 400] width 17 height 45
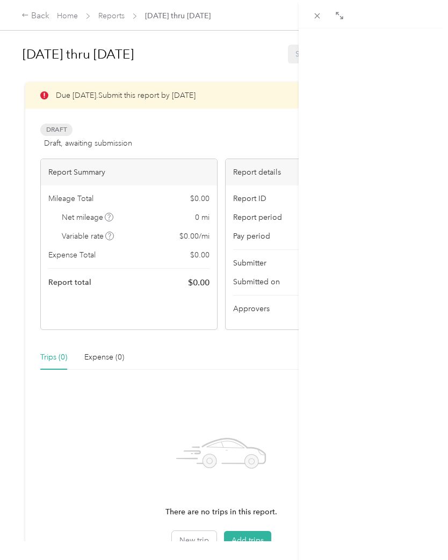
scroll to position [24, 0]
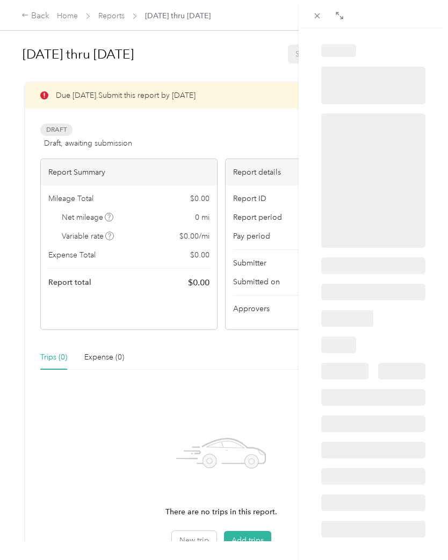
click at [255, 535] on div "BACK Trips Trip detail" at bounding box center [224, 280] width 448 height 560
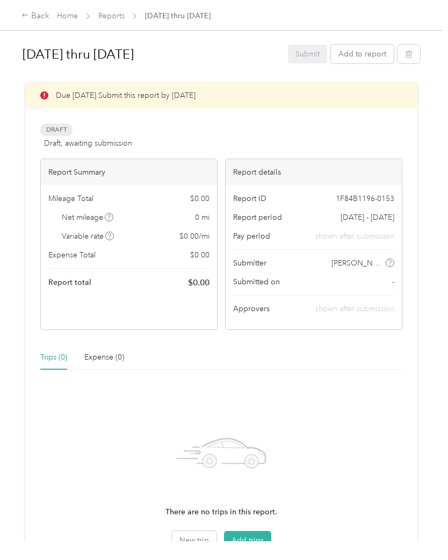
click at [254, 533] on button "Add trips" at bounding box center [247, 540] width 47 height 19
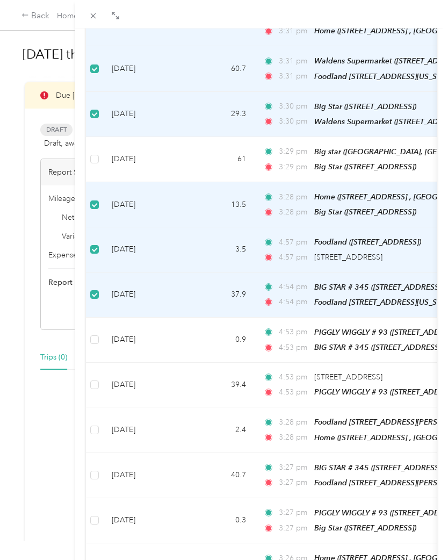
scroll to position [424, 0]
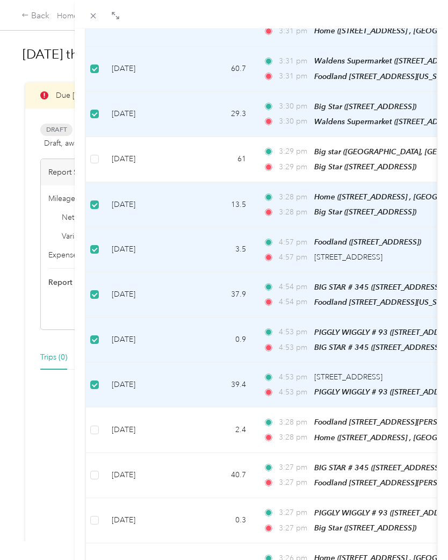
click at [311, 386] on div "4:53 pm PIGGLY WIGGLY # 93 (518 4th Ave SW, RED BAY, AL)" at bounding box center [376, 392] width 226 height 12
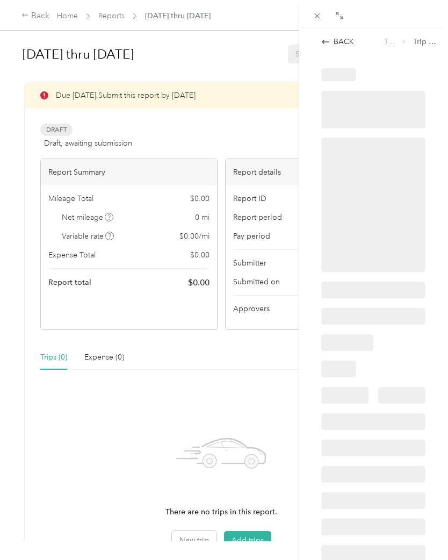
click at [253, 536] on div "BACK Trips Trip detail" at bounding box center [224, 280] width 448 height 560
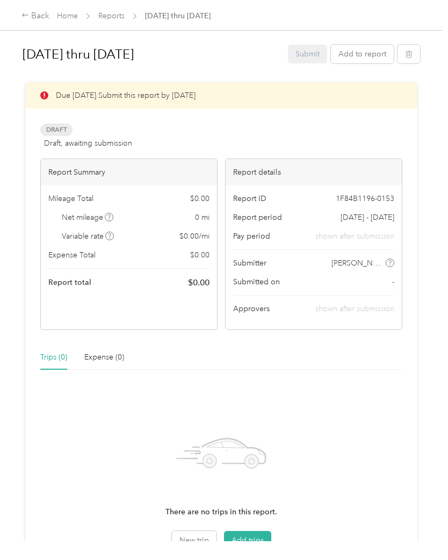
click at [254, 531] on button "Add trips" at bounding box center [247, 540] width 47 height 19
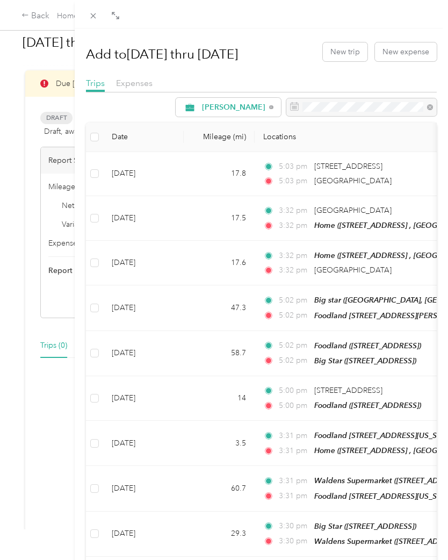
click at [378, 114] on div at bounding box center [362, 107] width 151 height 18
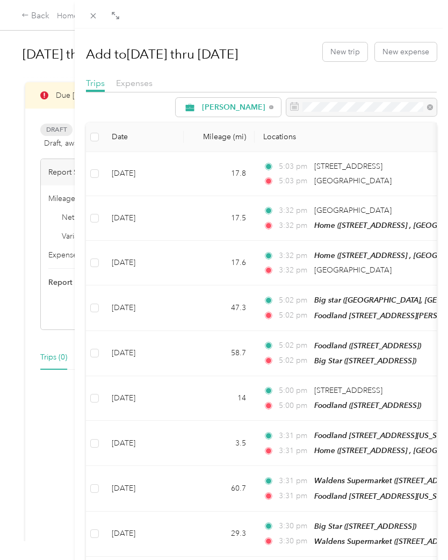
click at [286, 45] on div "Add to aug 18 thru aug 31 New trip New expense" at bounding box center [261, 51] width 351 height 31
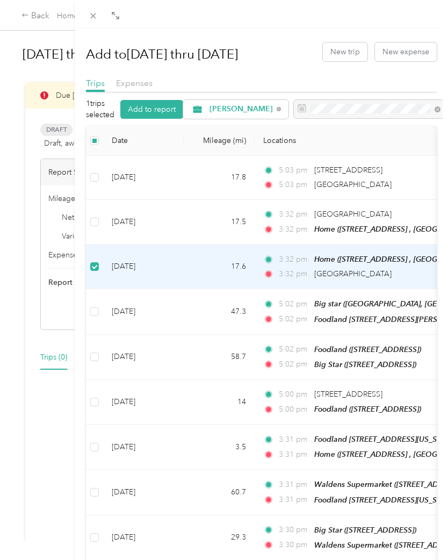
click at [108, 216] on td "[DATE]" at bounding box center [143, 222] width 81 height 45
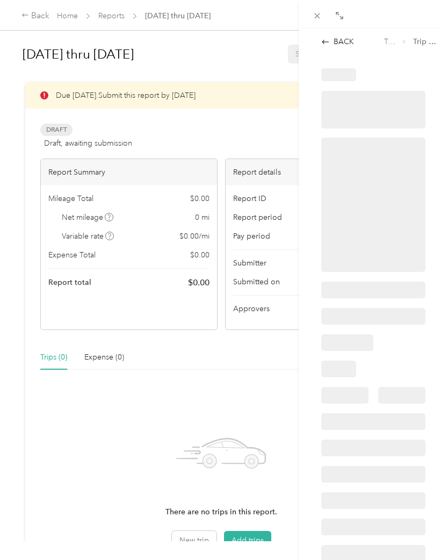
click at [368, 187] on div at bounding box center [373, 205] width 104 height 134
click at [249, 526] on div "BACK Trips Trip detail" at bounding box center [224, 280] width 448 height 560
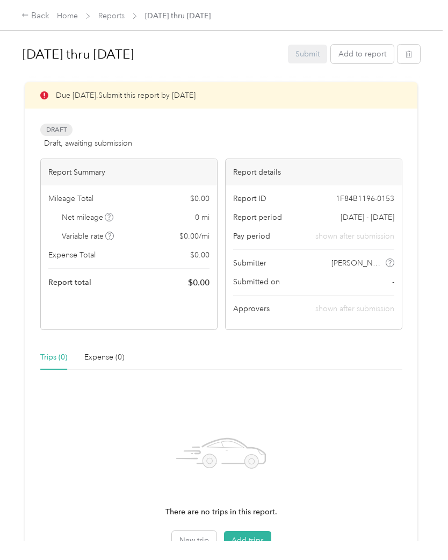
click at [254, 531] on button "Add trips" at bounding box center [247, 540] width 47 height 19
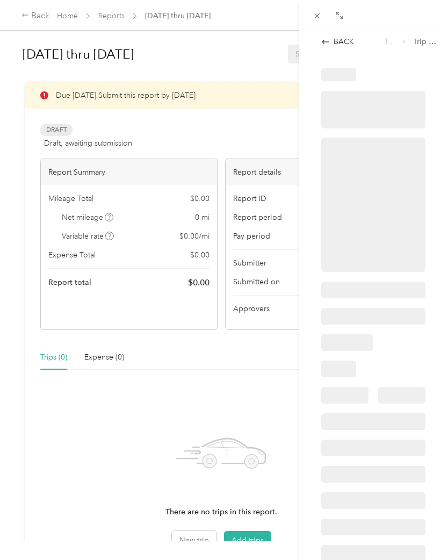
click at [250, 529] on div "BACK Trips Trip detail" at bounding box center [224, 280] width 448 height 560
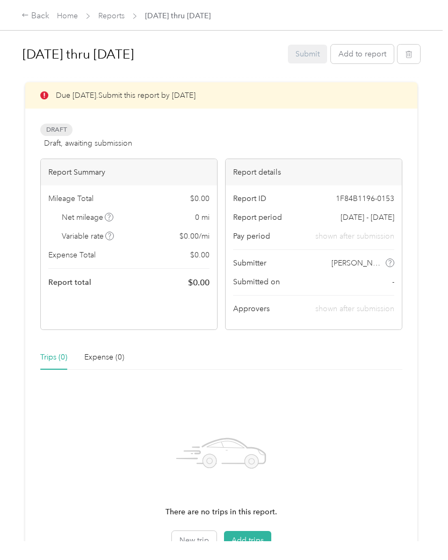
click at [255, 531] on button "Add trips" at bounding box center [247, 540] width 47 height 19
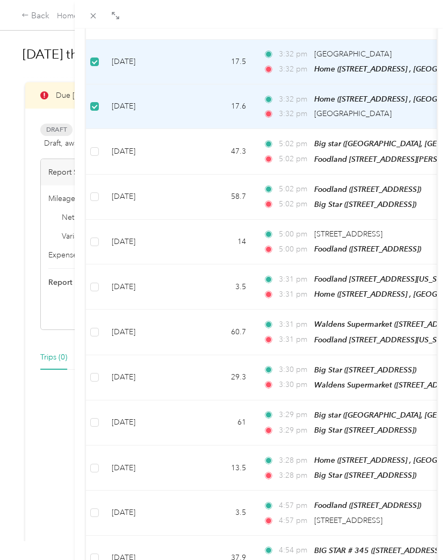
scroll to position [161, 0]
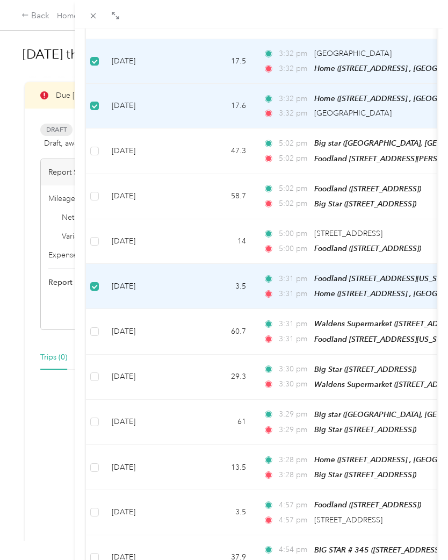
click at [97, 145] on label at bounding box center [94, 151] width 9 height 12
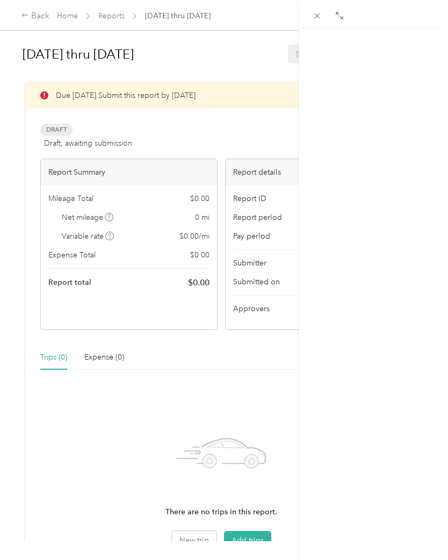
scroll to position [24, 0]
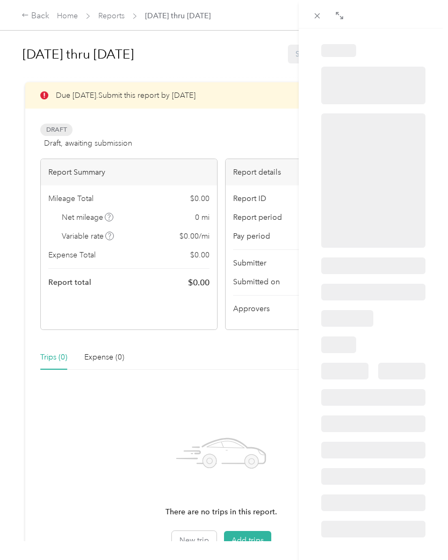
click at [249, 531] on div "BACK Trips Trip detail" at bounding box center [224, 280] width 448 height 560
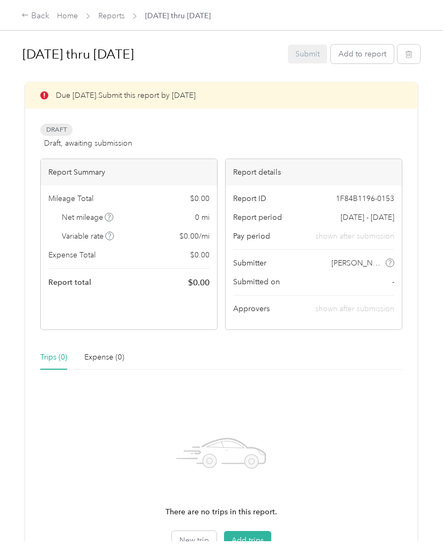
click at [258, 531] on button "Add trips" at bounding box center [247, 540] width 47 height 19
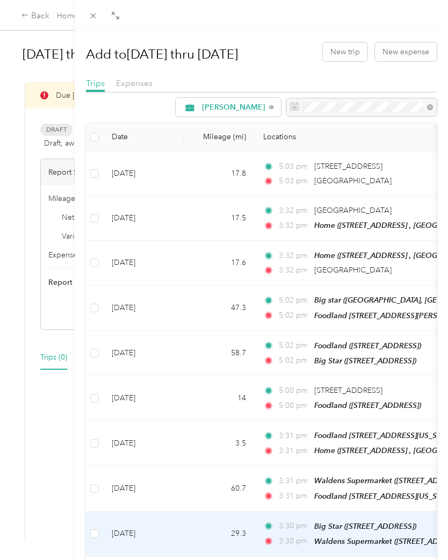
click at [250, 538] on td "29.3" at bounding box center [219, 534] width 71 height 45
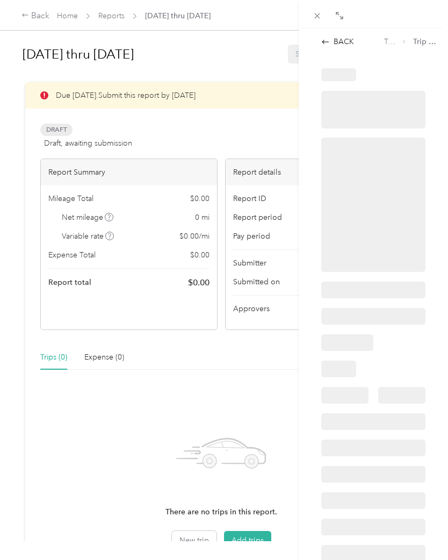
click at [246, 534] on div "BACK Trips Trip detail" at bounding box center [224, 280] width 448 height 560
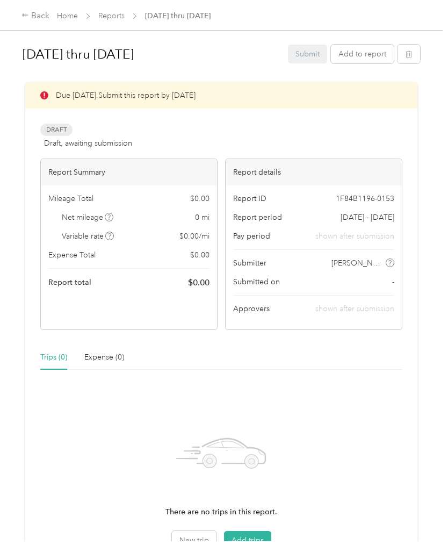
click at [255, 531] on button "Add trips" at bounding box center [247, 540] width 47 height 19
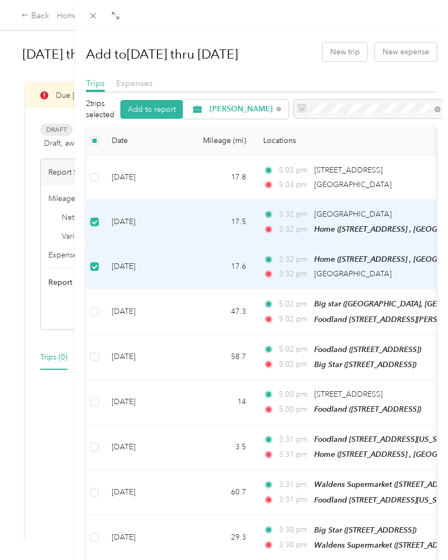
click at [87, 444] on td at bounding box center [94, 447] width 17 height 45
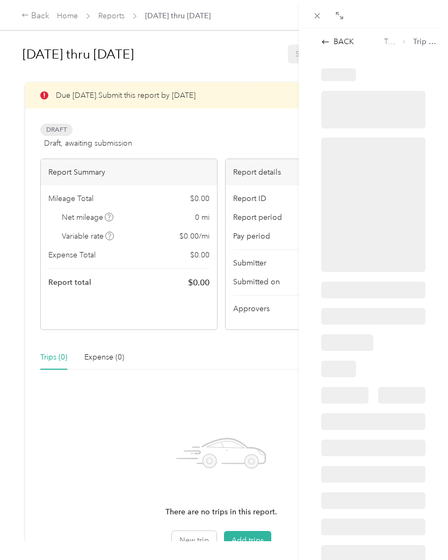
click at [338, 38] on div "BACK" at bounding box center [337, 41] width 33 height 11
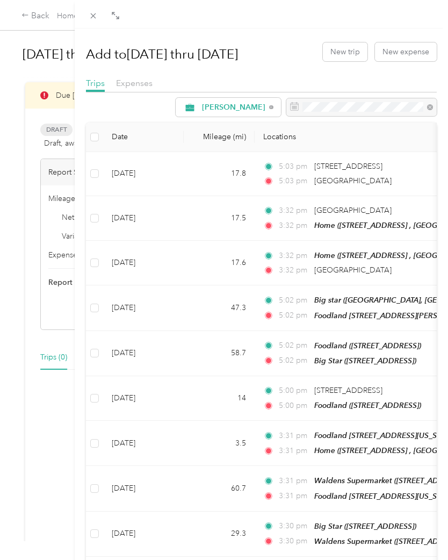
click at [103, 216] on td "[DATE]" at bounding box center [143, 218] width 81 height 45
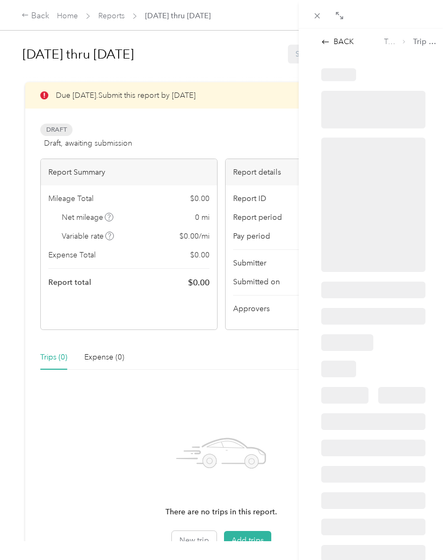
click at [95, 270] on div "BACK Trips Trip detail" at bounding box center [224, 280] width 448 height 560
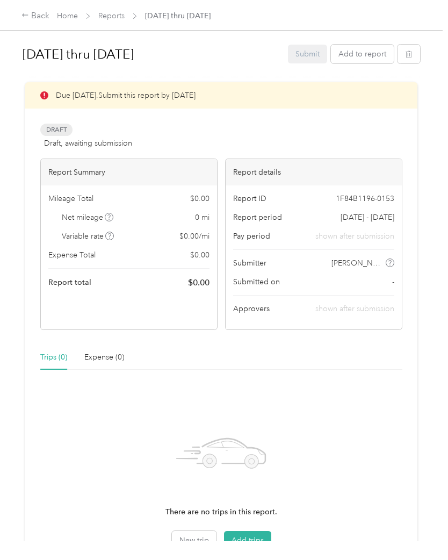
click at [258, 531] on button "Add trips" at bounding box center [247, 540] width 47 height 19
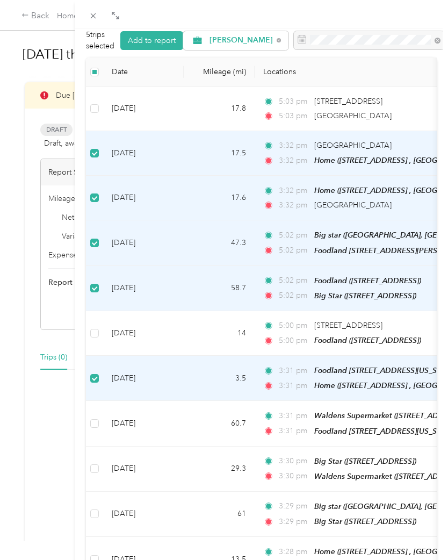
scroll to position [69, 0]
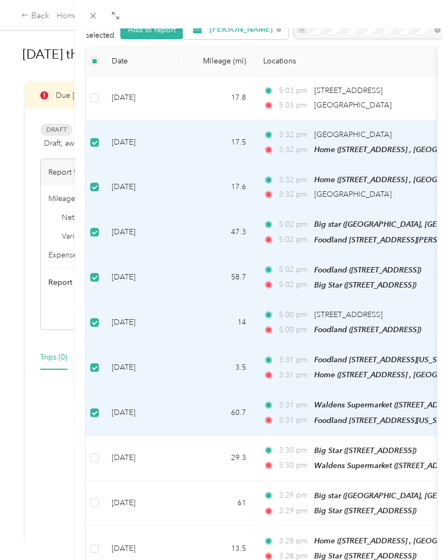
click at [350, 355] on span "Foodland [STREET_ADDRESS][US_STATE])" at bounding box center [385, 359] width 142 height 9
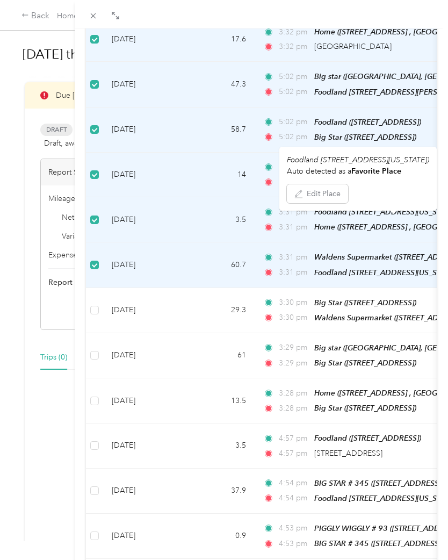
click at [387, 378] on td "3:28 pm Home (113 Zhender Cove, Tuscumbia, AL, United States , Tuscumbia, AL) 3…" at bounding box center [378, 400] width 247 height 45
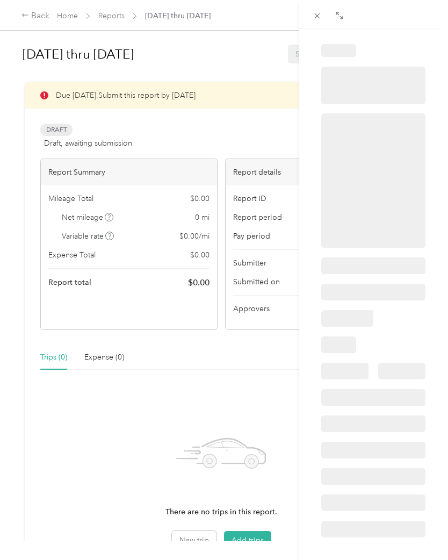
click at [254, 533] on div "BACK Trips Trip detail" at bounding box center [224, 280] width 448 height 560
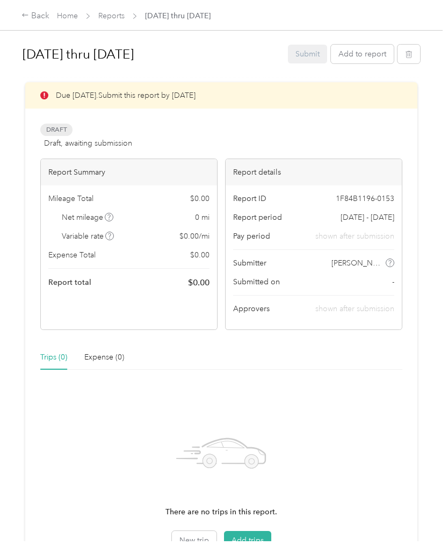
click at [249, 531] on button "Add trips" at bounding box center [247, 540] width 47 height 19
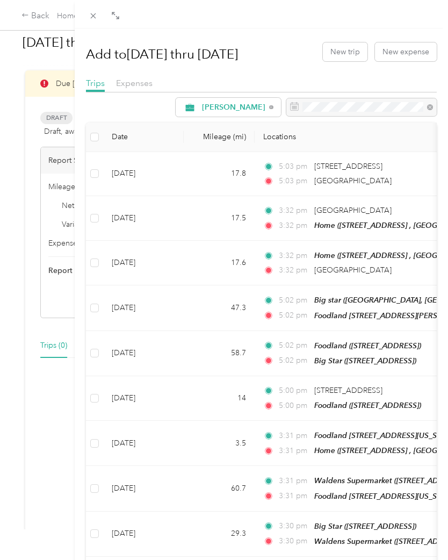
click at [97, 212] on label at bounding box center [94, 218] width 9 height 12
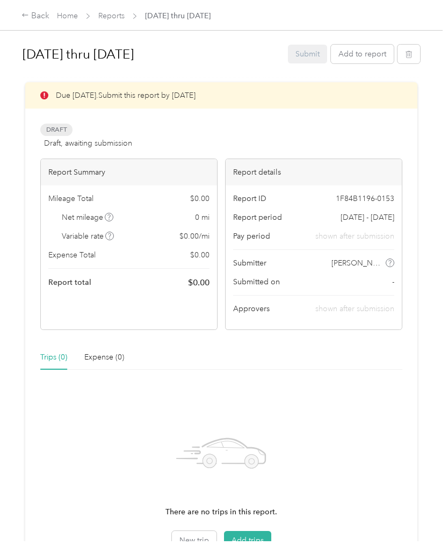
scroll to position [12, 0]
click at [41, 13] on div "Back" at bounding box center [36, 16] width 28 height 13
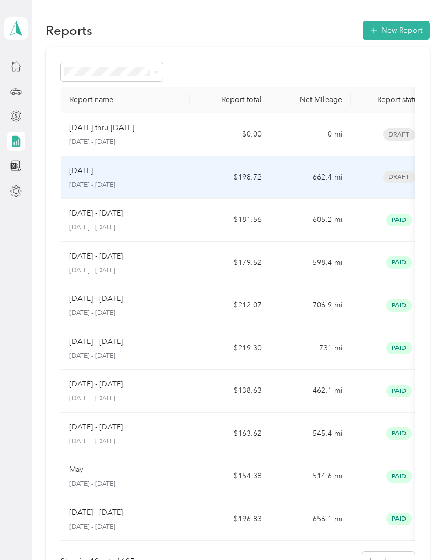
click at [191, 186] on td "$198.72" at bounding box center [230, 177] width 81 height 43
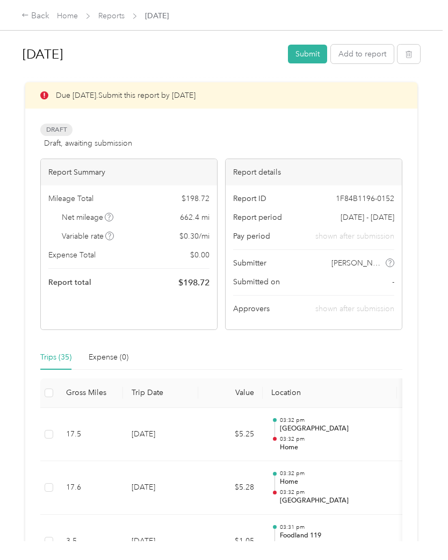
click at [40, 18] on div "Back" at bounding box center [36, 16] width 28 height 13
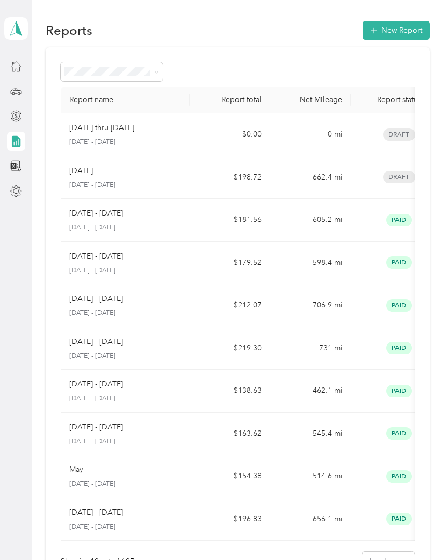
click at [208, 184] on td "$198.72" at bounding box center [230, 177] width 81 height 43
